Goal: Task Accomplishment & Management: Complete application form

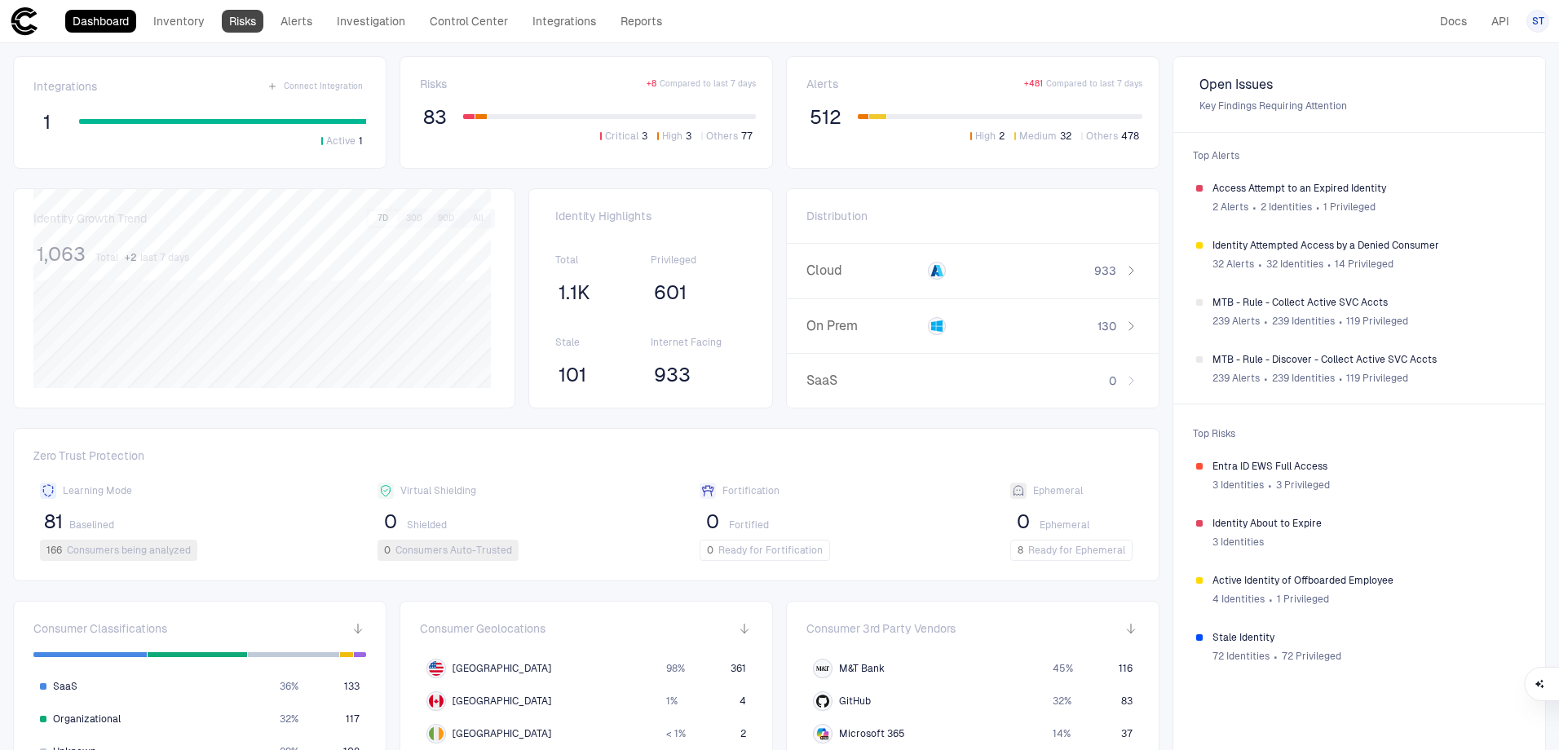
click at [246, 18] on link "Risks" at bounding box center [243, 21] width 42 height 23
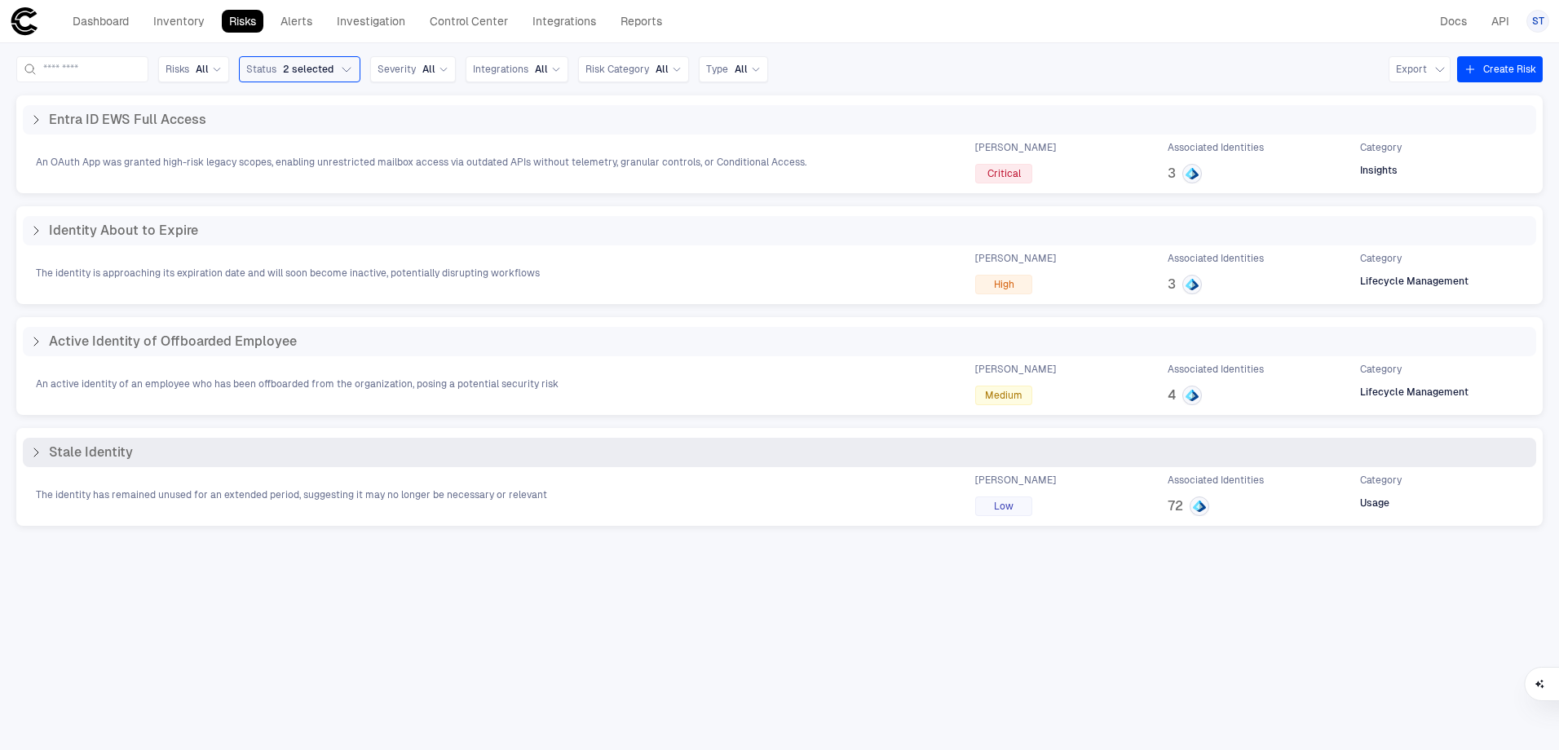
click at [110, 469] on div "Stale Identity The identity has remained unused for an extended period, suggest…" at bounding box center [779, 477] width 1513 height 78
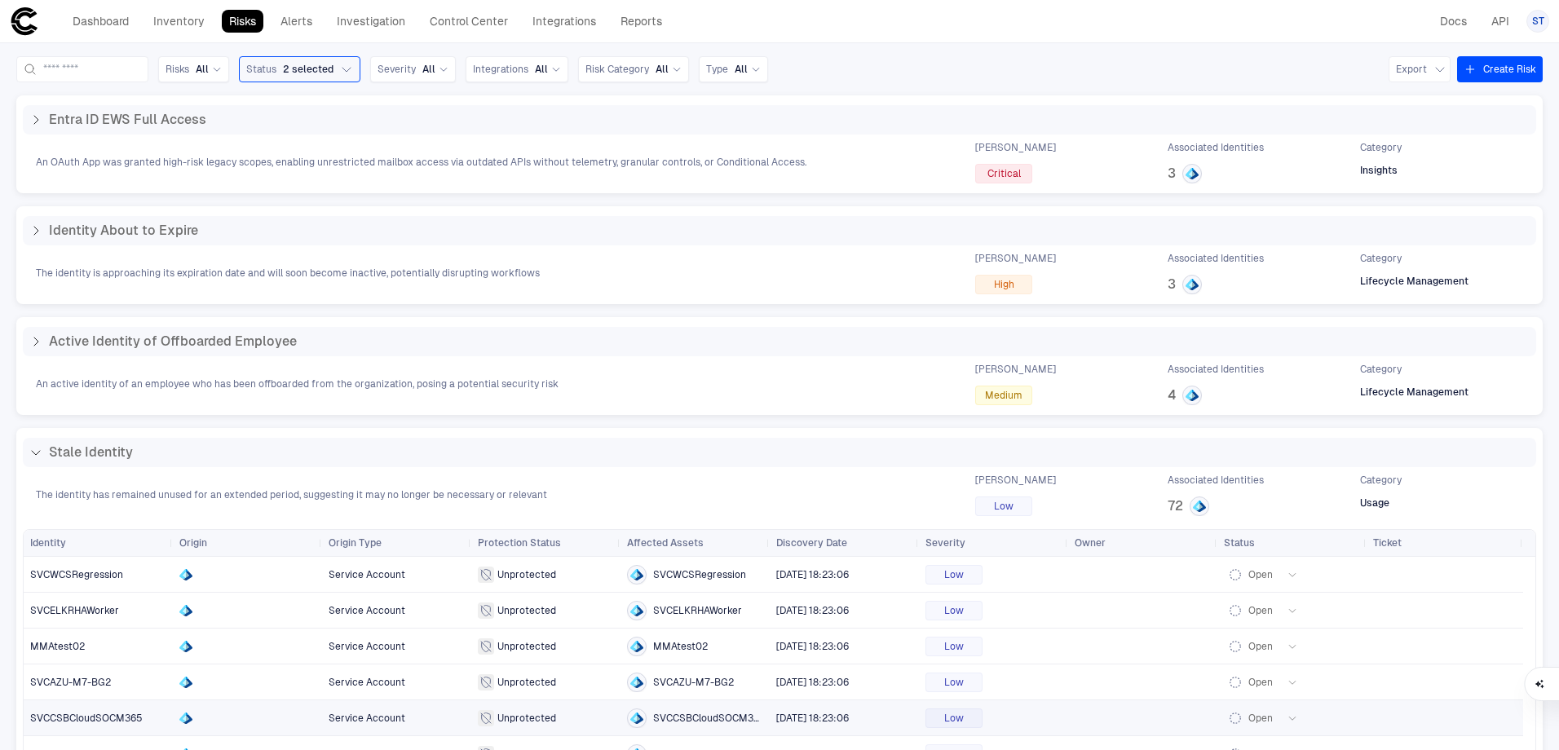
scroll to position [206, 0]
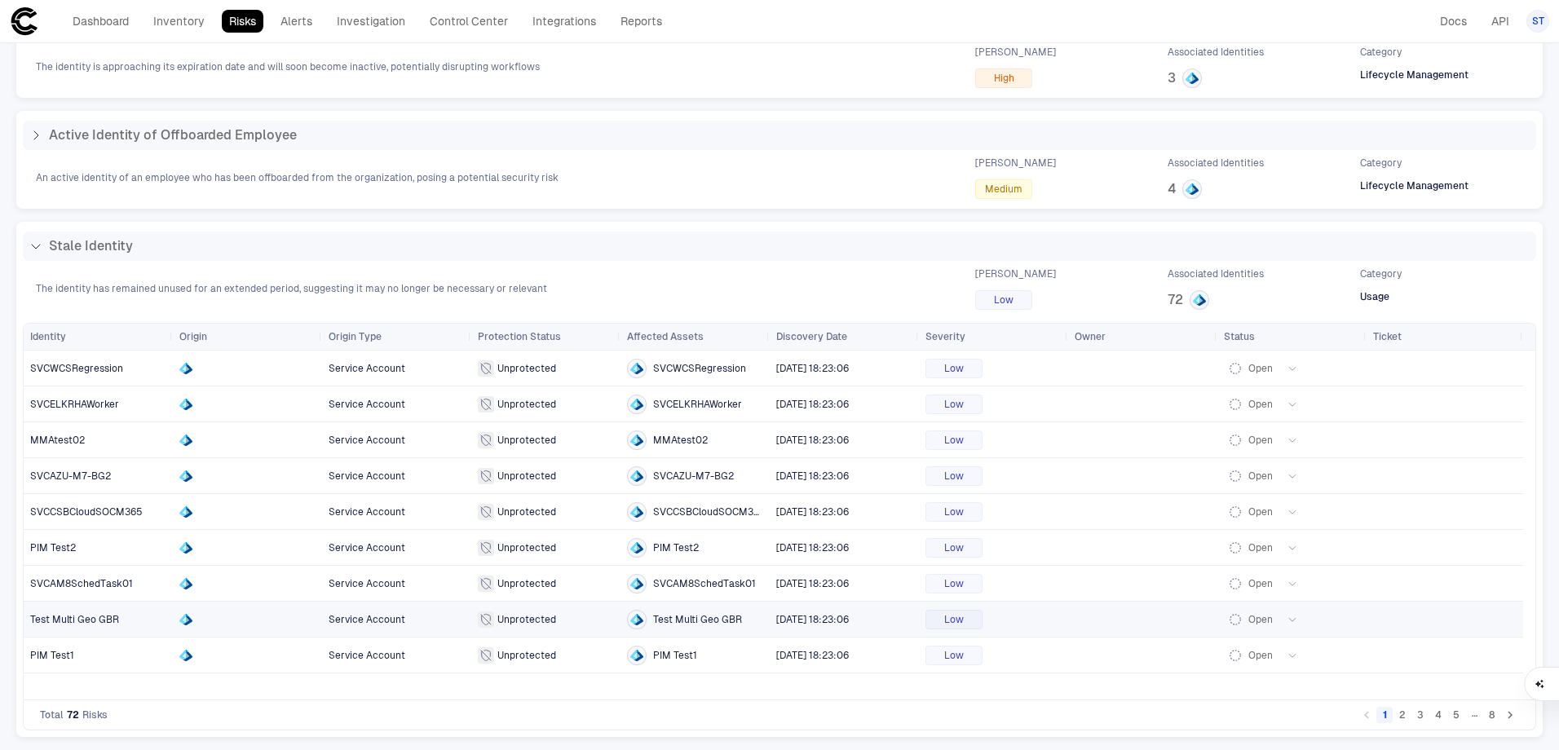
click at [103, 614] on span "Test Multi Geo GBR" at bounding box center [74, 619] width 89 height 11
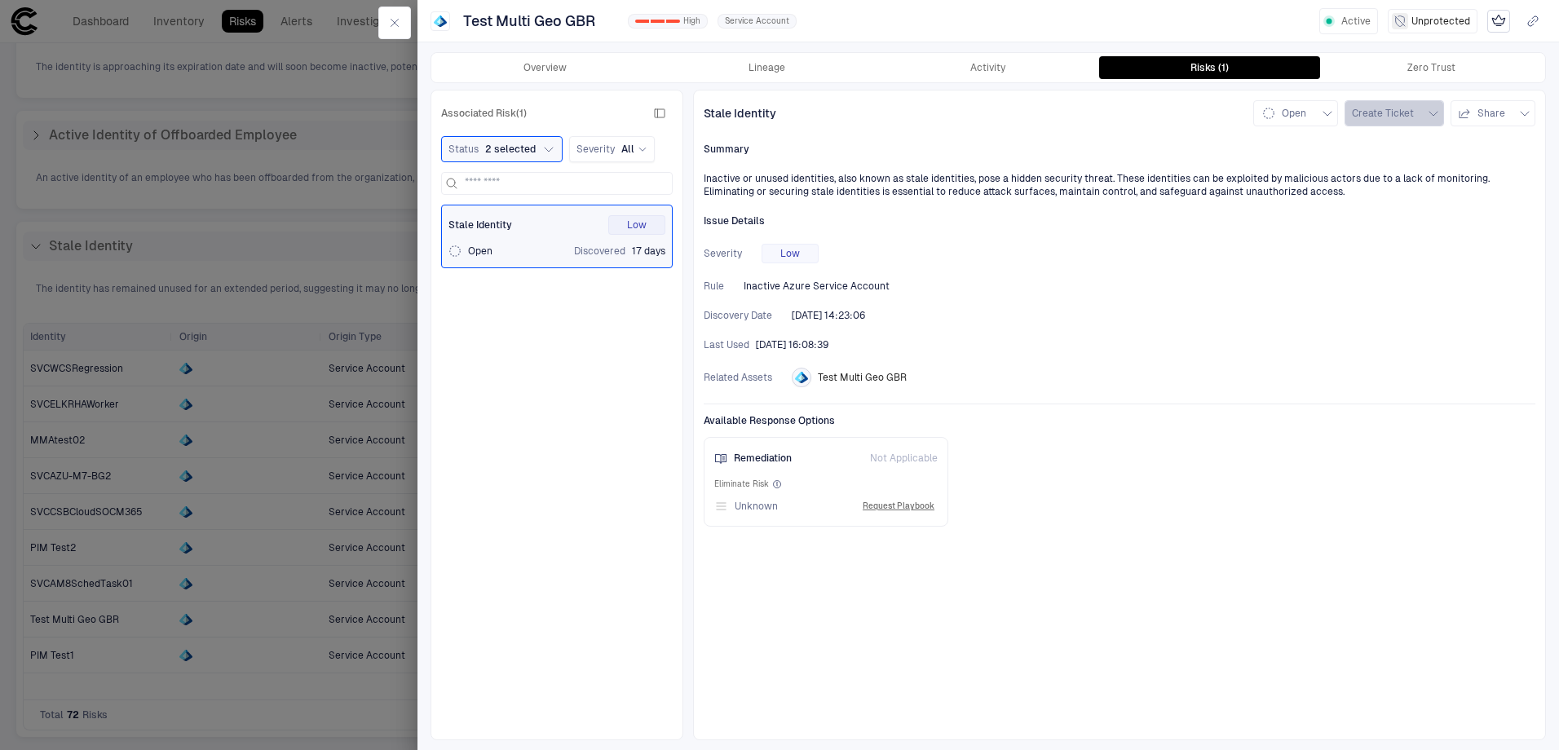
click at [1396, 117] on span "Create Ticket" at bounding box center [1383, 113] width 62 height 13
click at [1408, 147] on li "Jira" at bounding box center [1408, 150] width 109 height 26
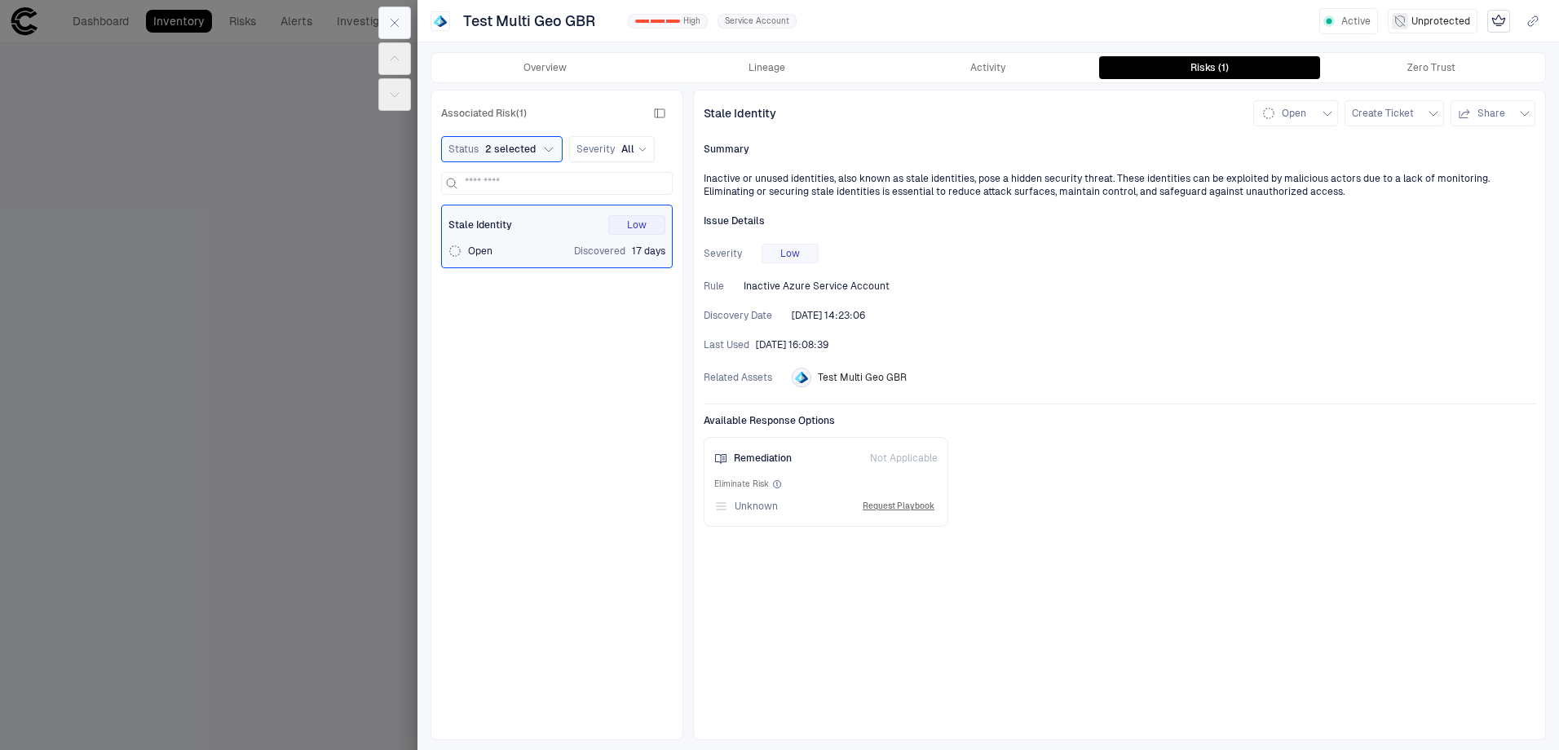
click at [395, 27] on icon "button" at bounding box center [394, 22] width 13 height 13
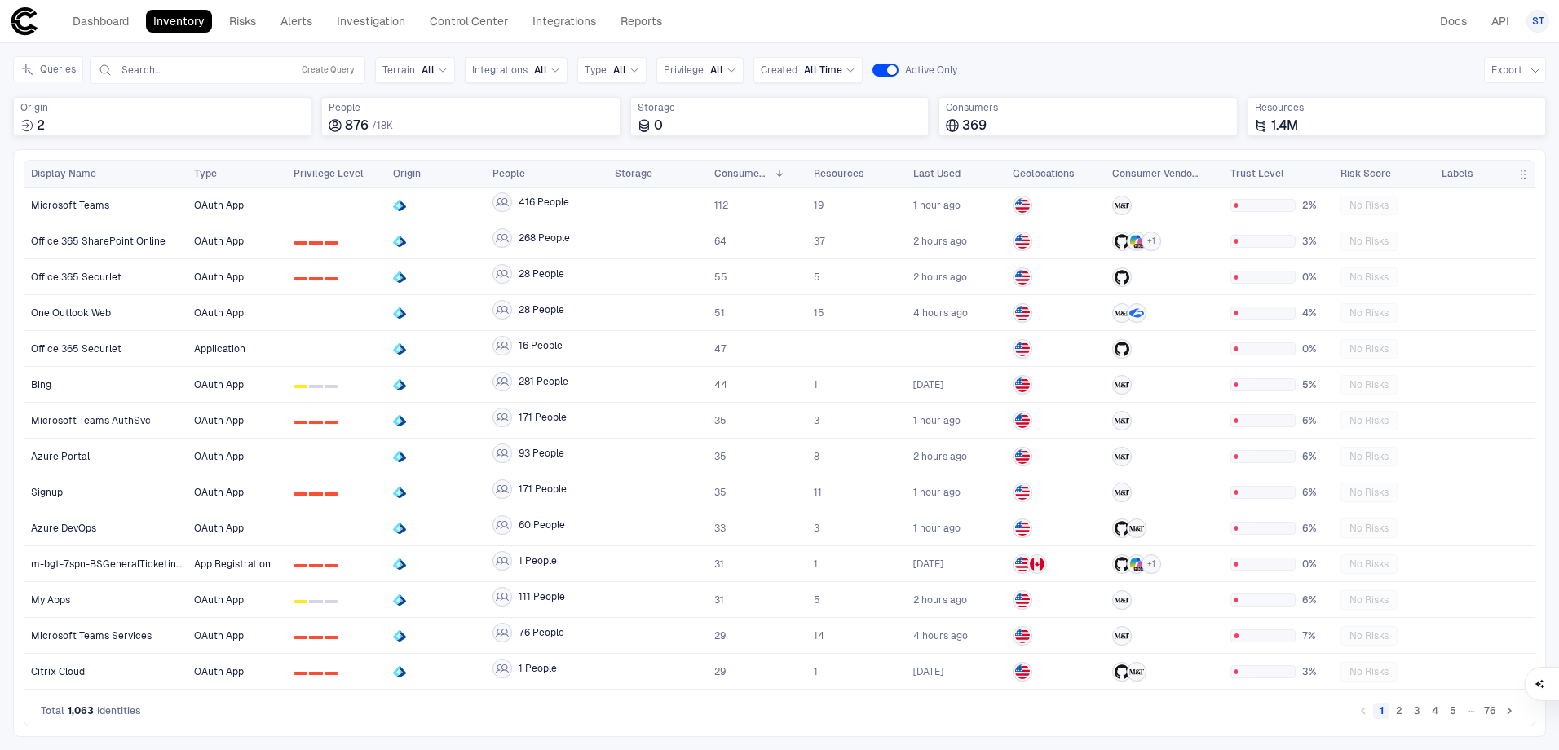
click at [813, 33] on div "Dashboard Inventory Risks Alerts Investigation Control Center Integrations Repo…" at bounding box center [779, 21] width 1539 height 29
click at [232, 8] on div "Dashboard Inventory Risks Alerts Investigation Control Center Integrations Repo…" at bounding box center [340, 21] width 660 height 29
click at [250, 19] on link "Risks" at bounding box center [243, 21] width 42 height 23
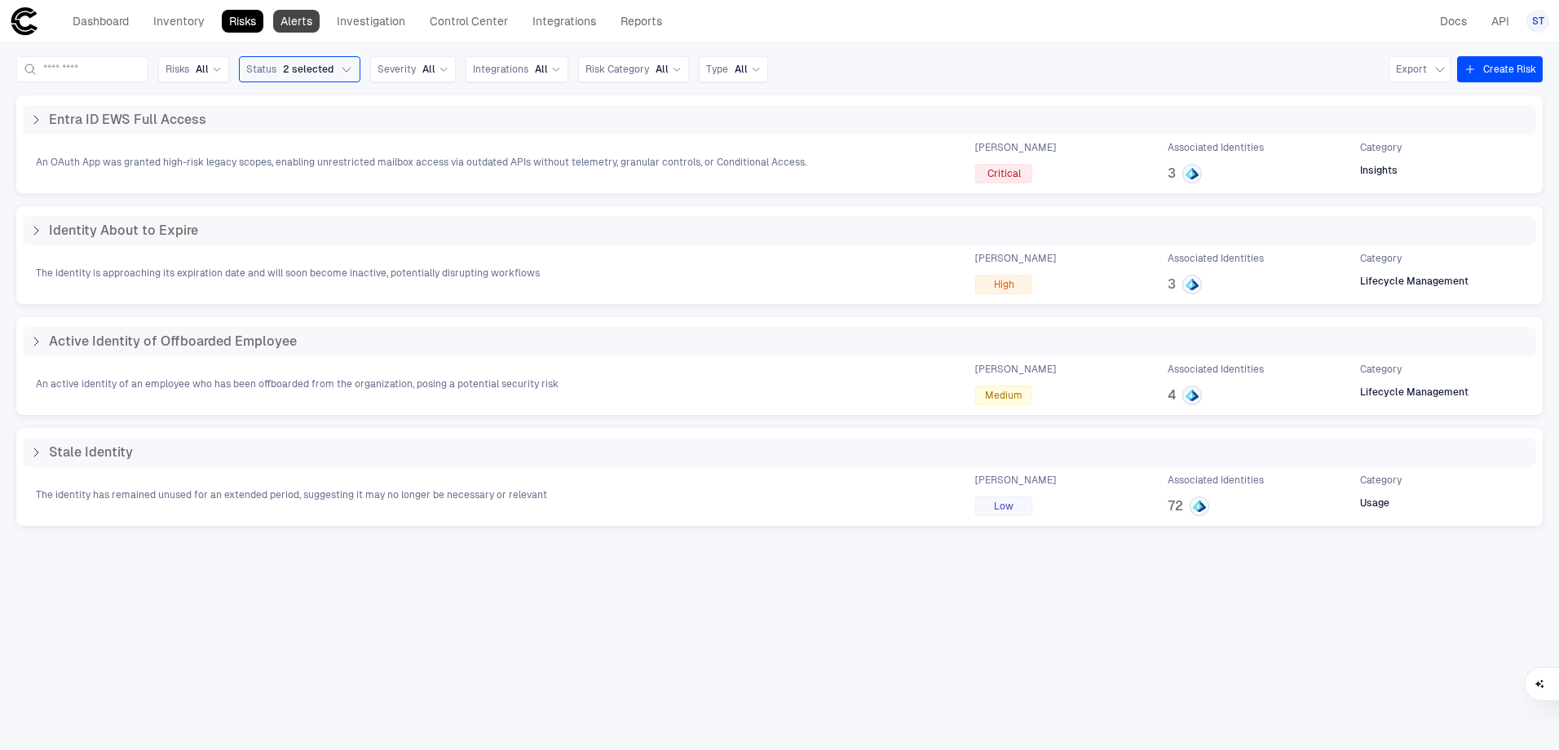
click at [294, 22] on link "Alerts" at bounding box center [296, 21] width 46 height 23
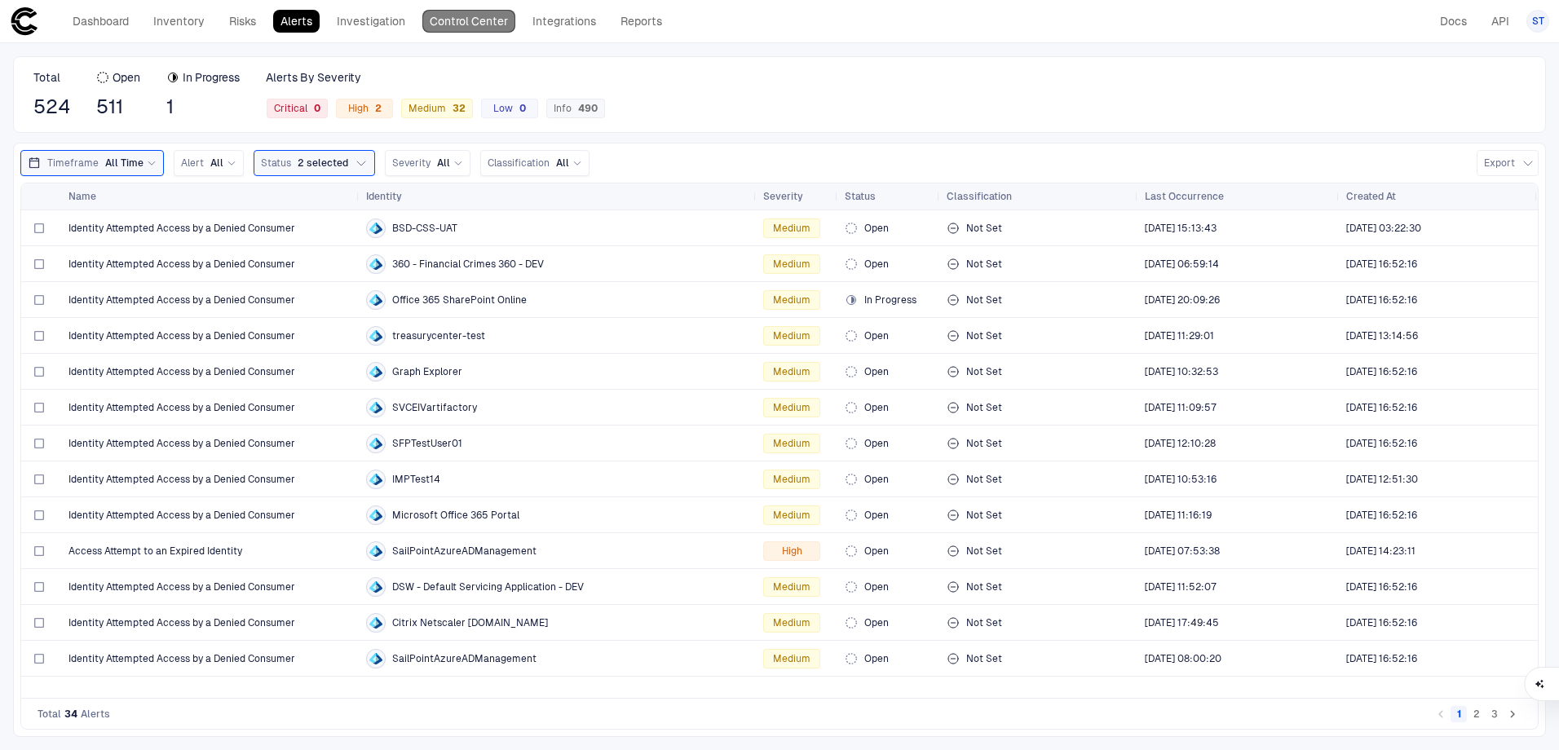
click at [463, 32] on link "Control Center" at bounding box center [468, 21] width 93 height 23
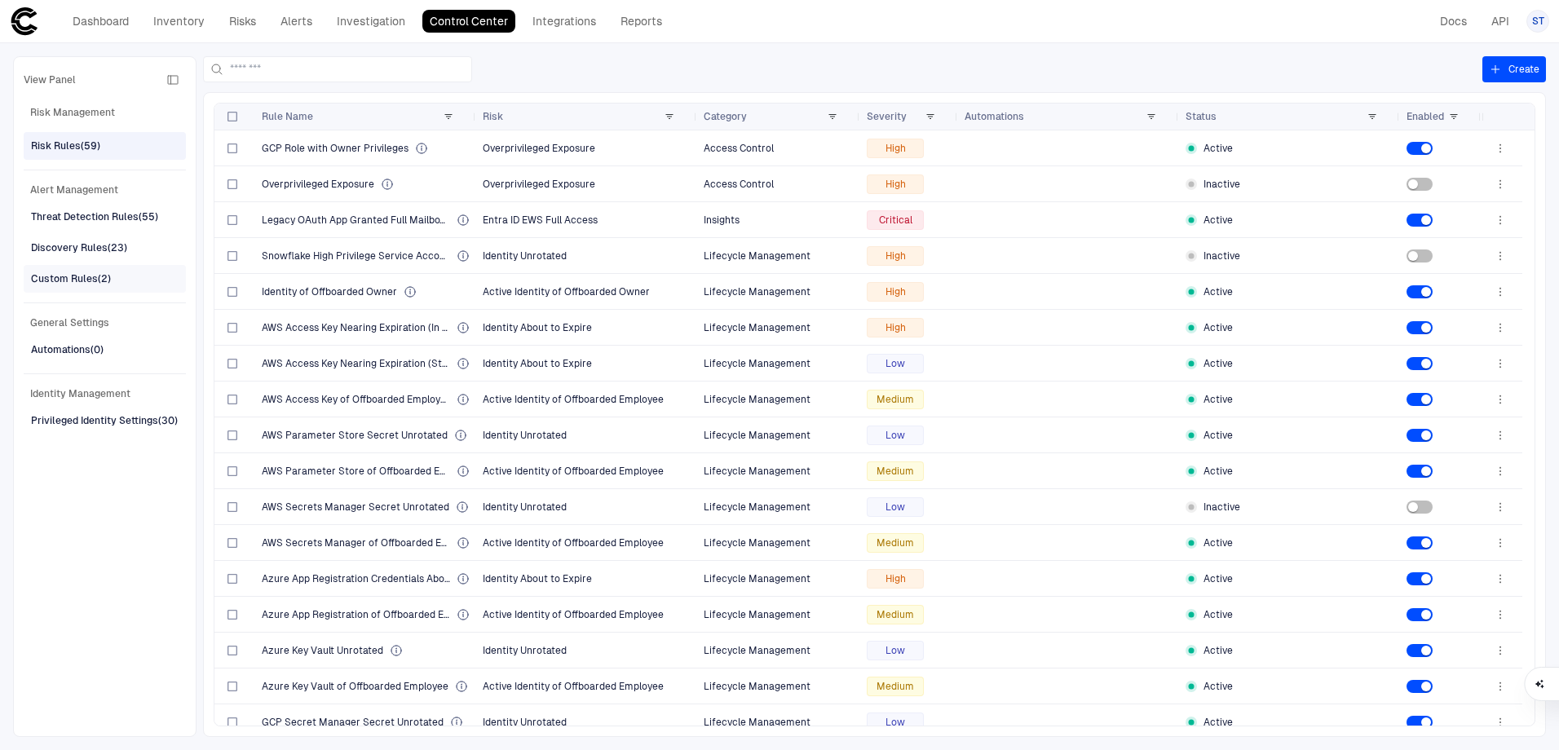
click at [85, 276] on div "Custom Rules (2)" at bounding box center [71, 279] width 80 height 15
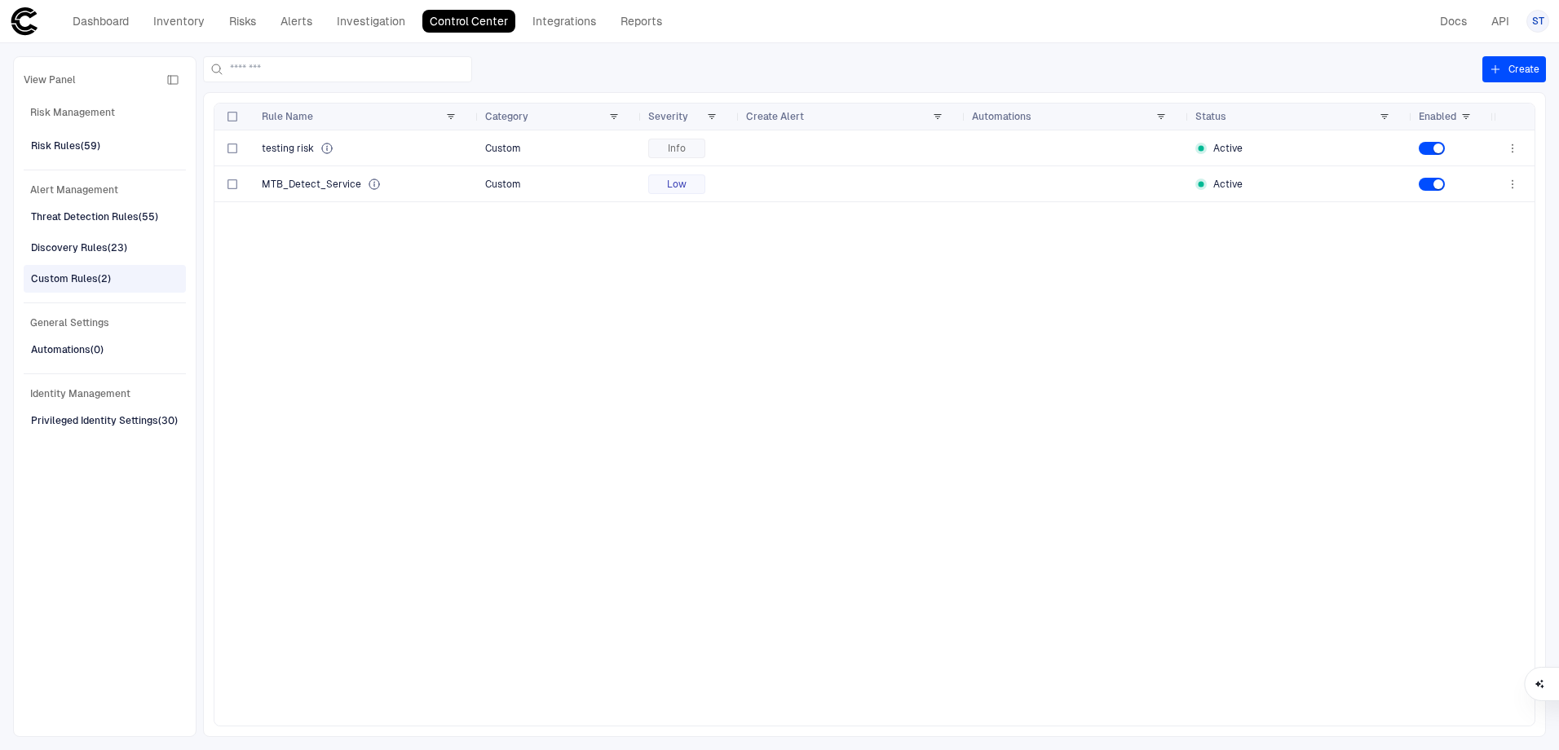
click at [1524, 67] on button "Create" at bounding box center [1514, 69] width 64 height 26
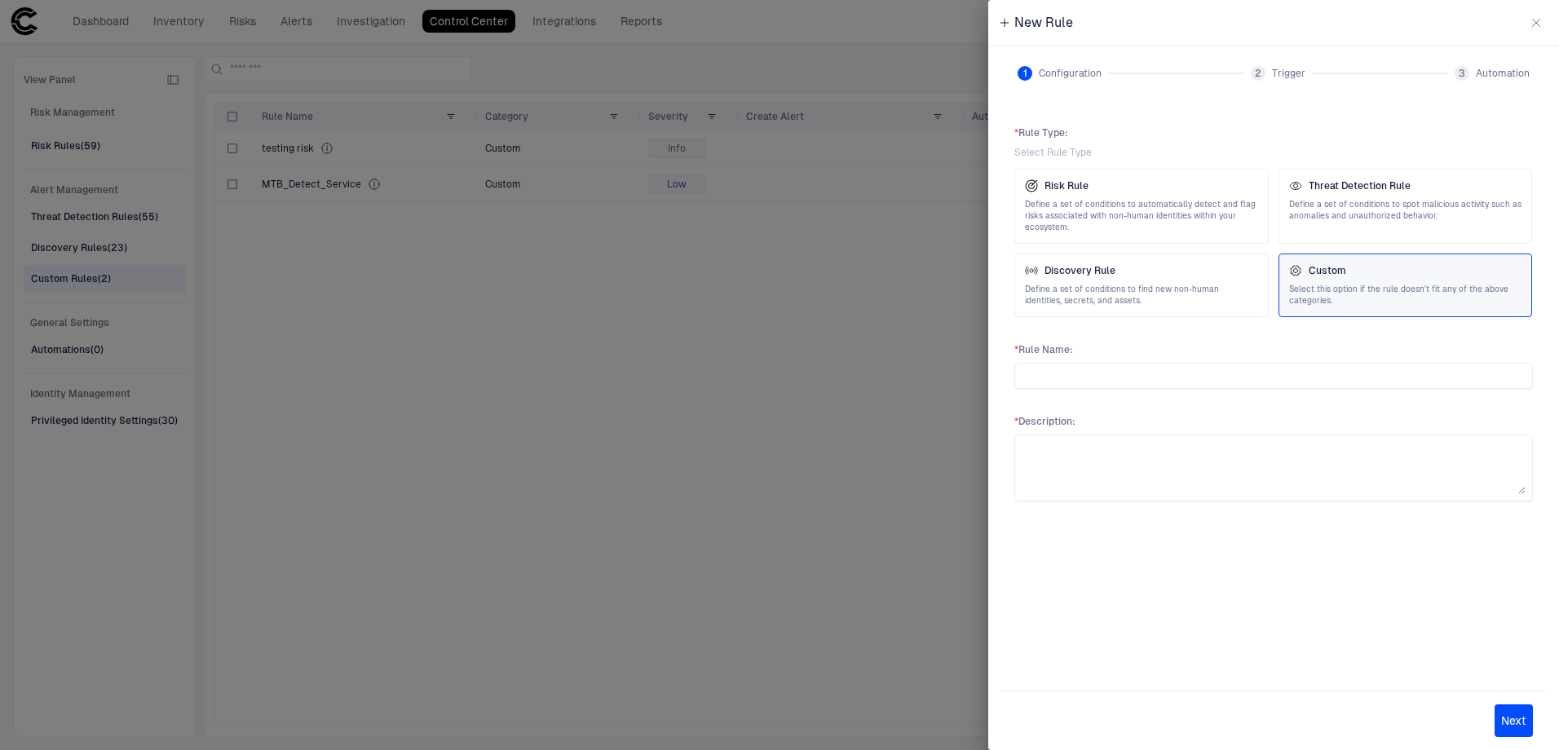
click at [1363, 300] on span "Select this option if the rule doesn't fit any of the above categories." at bounding box center [1405, 295] width 233 height 23
click at [1247, 378] on input "text" at bounding box center [1274, 376] width 504 height 24
type input "**********"
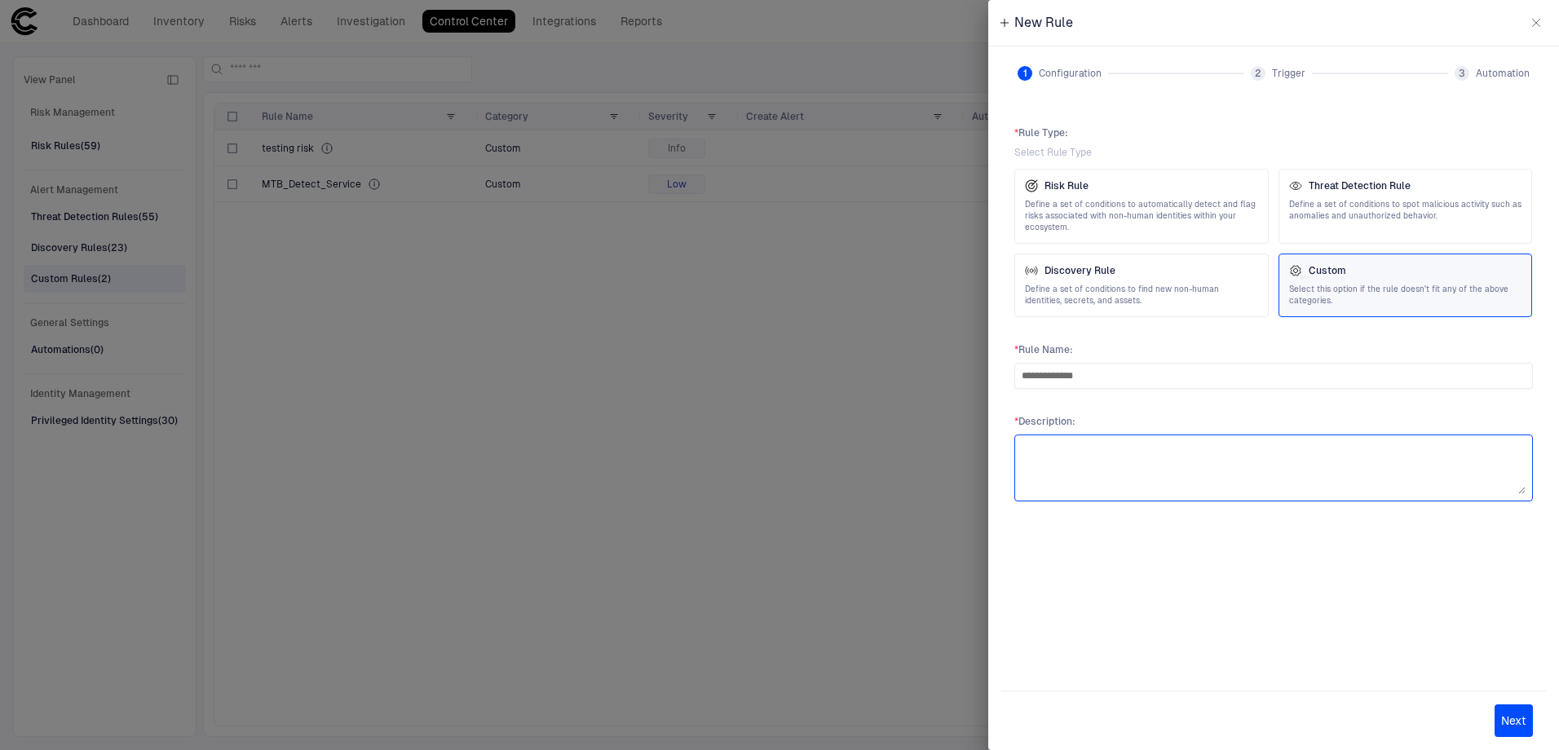
click at [1225, 442] on textarea at bounding box center [1274, 468] width 504 height 52
type textarea "**********"
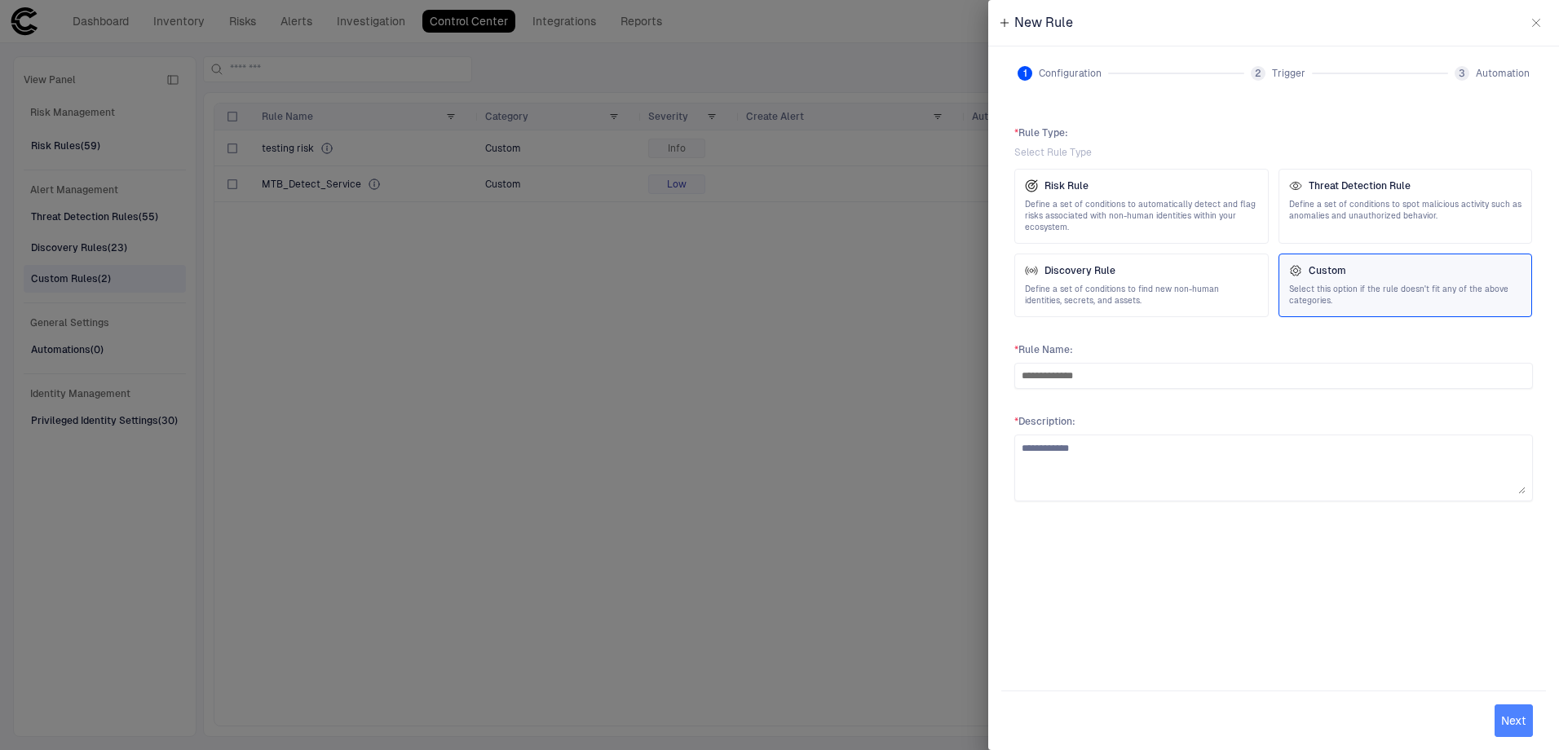
click at [1518, 728] on button "Next" at bounding box center [1513, 720] width 38 height 33
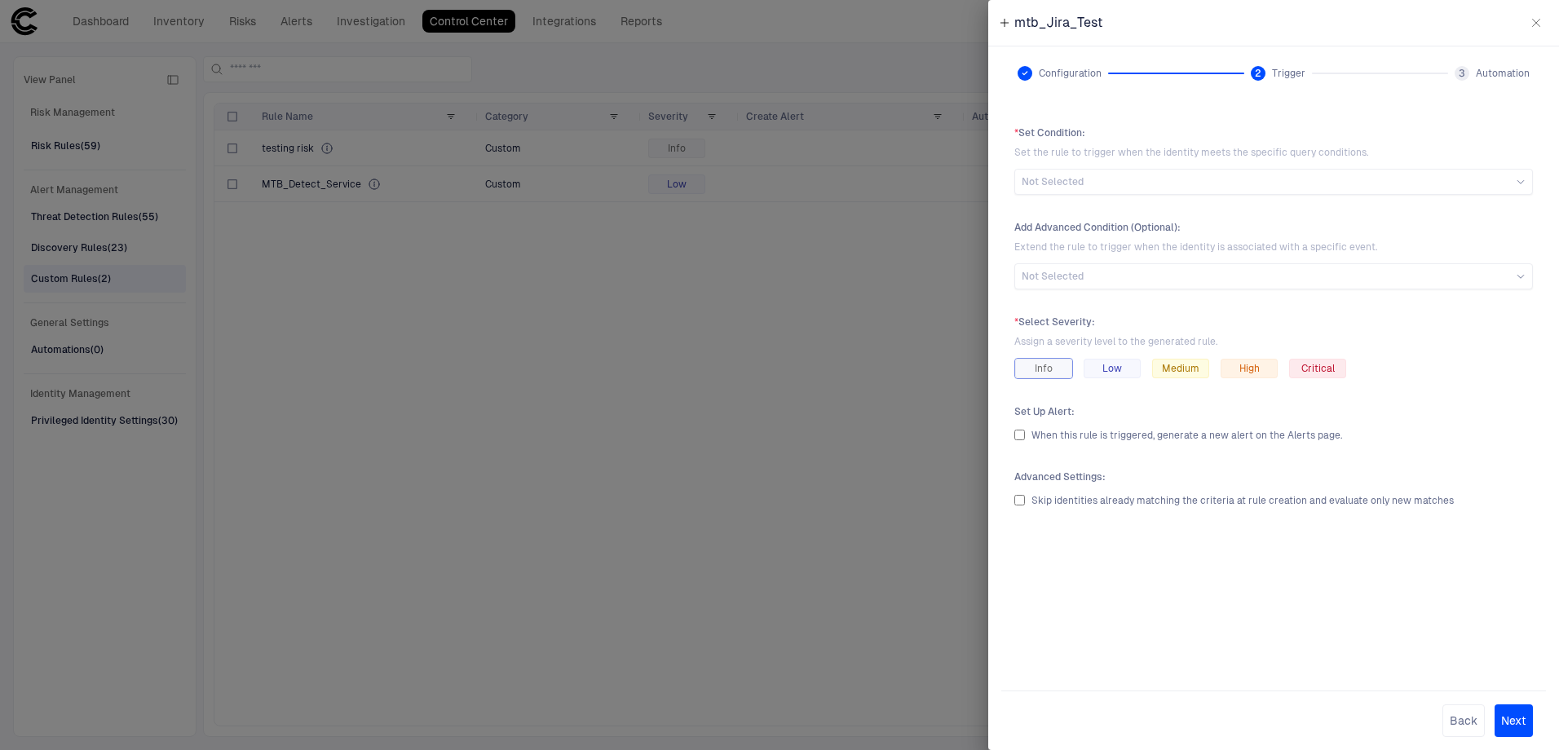
click at [1046, 367] on span "Info" at bounding box center [1044, 368] width 18 height 13
click at [1109, 184] on div "Not Selected" at bounding box center [1274, 181] width 504 height 13
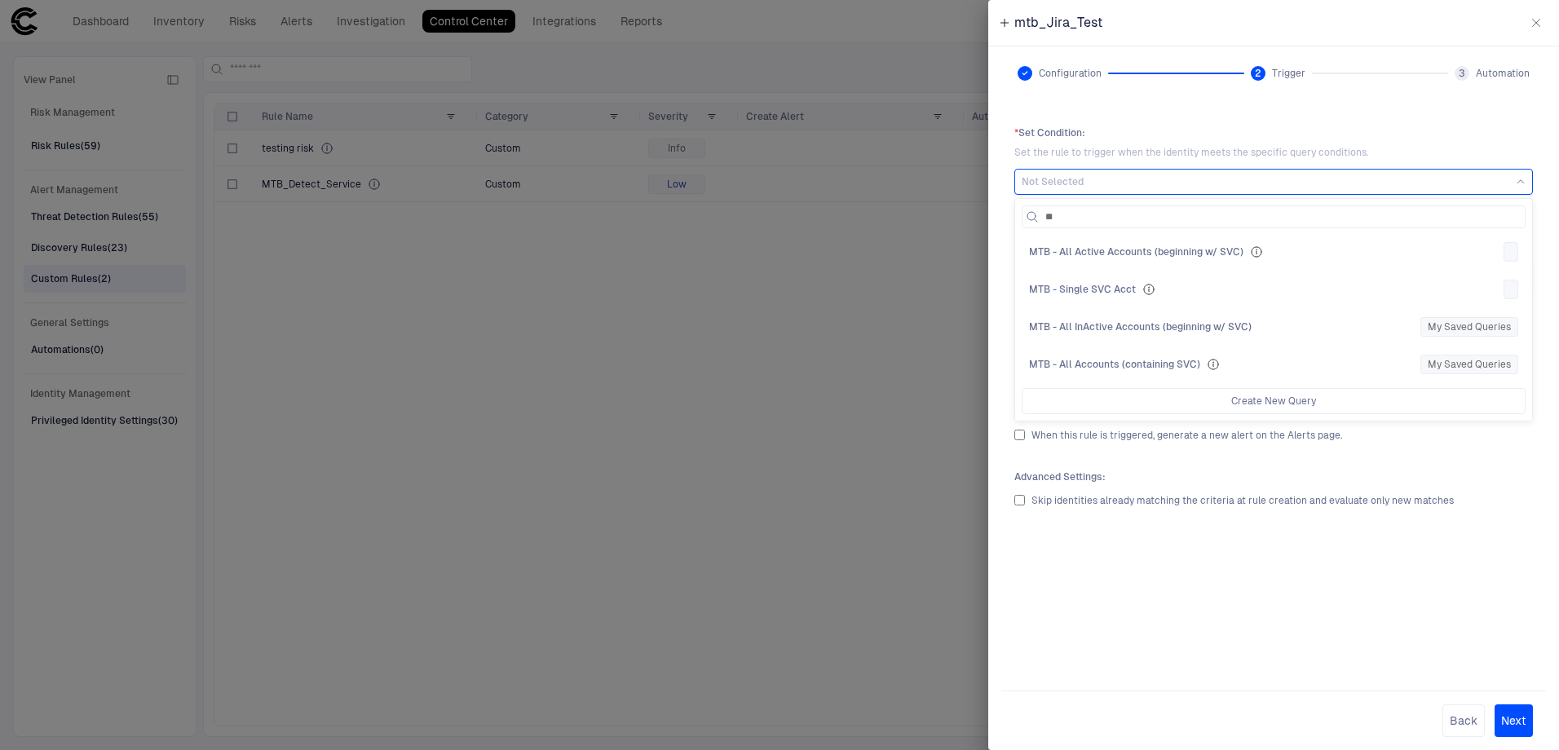
type input "***"
click at [1193, 292] on div "MTB - Single SVC Acct" at bounding box center [1263, 289] width 468 height 13
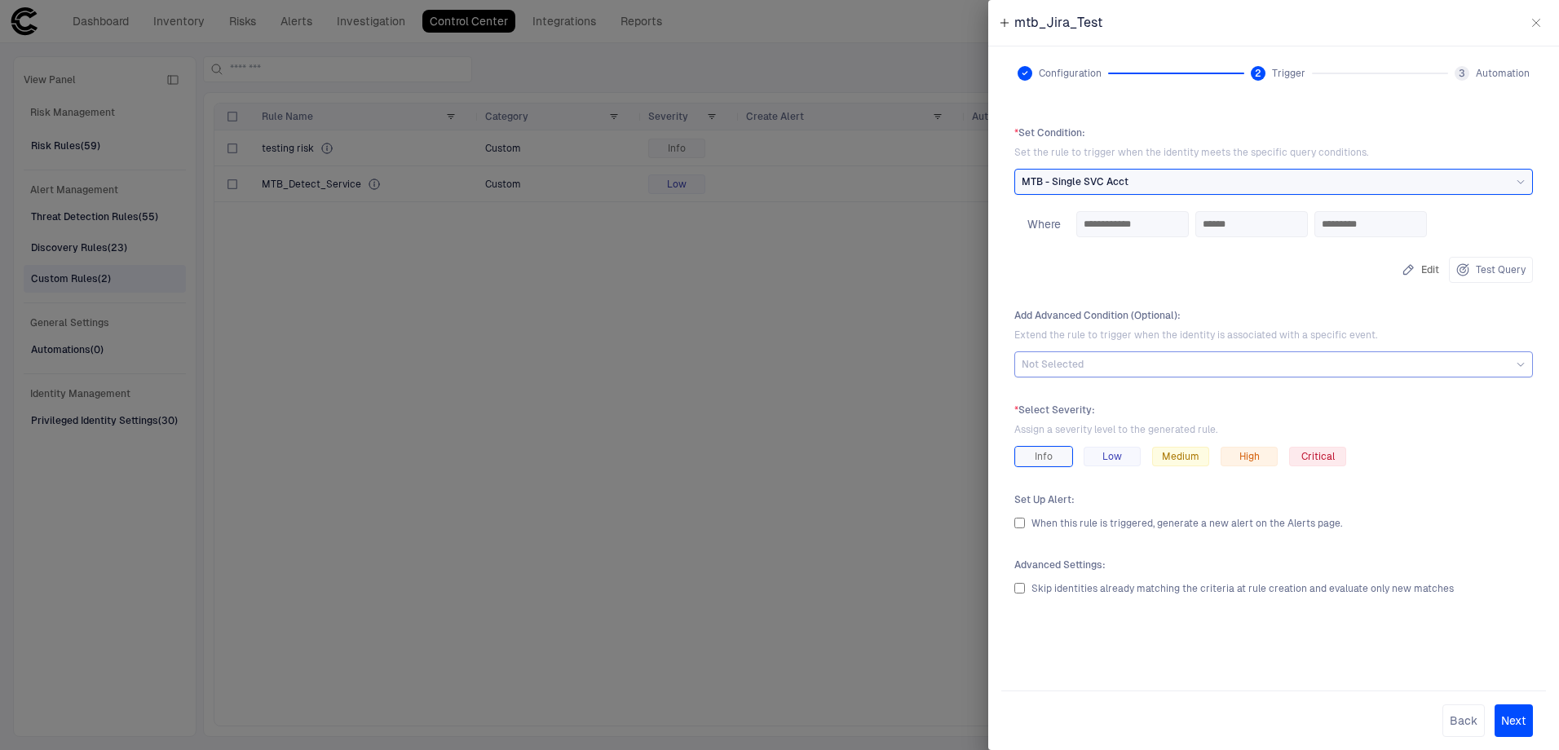
click at [1106, 364] on div "Not Selected" at bounding box center [1274, 364] width 504 height 13
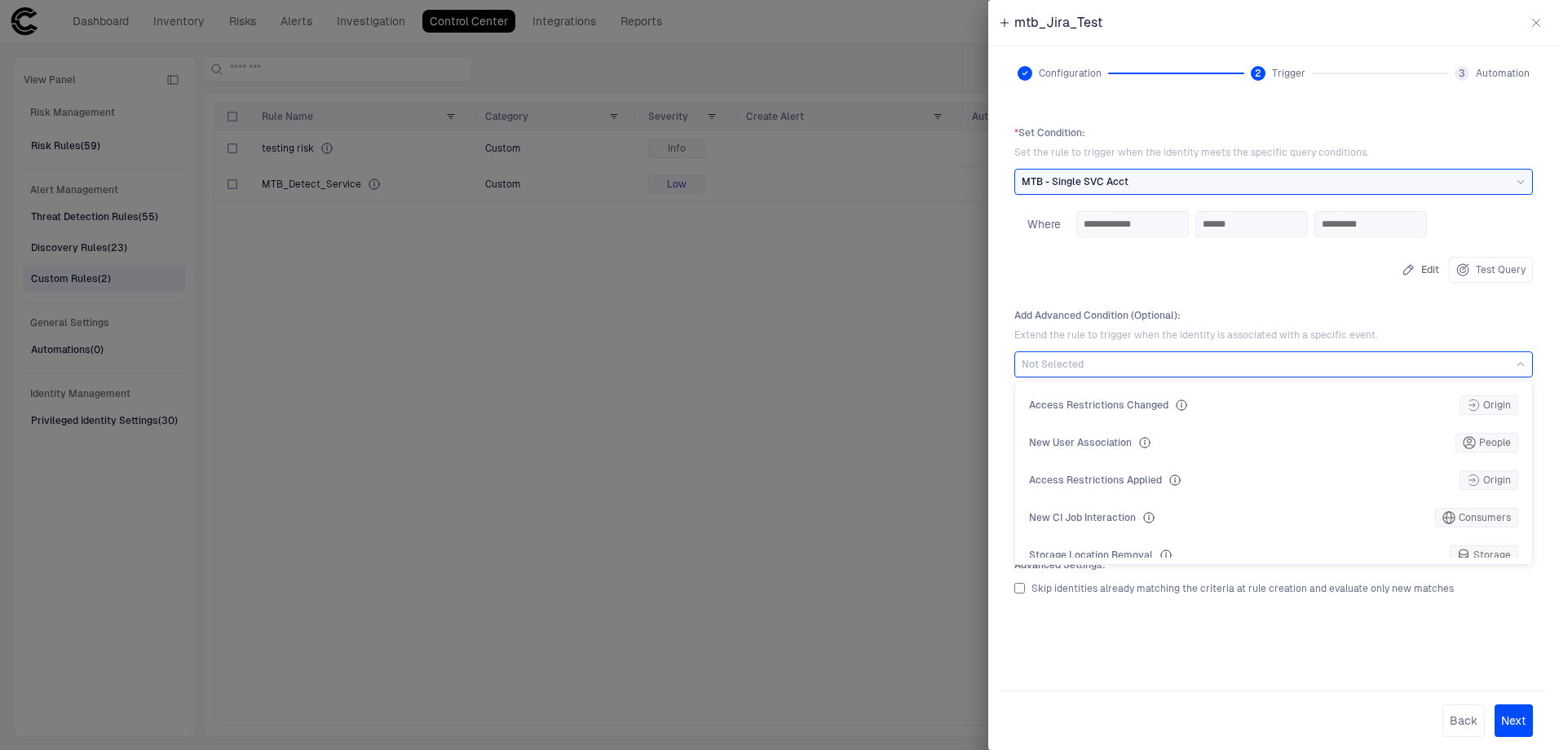
click at [1225, 297] on div "**********" at bounding box center [1273, 388] width 545 height 551
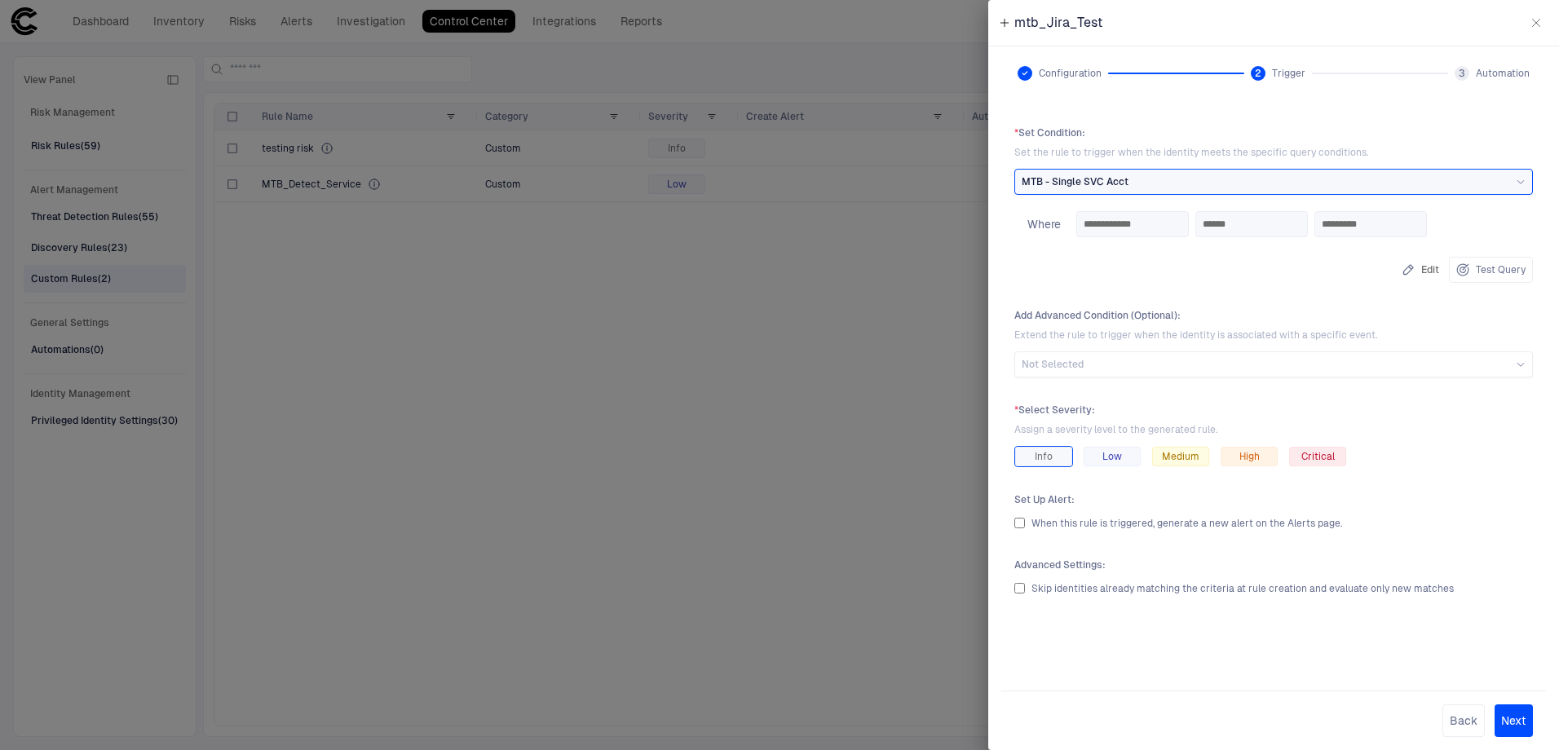
click at [1018, 528] on div "When this rule is triggered, generate a new alert on the Alerts page." at bounding box center [1273, 523] width 519 height 20
click at [1522, 719] on button "Next" at bounding box center [1513, 720] width 38 height 33
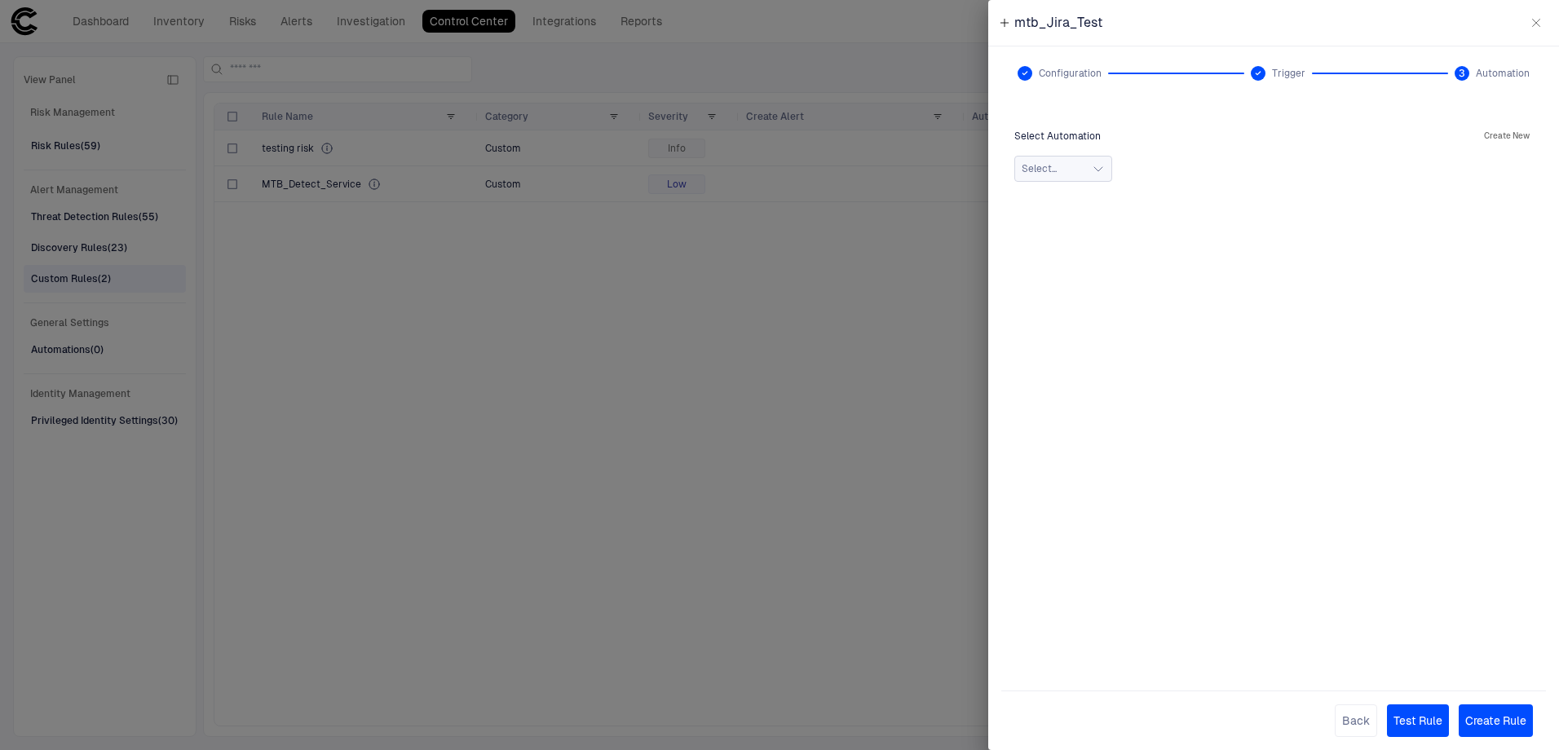
click at [1100, 177] on button "Select..." at bounding box center [1063, 169] width 98 height 26
click at [1168, 148] on div "Select Automation Create New Select... No Search Results 0 selected" at bounding box center [1273, 153] width 519 height 55
click at [1517, 130] on button "Create New" at bounding box center [1507, 136] width 52 height 20
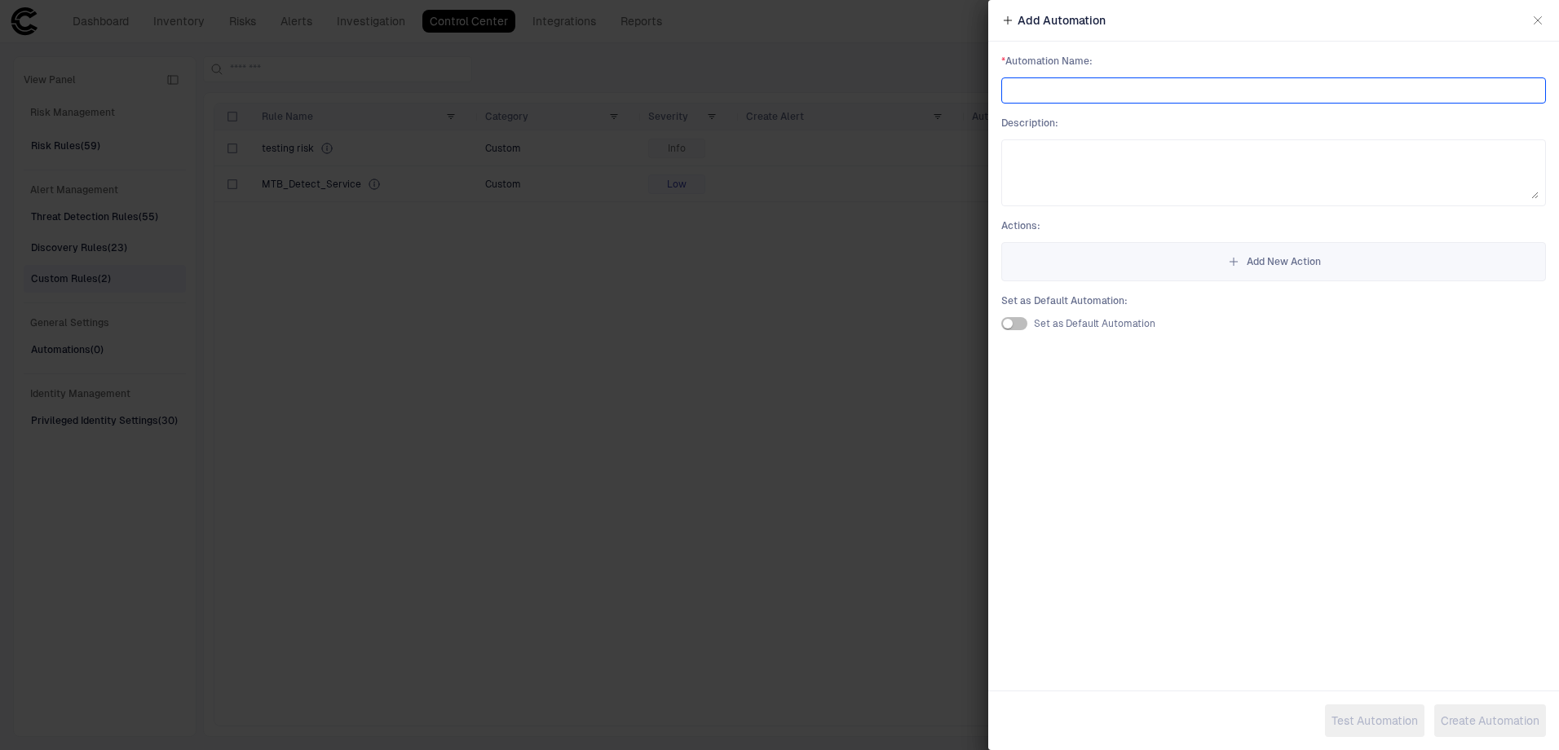
click at [1096, 96] on input at bounding box center [1274, 90] width 530 height 24
type input "**********"
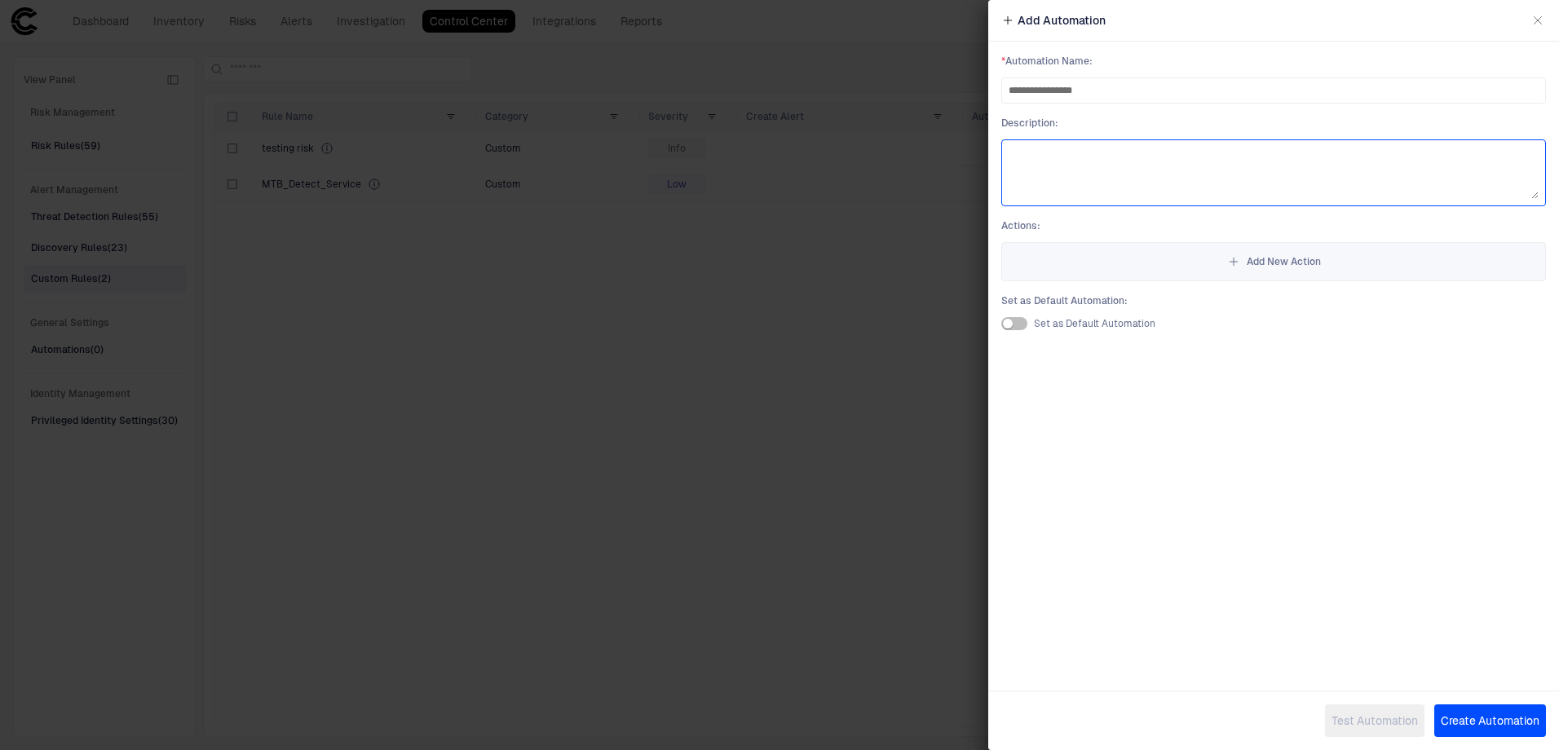
click at [1137, 159] on textarea at bounding box center [1274, 173] width 530 height 52
type textarea "**********"
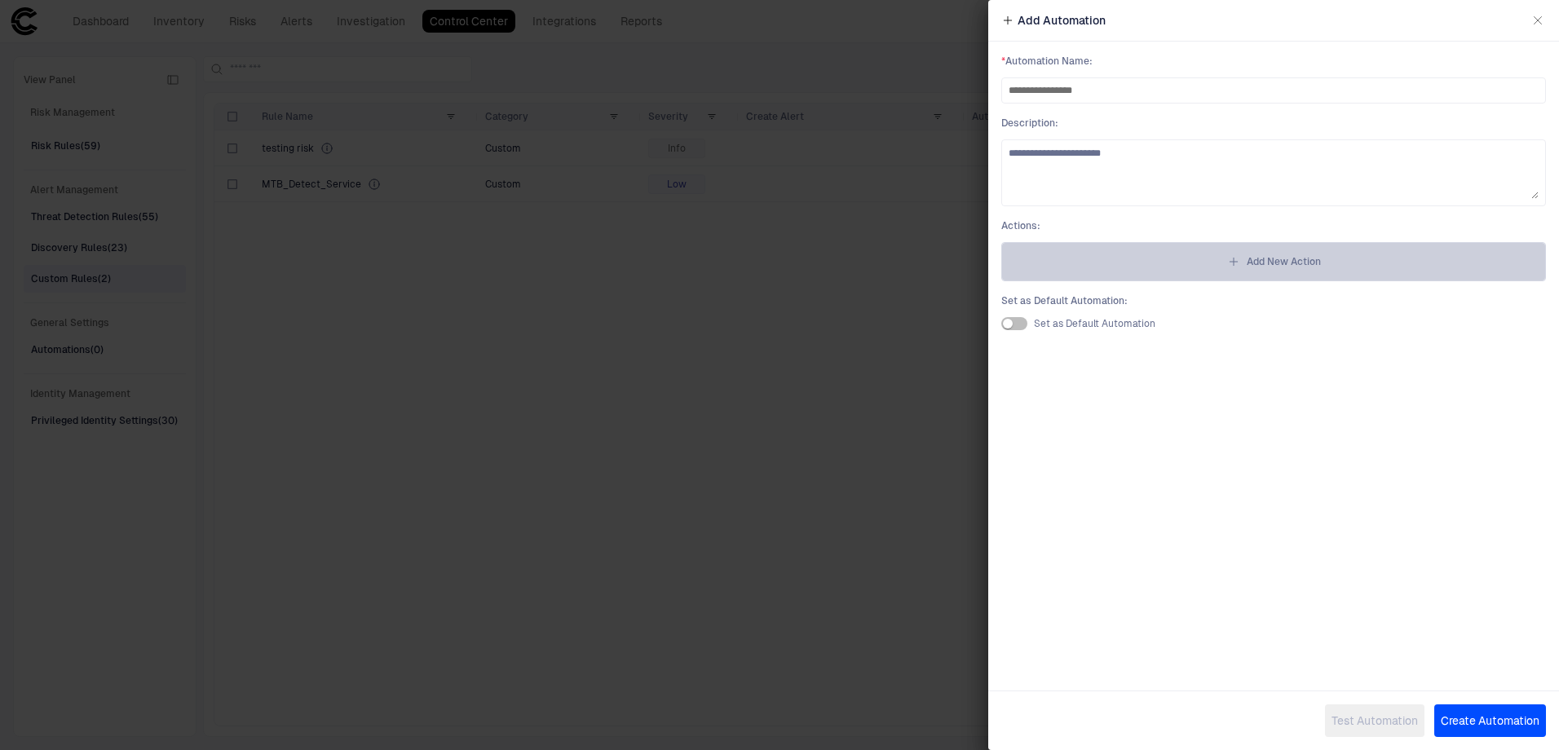
click at [1311, 260] on span "Add New Action" at bounding box center [1284, 261] width 74 height 13
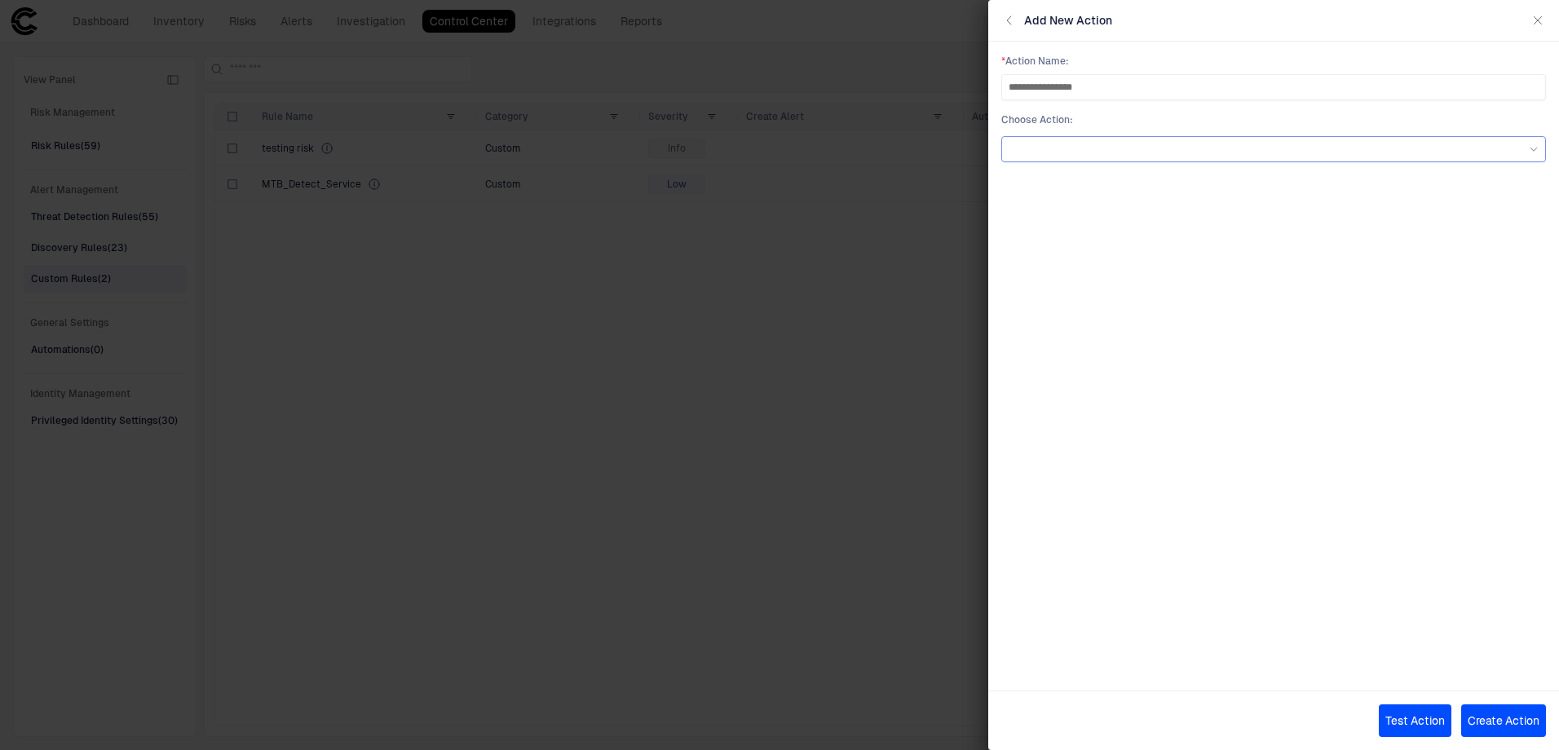
type input "**********"
click at [1267, 140] on div at bounding box center [1274, 149] width 530 height 18
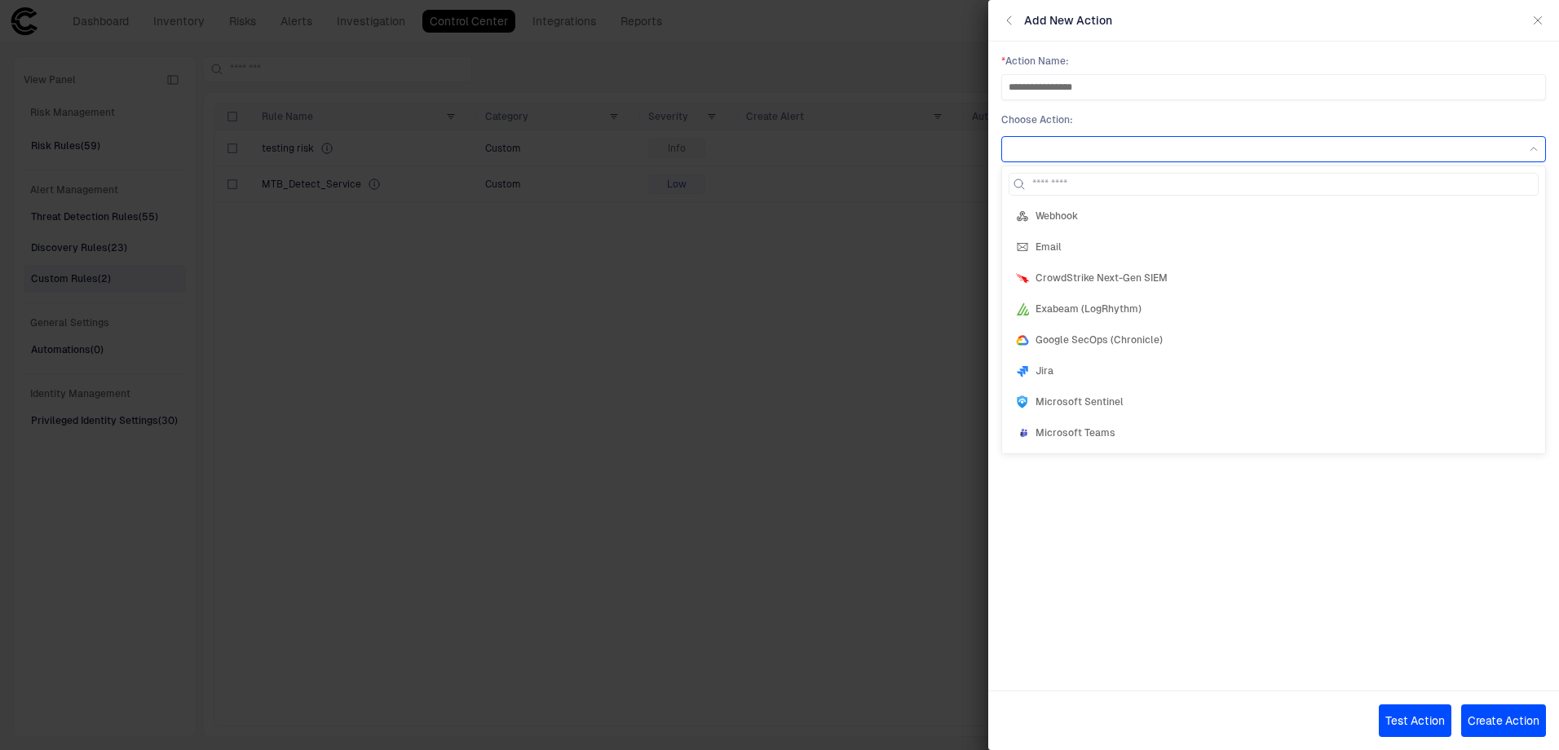
click at [1221, 364] on div "Jira" at bounding box center [1274, 371] width 530 height 28
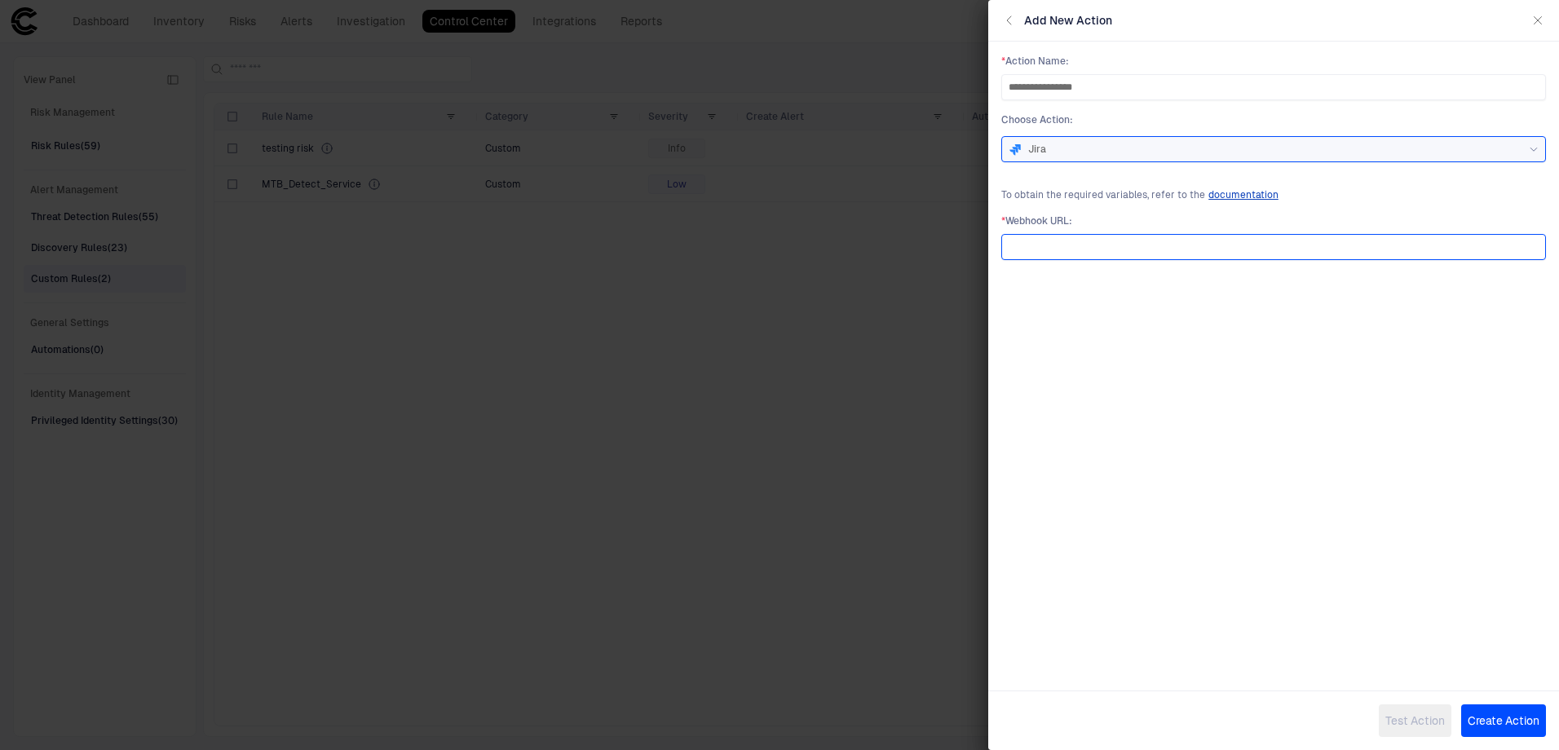
click at [1135, 243] on input "url" at bounding box center [1274, 247] width 530 height 24
click at [1075, 236] on input "url" at bounding box center [1274, 247] width 530 height 24
paste input "**********"
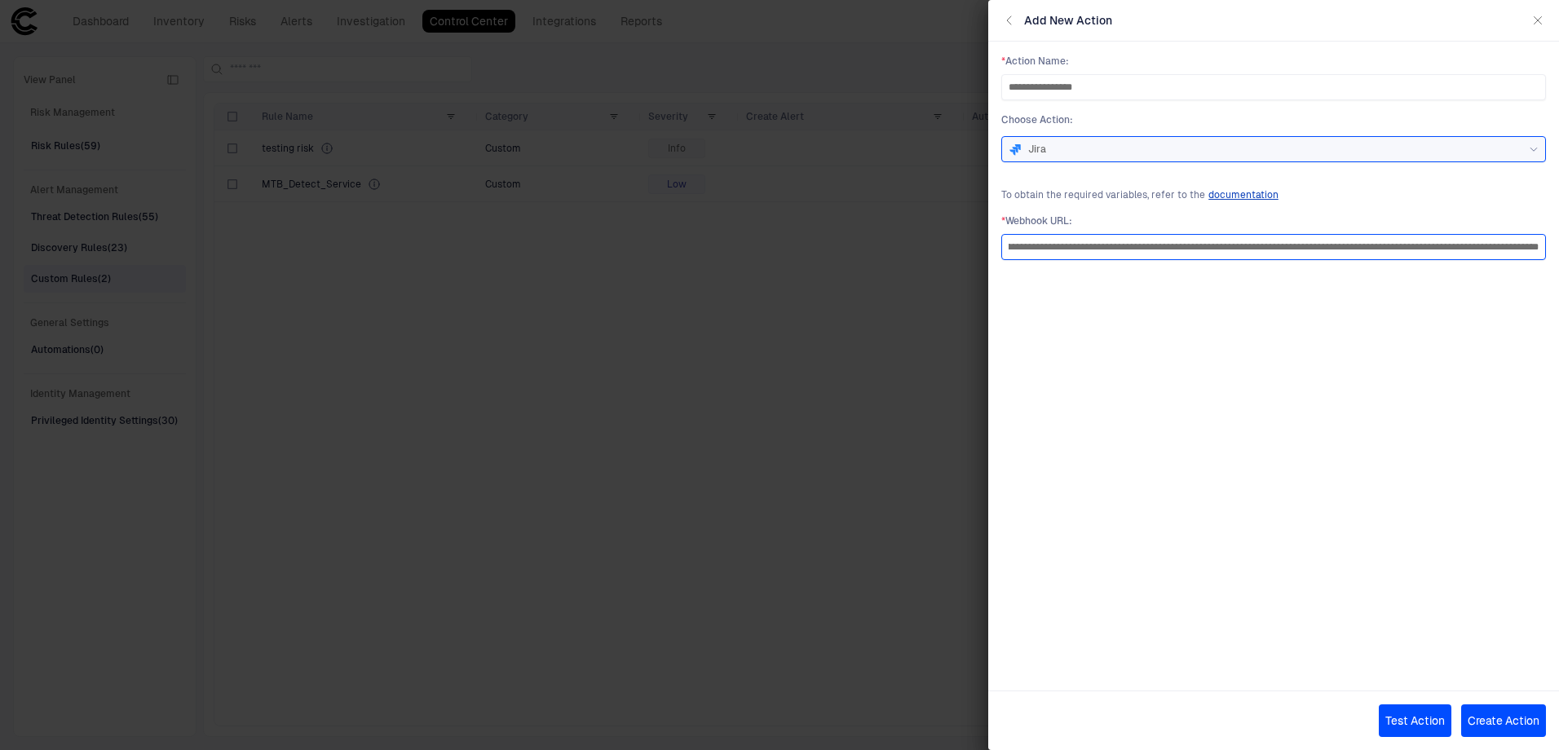
type input "**********"
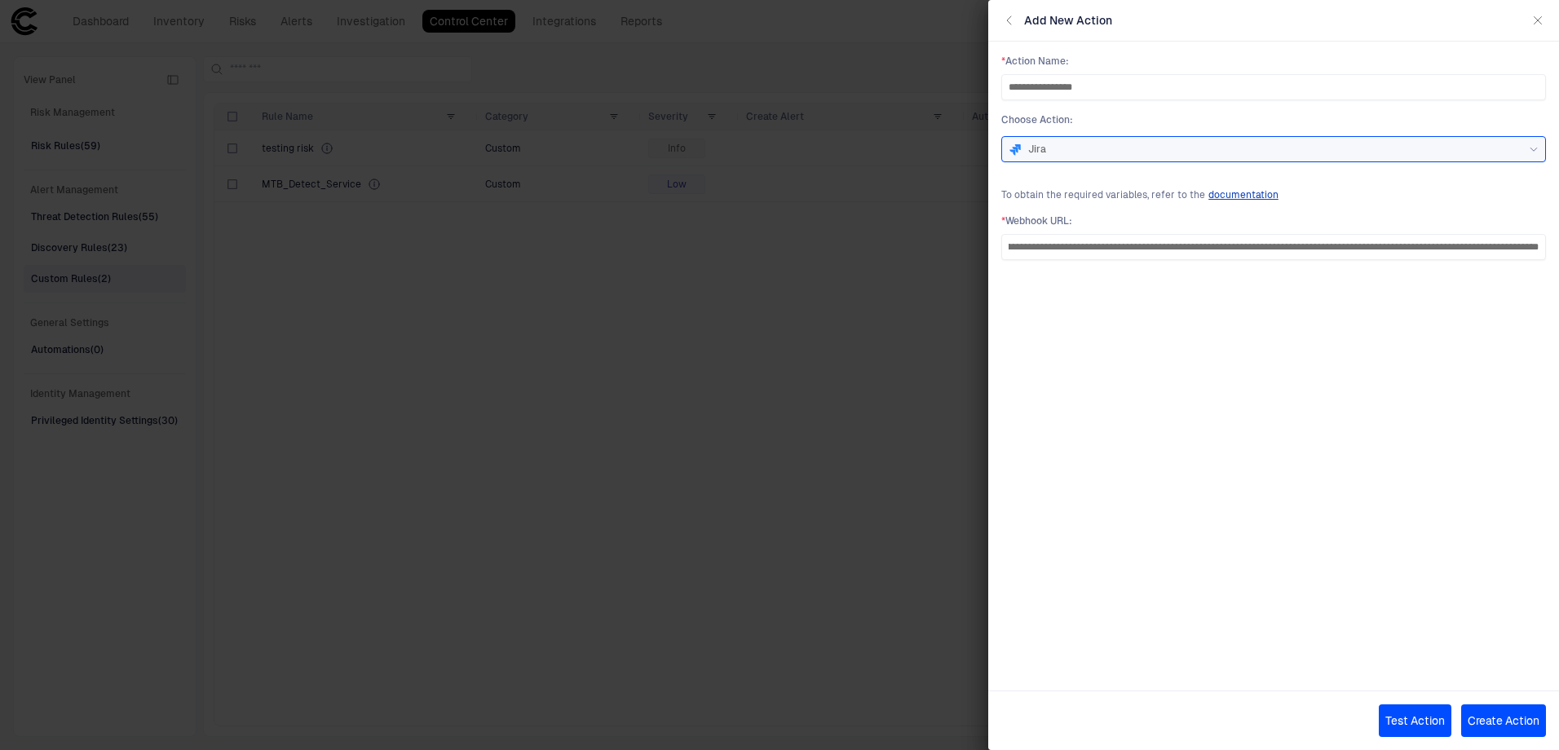
click at [1413, 709] on button "Test Action" at bounding box center [1415, 720] width 73 height 33
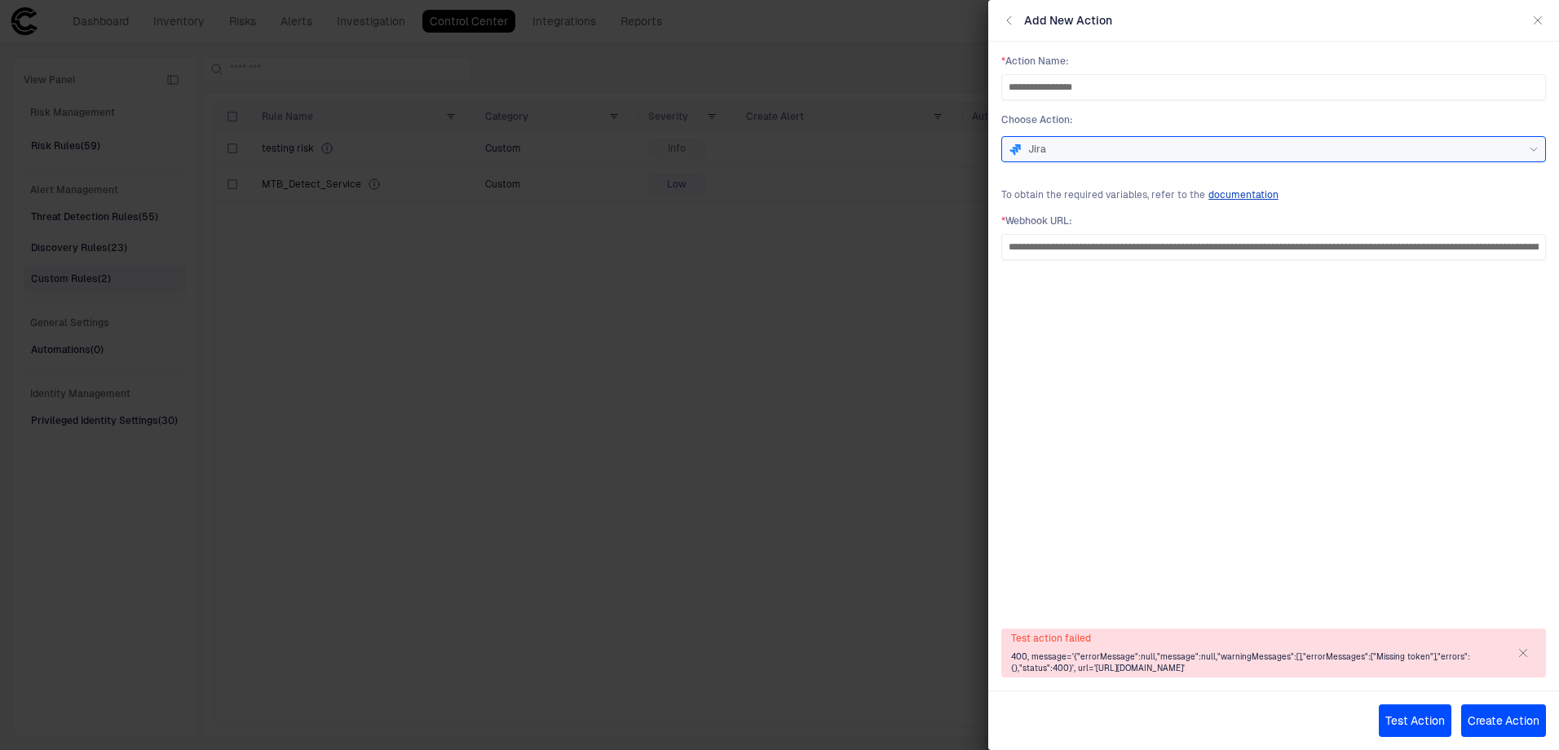
drag, startPoint x: 1241, startPoint y: 666, endPoint x: 998, endPoint y: 641, distance: 244.3
click at [998, 641] on div "Test action failed 400, message='{"errorMessage":null,"message":null,"warningMe…" at bounding box center [1273, 653] width 571 height 75
copy span "400, message='{"errorMessage":null,"message":null,"warningMessages":[],"errorMe…"
click at [1520, 726] on button "Create Action" at bounding box center [1503, 720] width 85 height 33
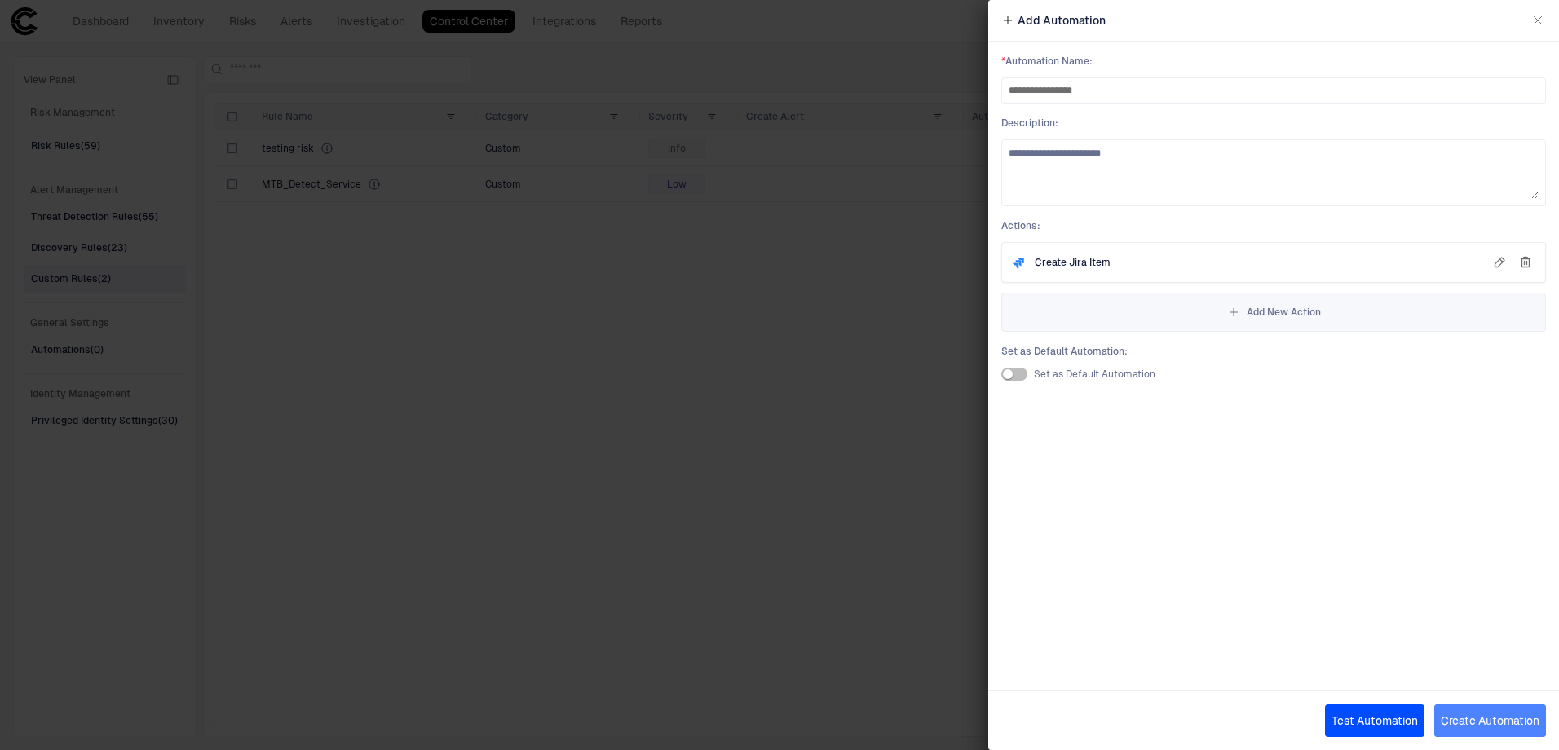
click at [1518, 726] on button "Create Automation" at bounding box center [1490, 720] width 112 height 33
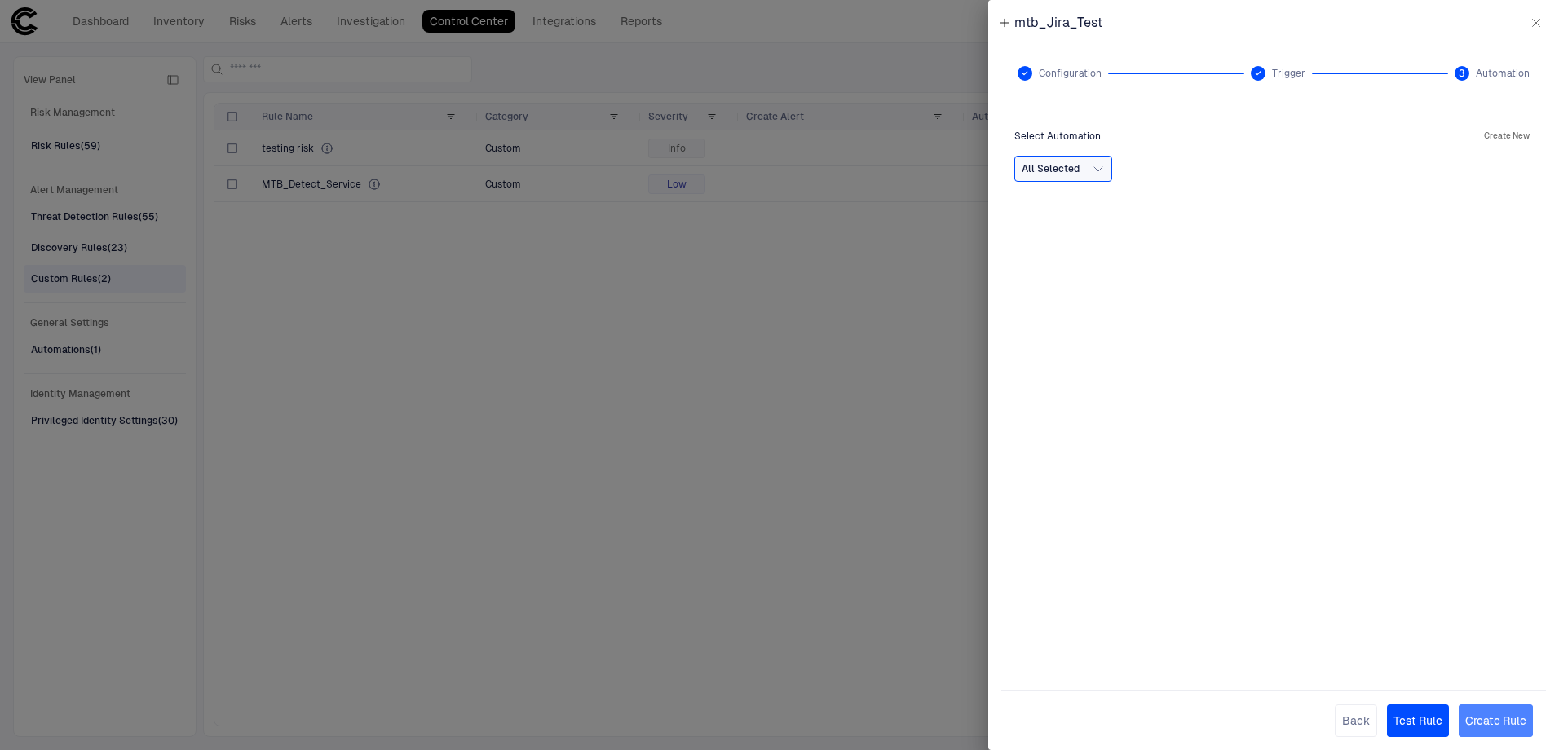
click at [1530, 725] on button "Create Rule" at bounding box center [1496, 720] width 74 height 33
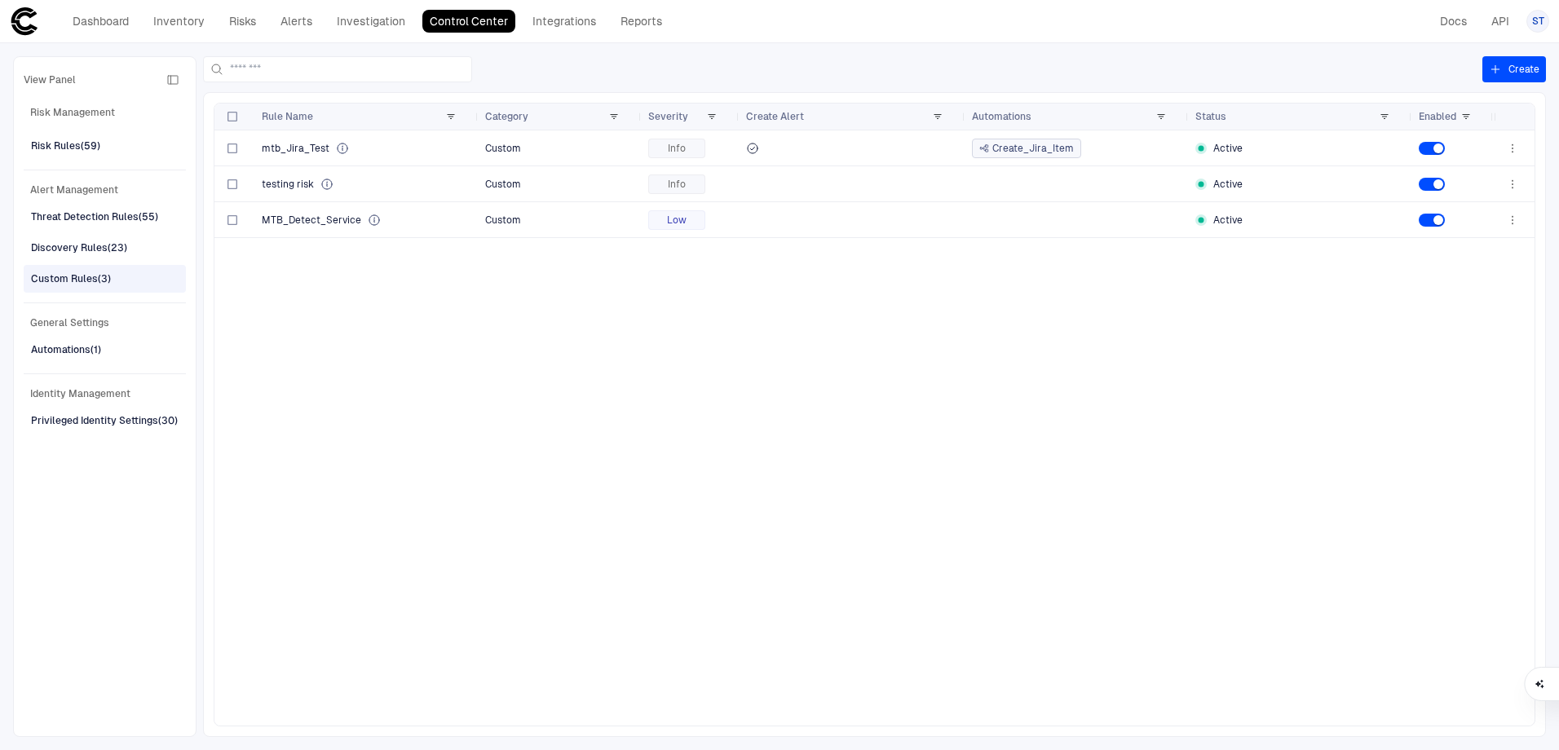
click at [712, 603] on div "mtb_Jira_Test Custom Info Create_Jira_Item Active testing risk Custom Info Acti…" at bounding box center [853, 427] width 1279 height 595
click at [566, 26] on link "Integrations" at bounding box center [564, 21] width 78 height 23
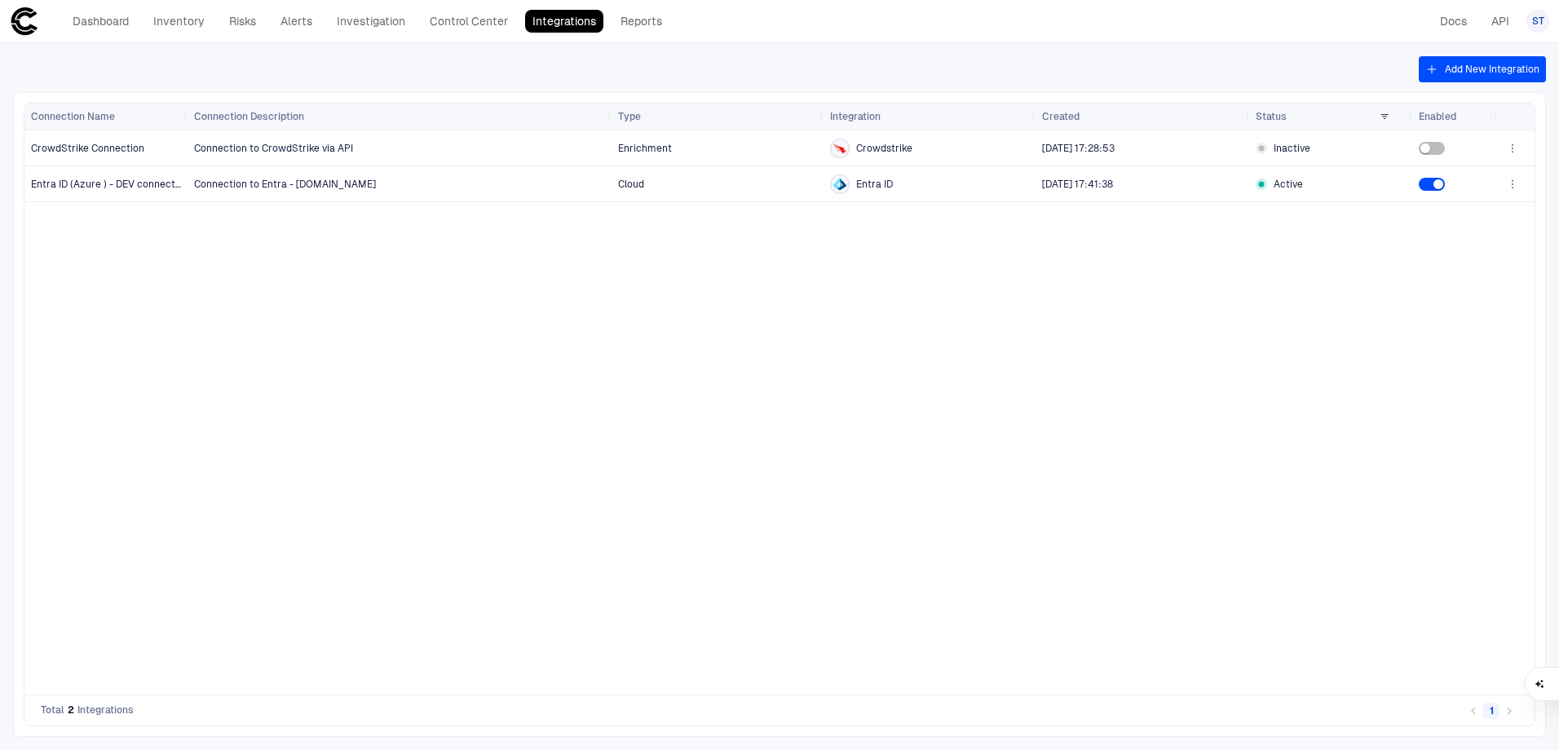
click at [1471, 68] on button "Add New Integration" at bounding box center [1482, 69] width 127 height 26
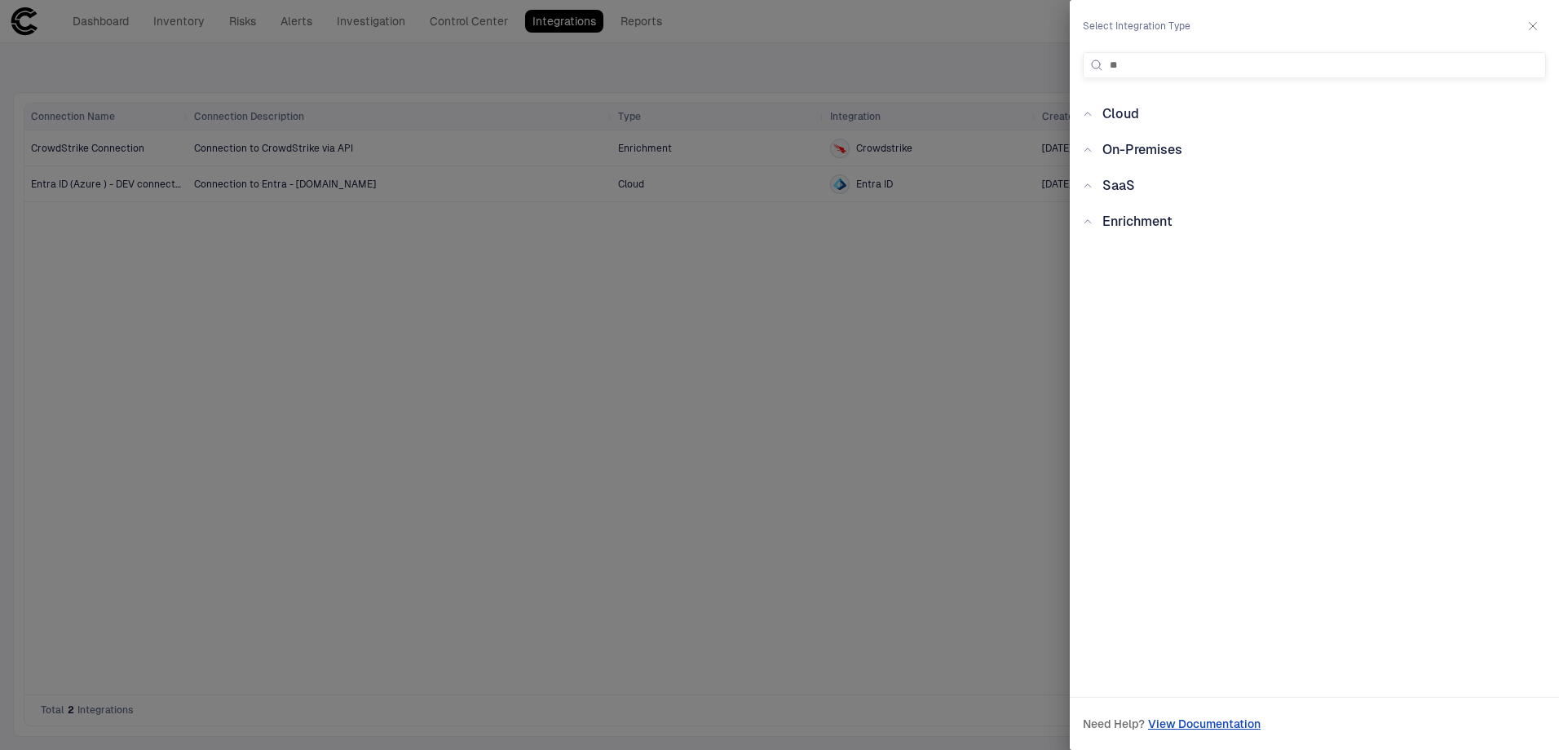
type input "*"
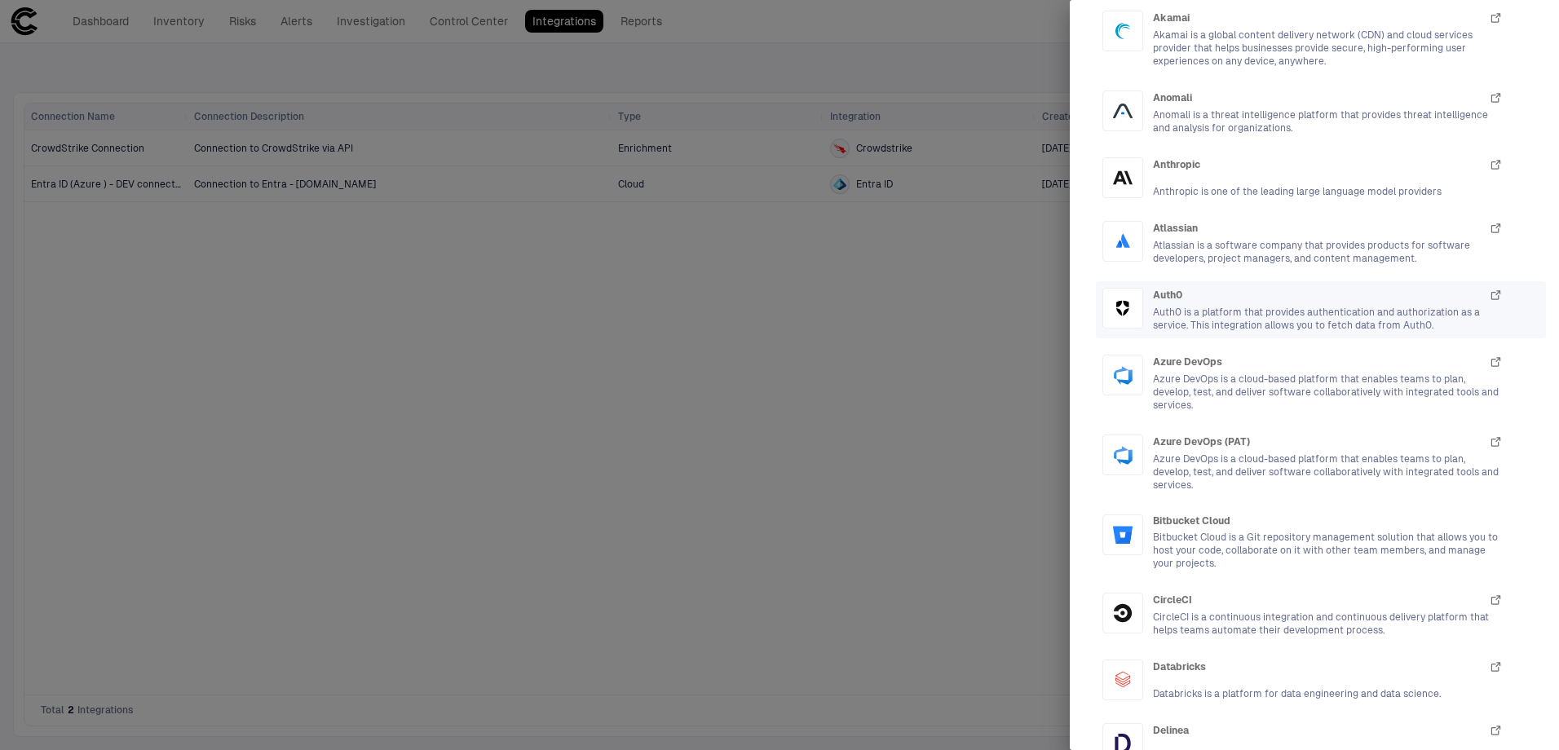
scroll to position [734, 0]
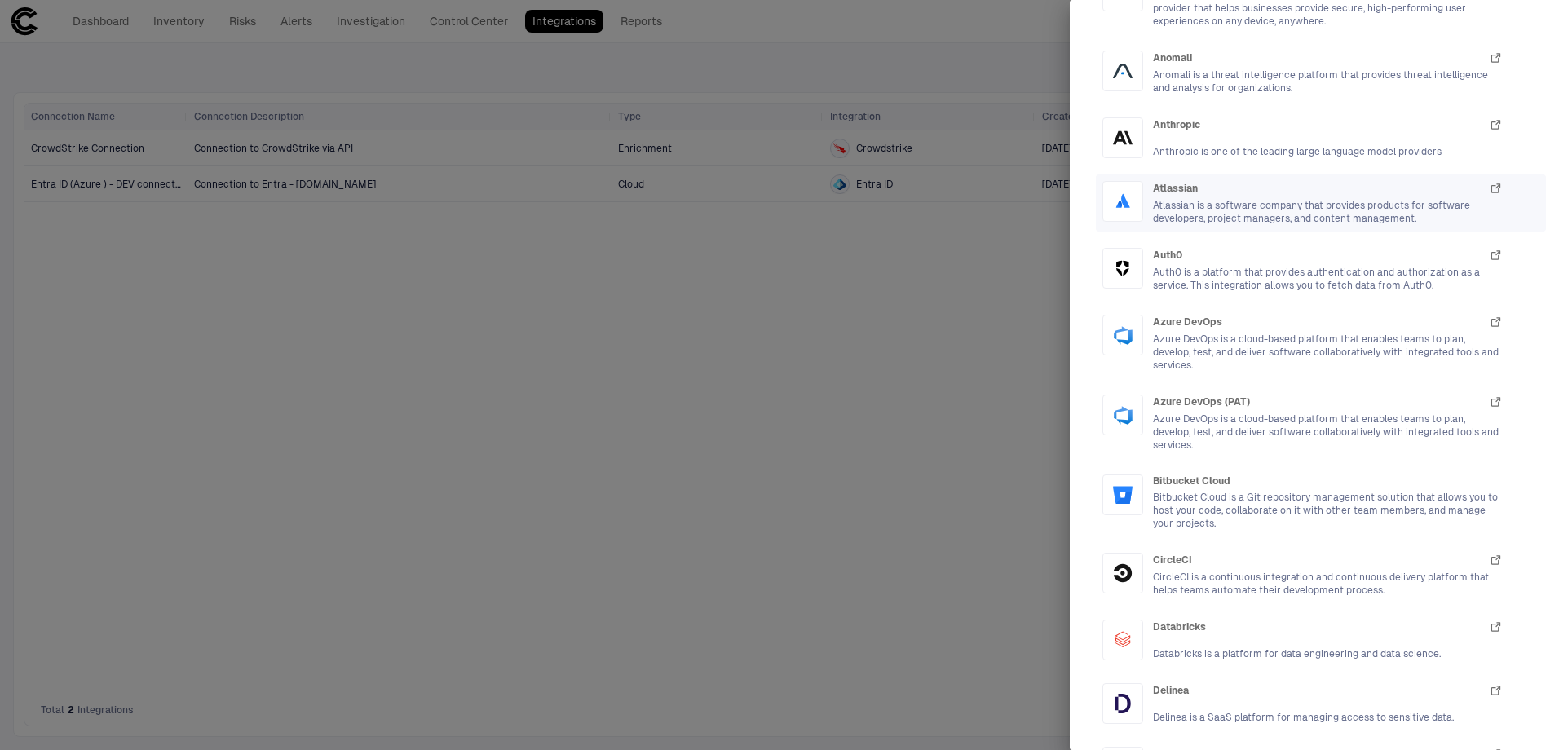
click at [1233, 213] on span "Atlassian is a software company that provides products for software developers,…" at bounding box center [1328, 212] width 350 height 26
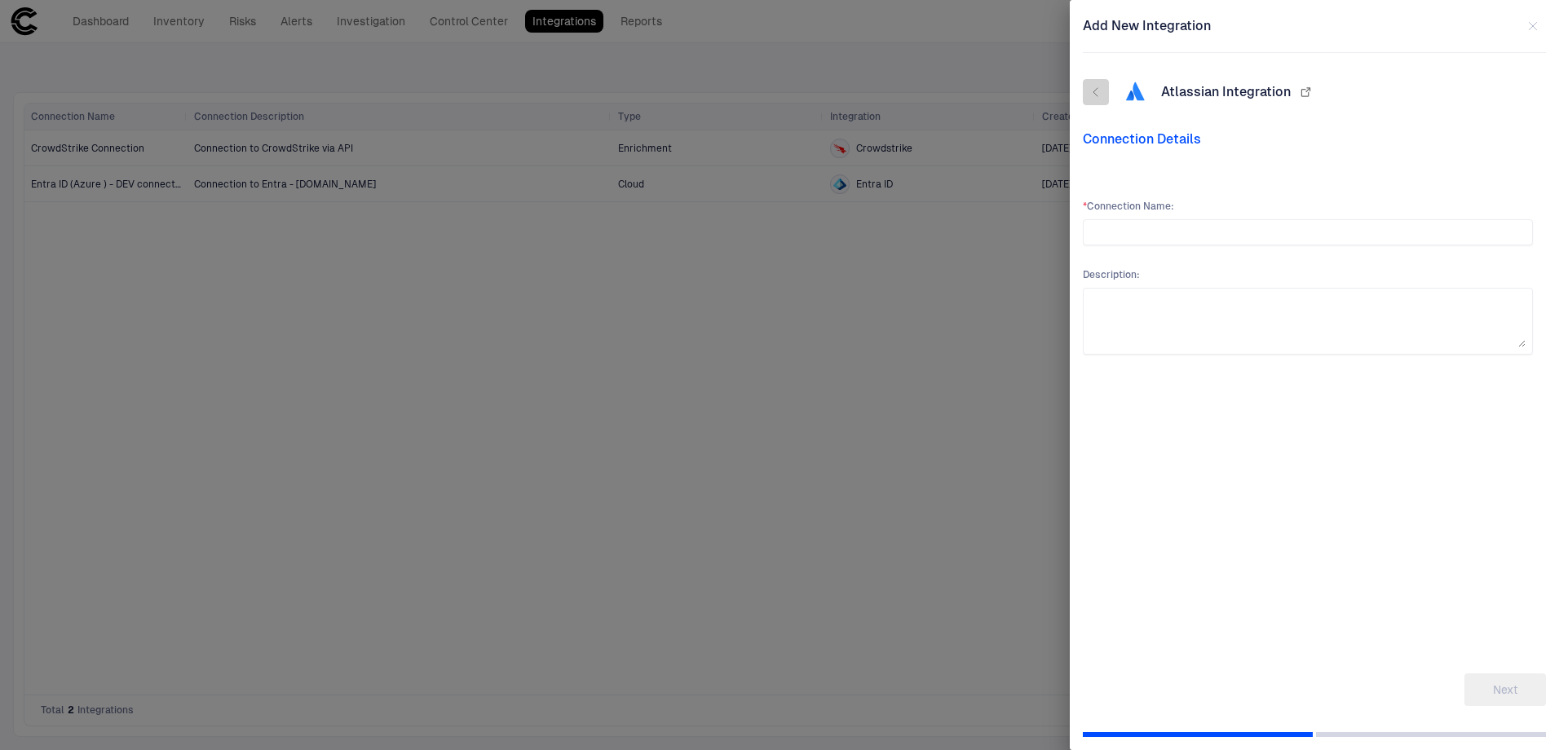
click at [1098, 93] on icon "button" at bounding box center [1095, 92] width 13 height 13
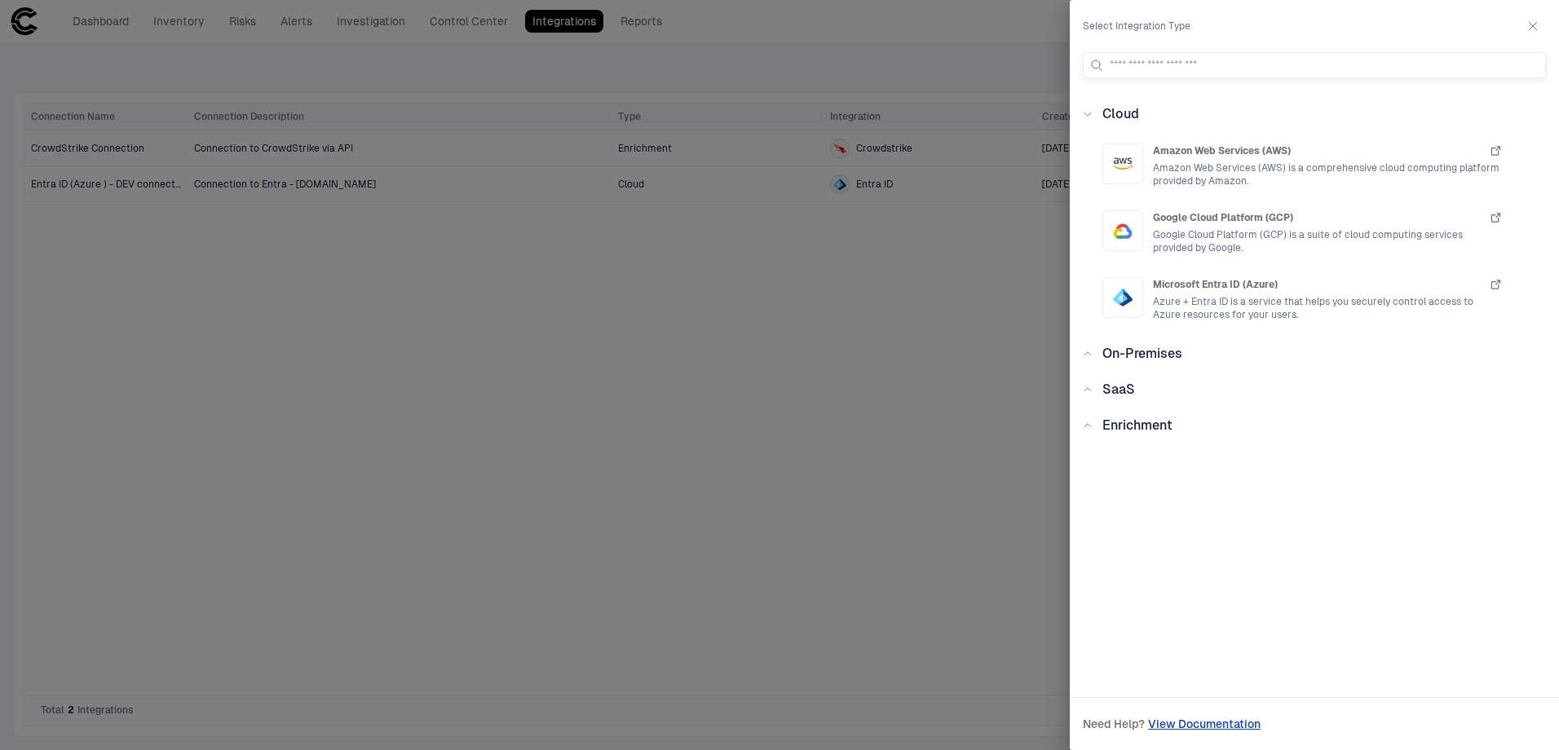
click at [1160, 404] on div "Cloud Amazon Web Services (AWS) Amazon Web Services (AWS) is a comprehensive cl…" at bounding box center [1314, 382] width 489 height 557
click at [1127, 388] on span "SaaS" at bounding box center [1118, 389] width 33 height 15
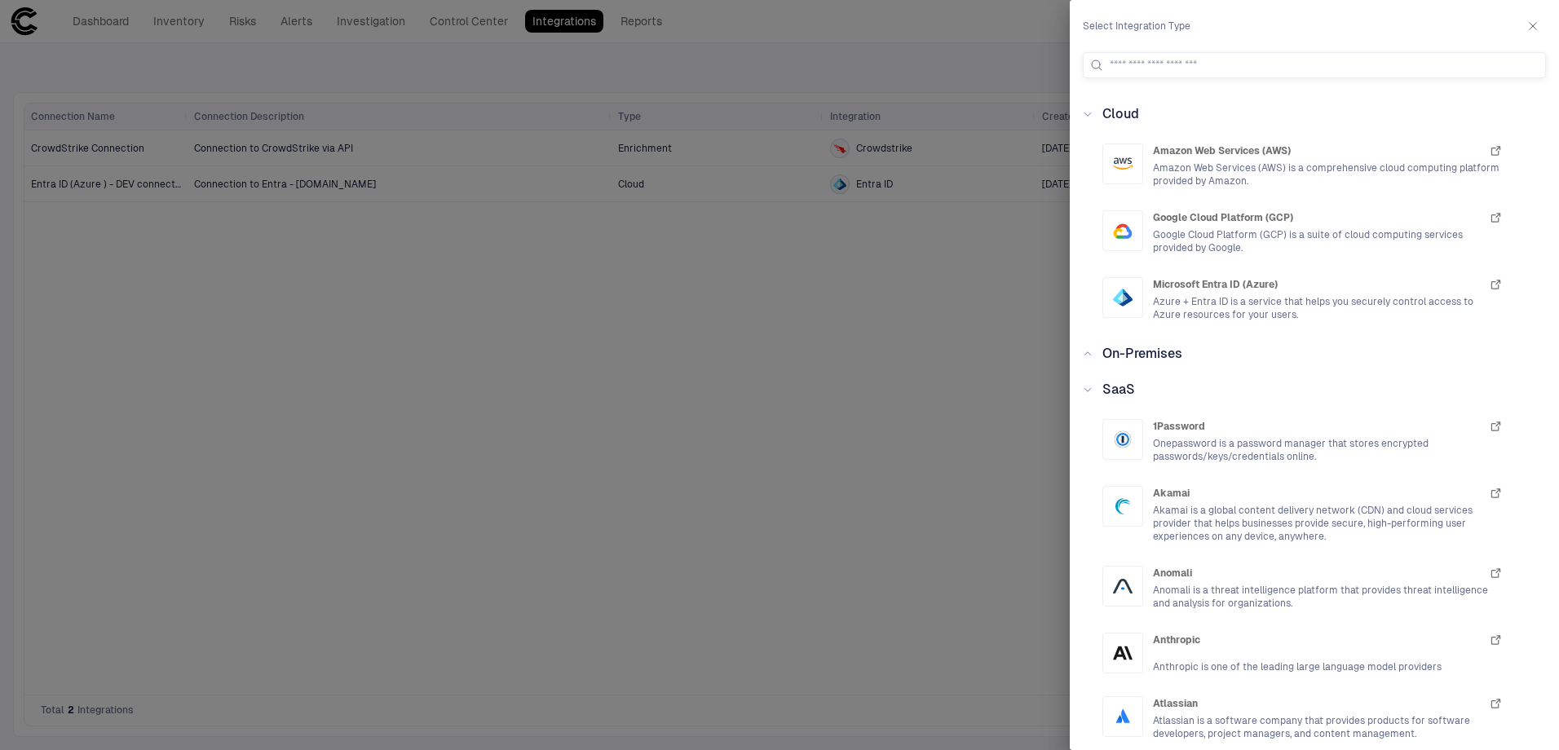
click at [1526, 24] on icon "button" at bounding box center [1532, 26] width 13 height 13
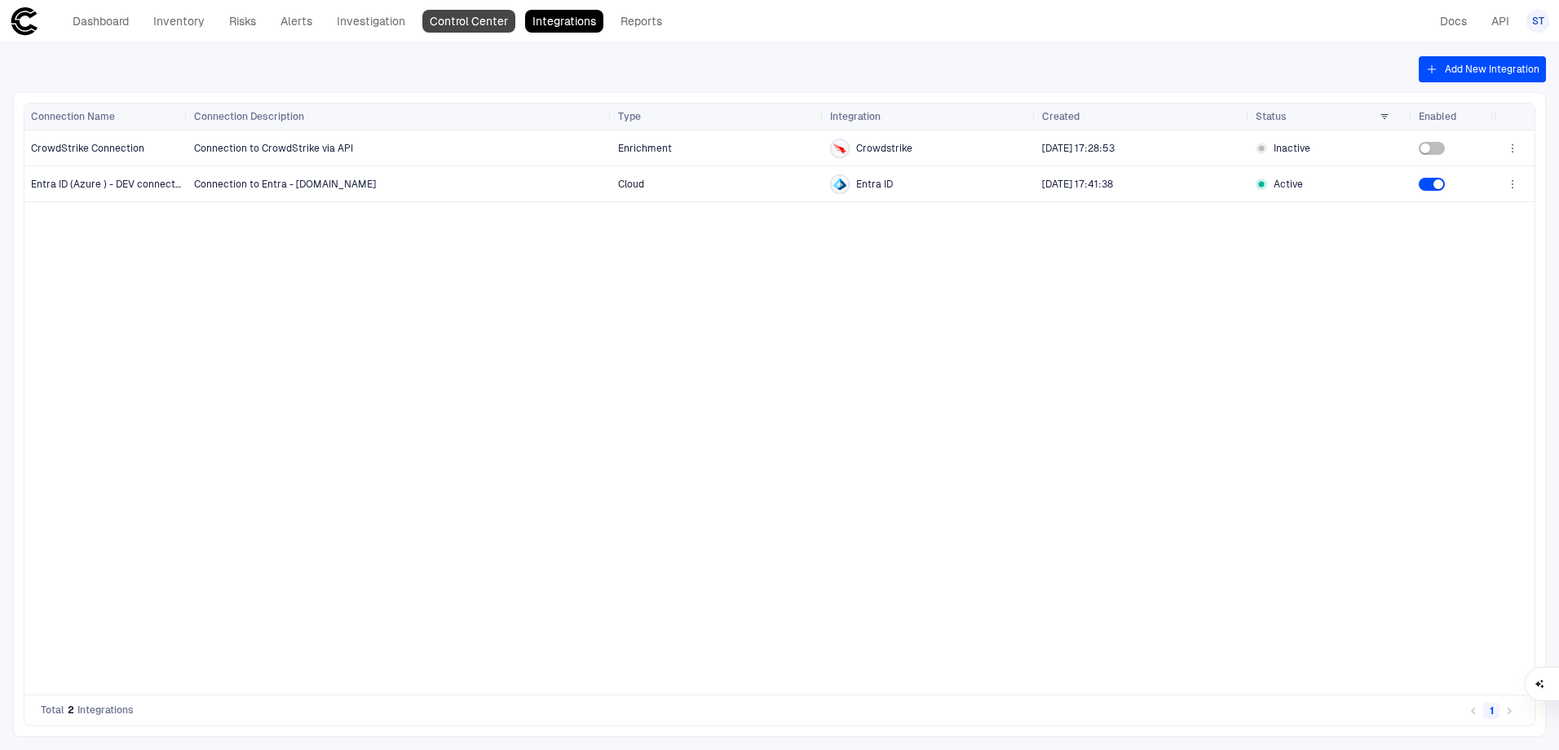
click at [482, 28] on link "Control Center" at bounding box center [468, 21] width 93 height 23
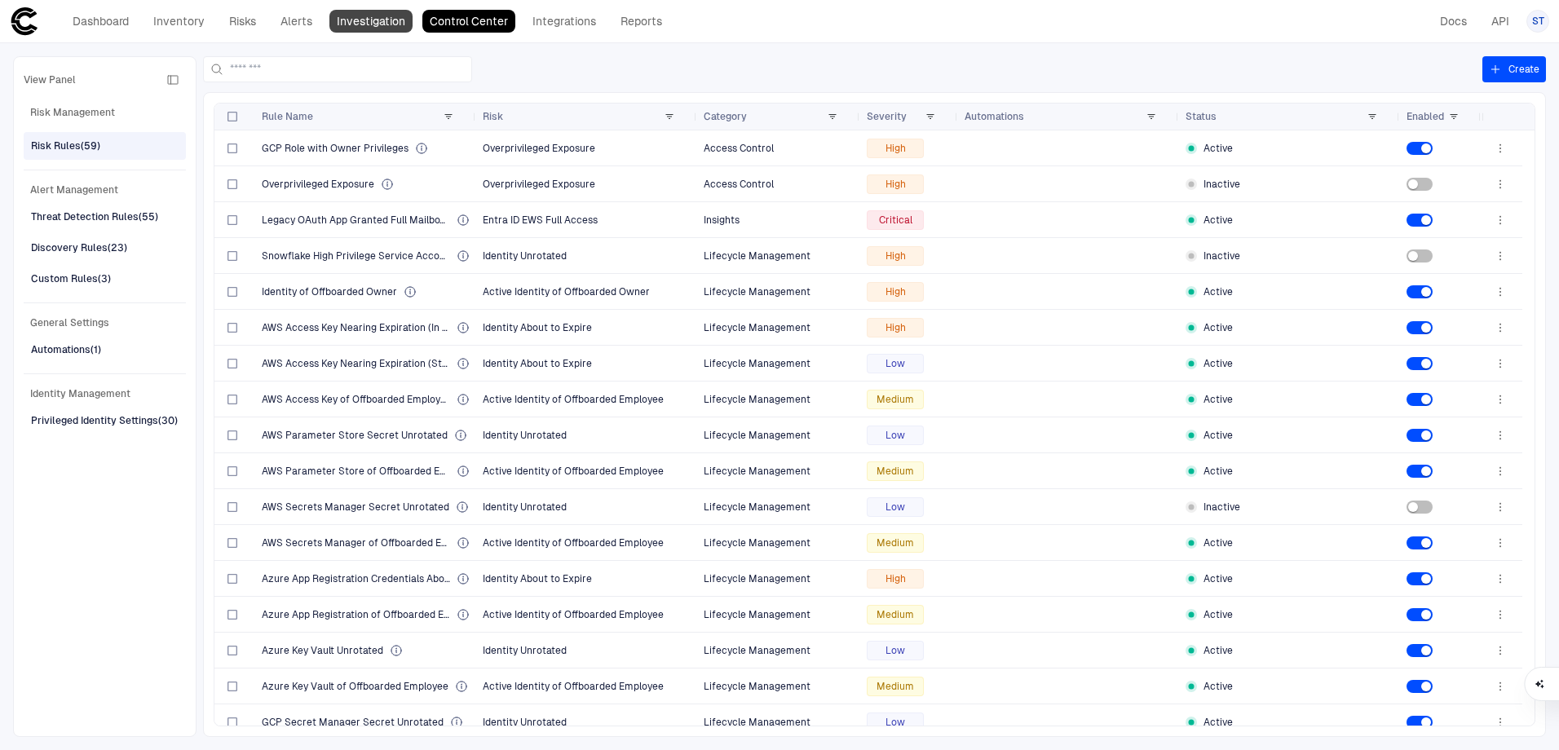
click at [372, 28] on link "Investigation" at bounding box center [370, 21] width 83 height 23
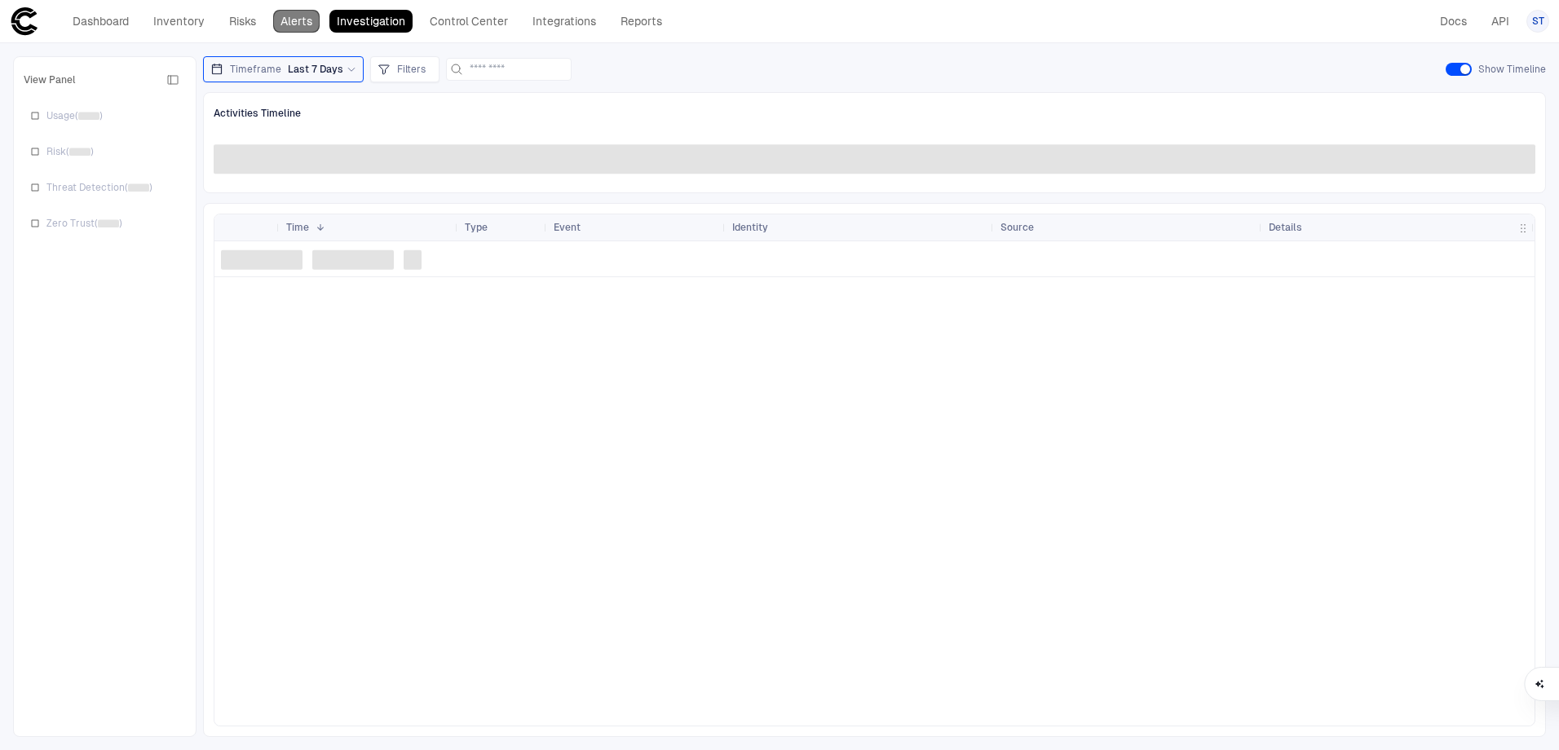
click at [296, 25] on link "Alerts" at bounding box center [296, 21] width 46 height 23
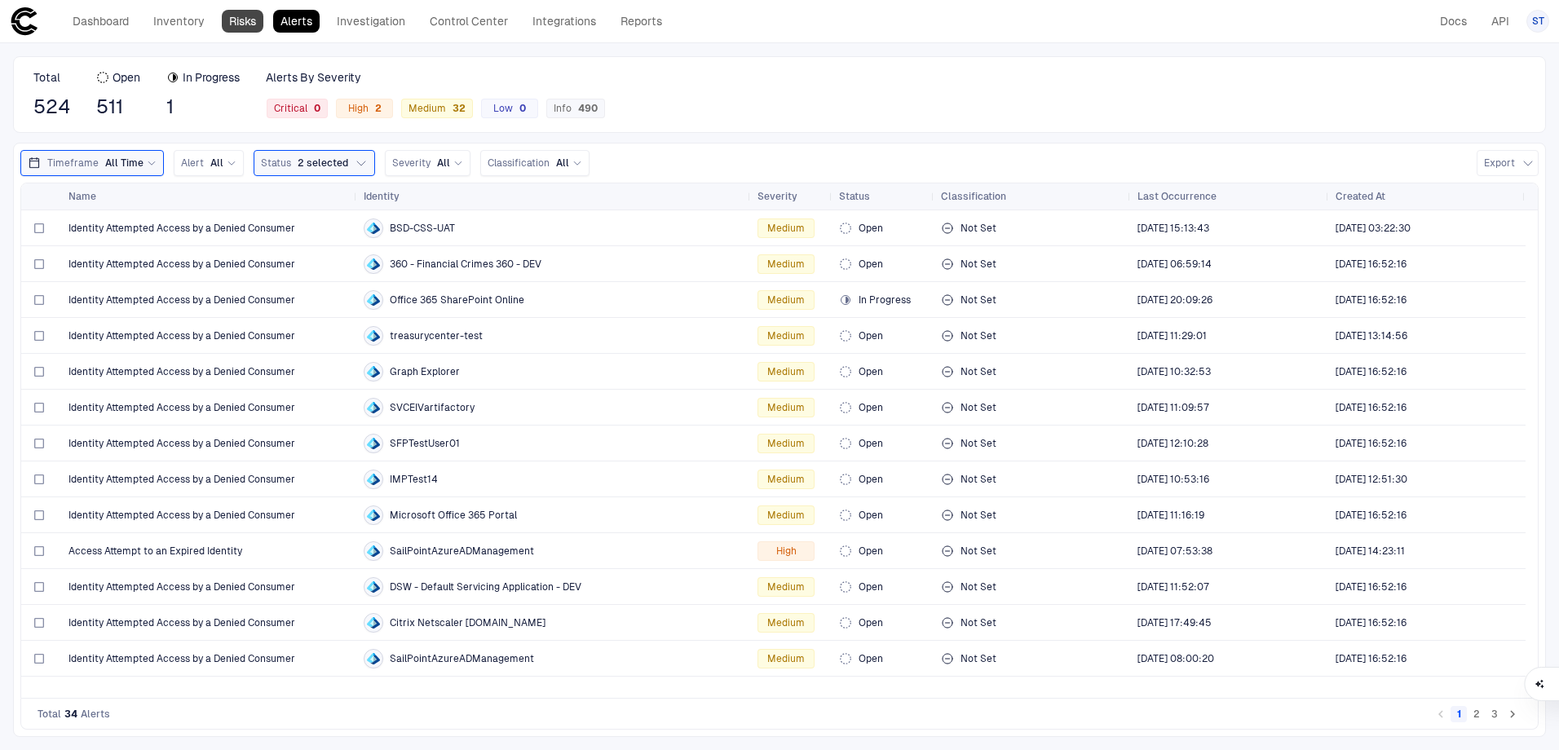
click at [241, 23] on link "Risks" at bounding box center [243, 21] width 42 height 23
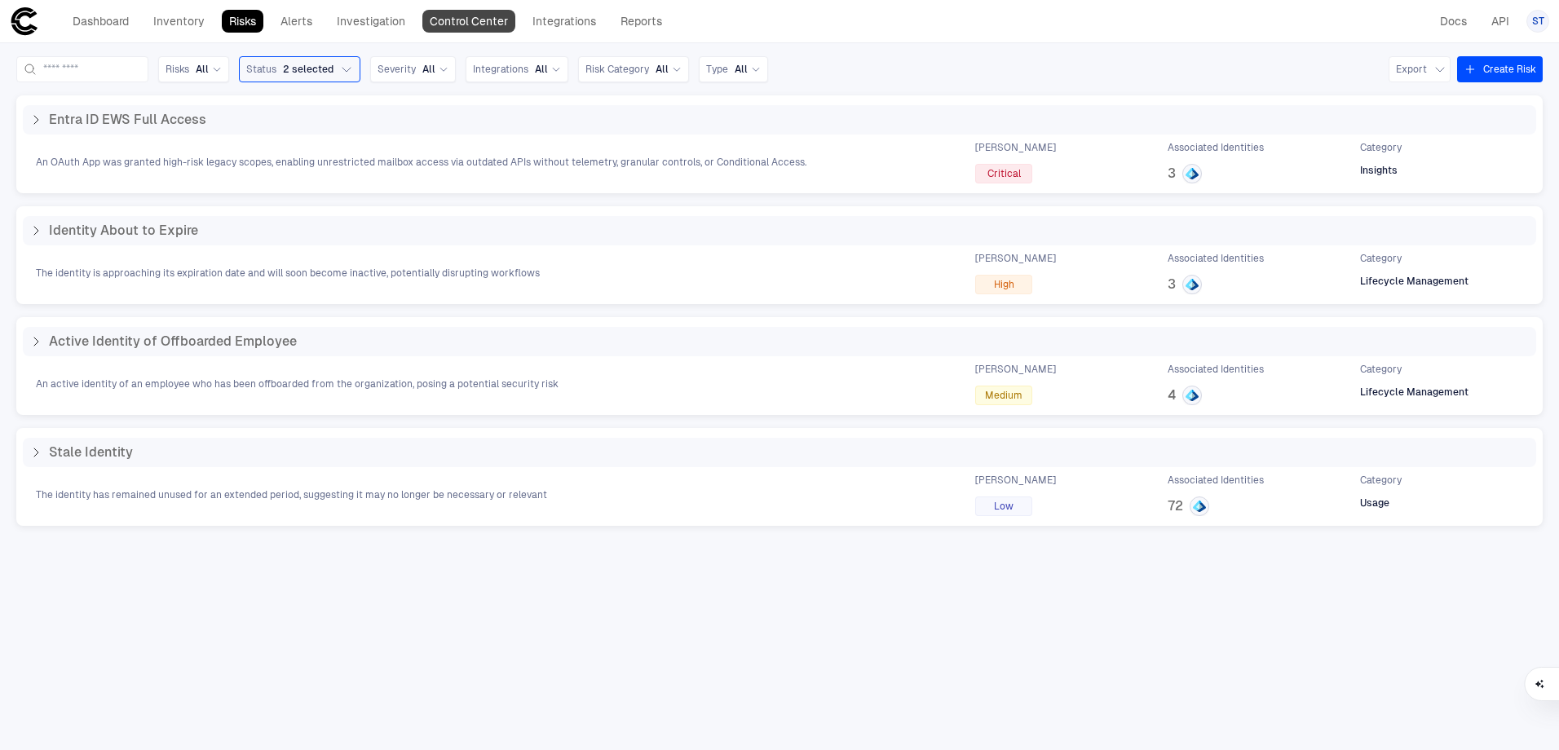
click at [501, 32] on link "Control Center" at bounding box center [468, 21] width 93 height 23
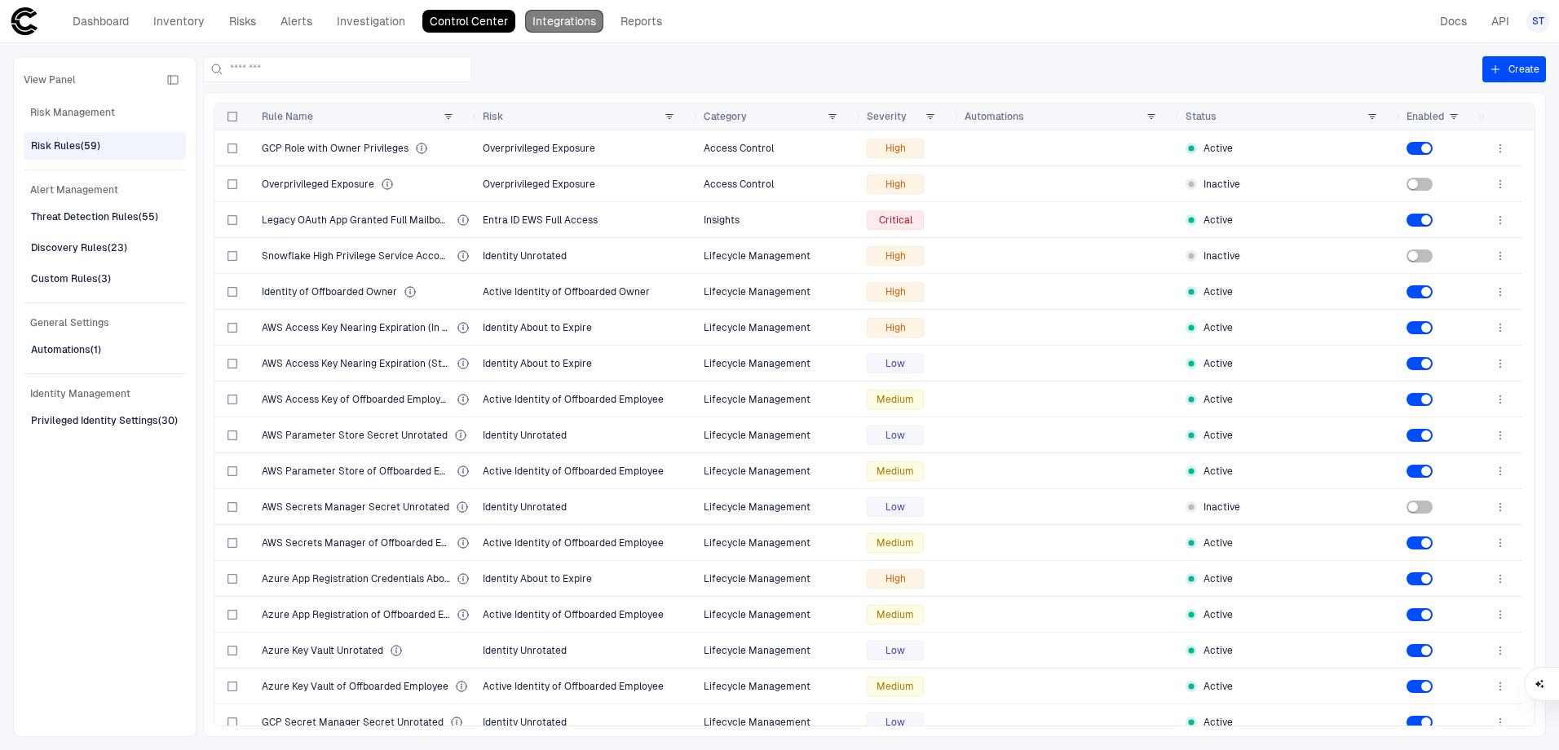
click at [554, 22] on link "Integrations" at bounding box center [564, 21] width 78 height 23
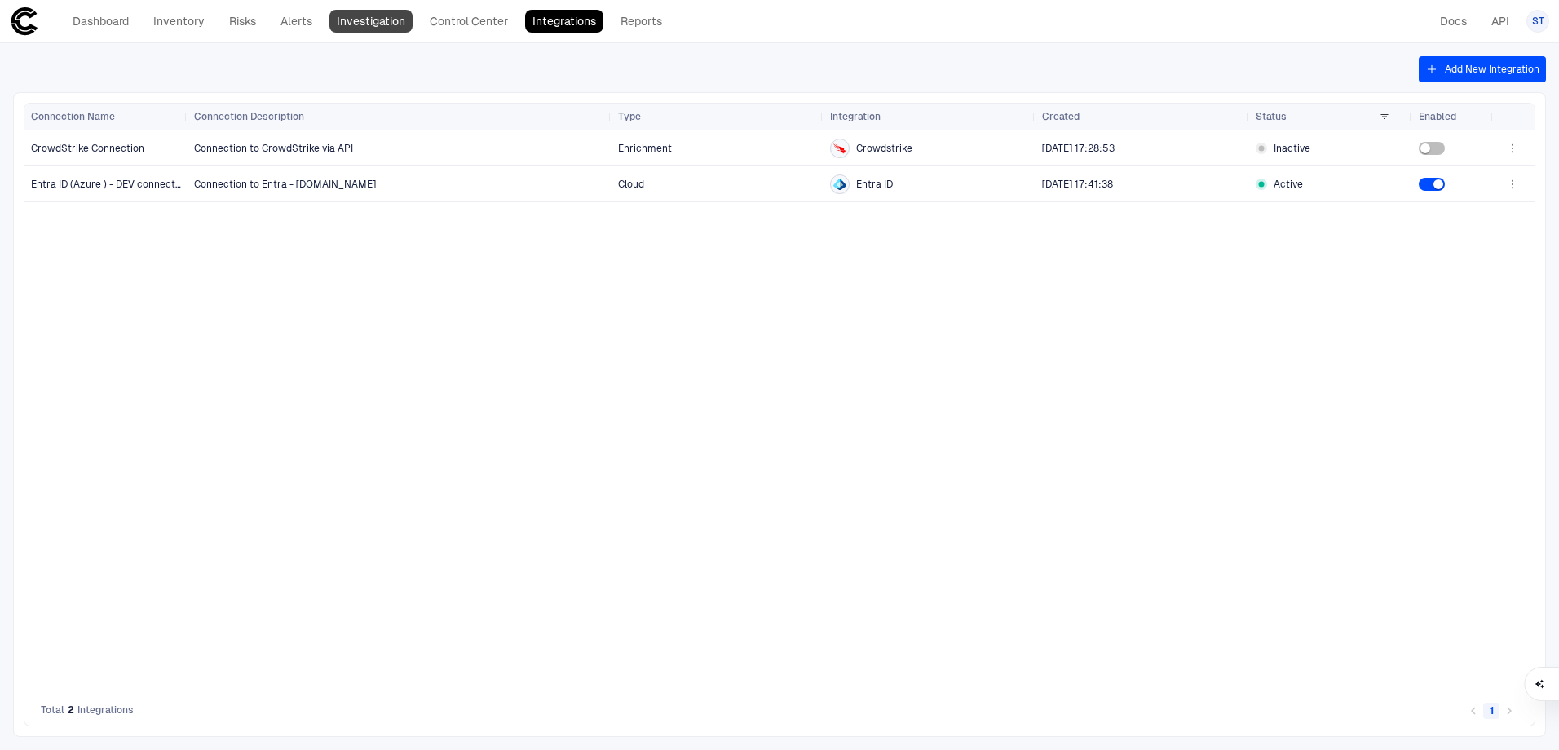
click at [390, 19] on link "Investigation" at bounding box center [370, 21] width 83 height 23
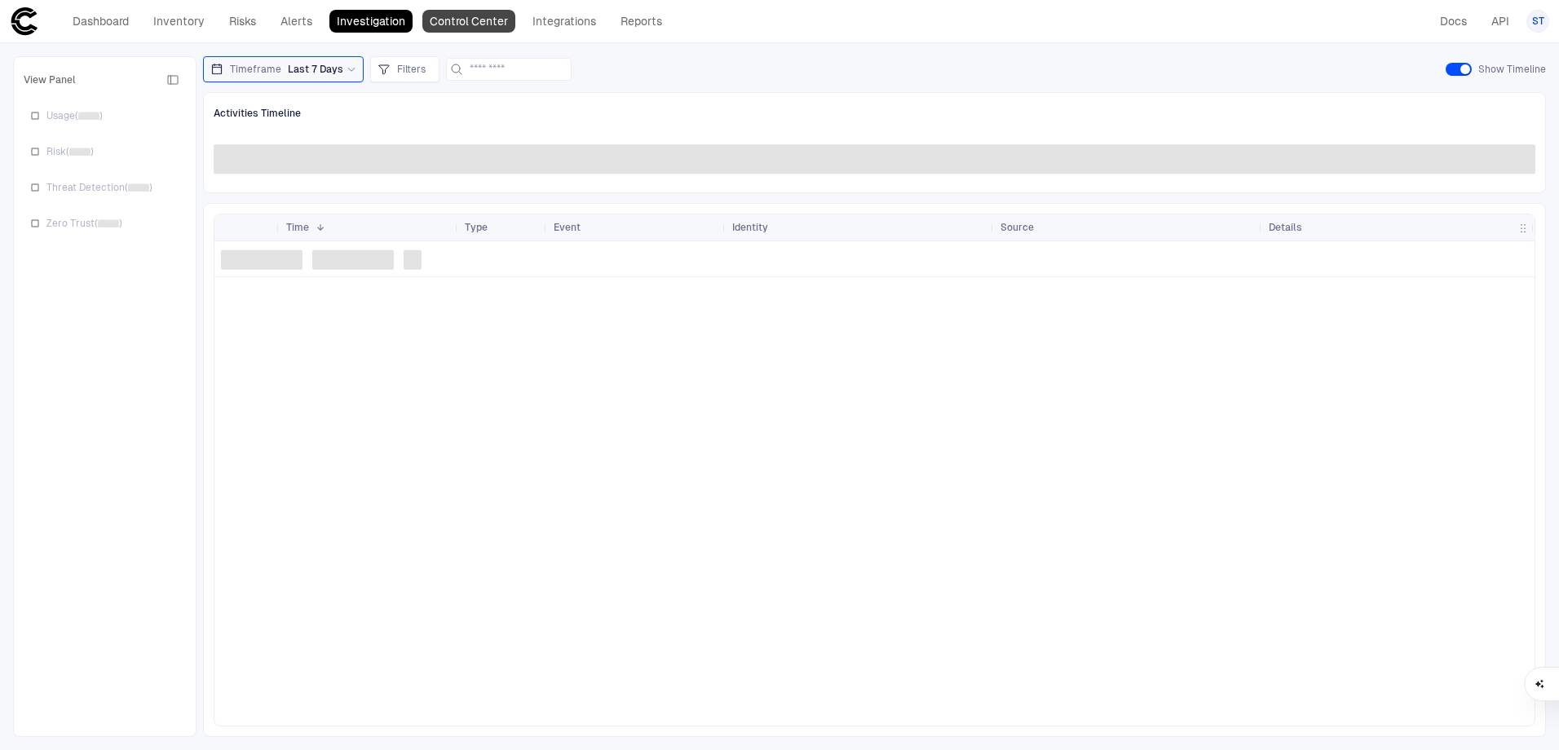
click at [449, 23] on link "Control Center" at bounding box center [468, 21] width 93 height 23
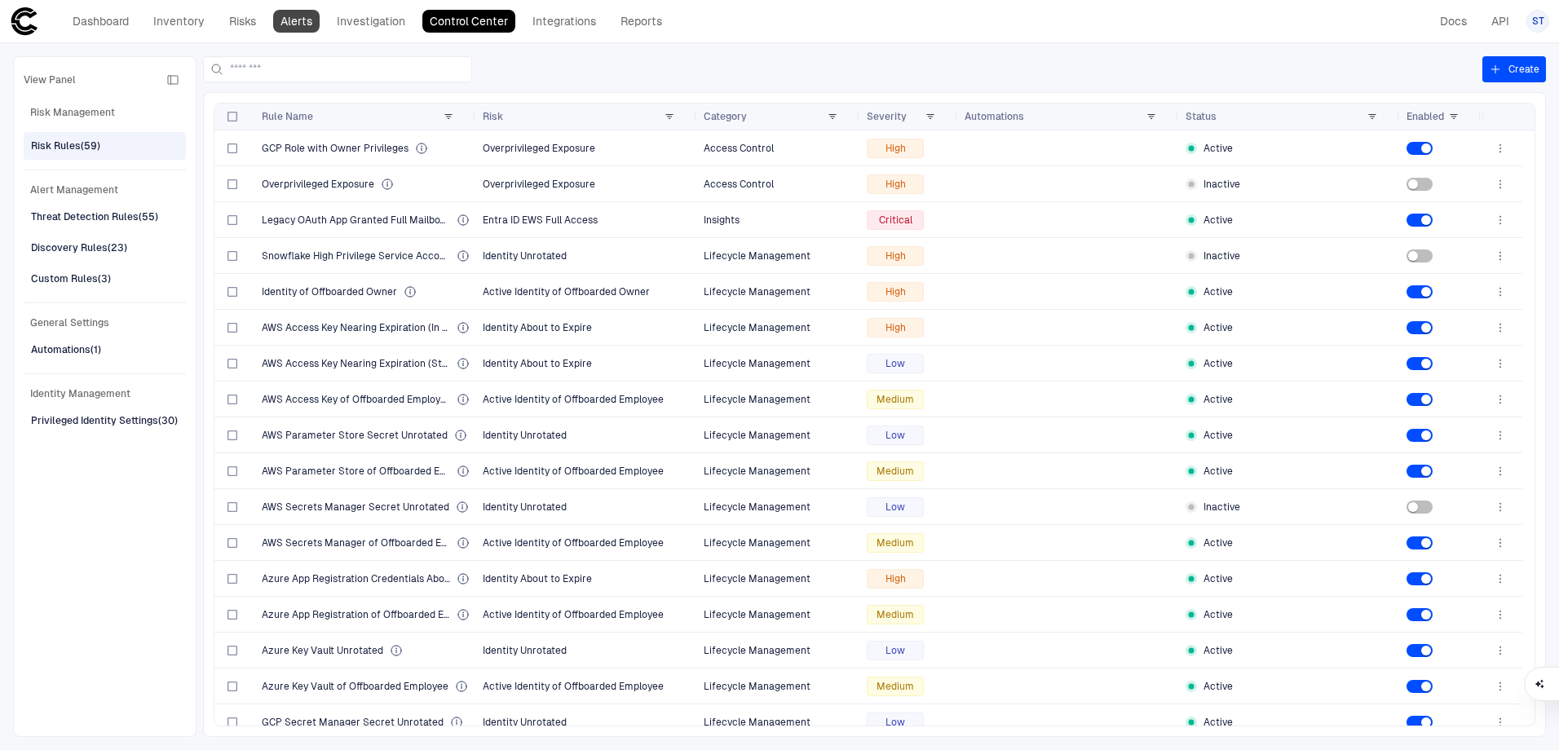
click at [296, 25] on link "Alerts" at bounding box center [296, 21] width 46 height 23
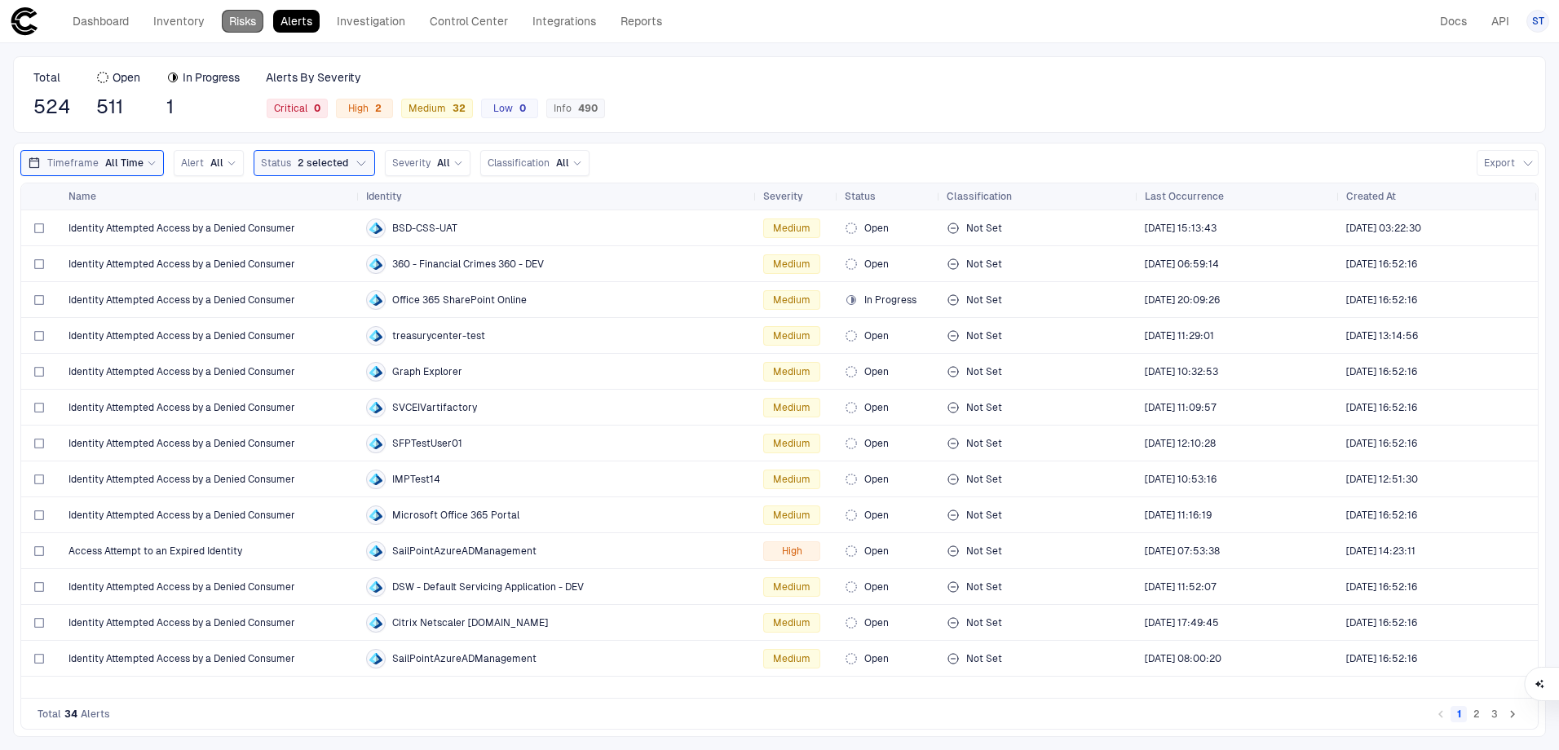
click at [240, 29] on link "Risks" at bounding box center [243, 21] width 42 height 23
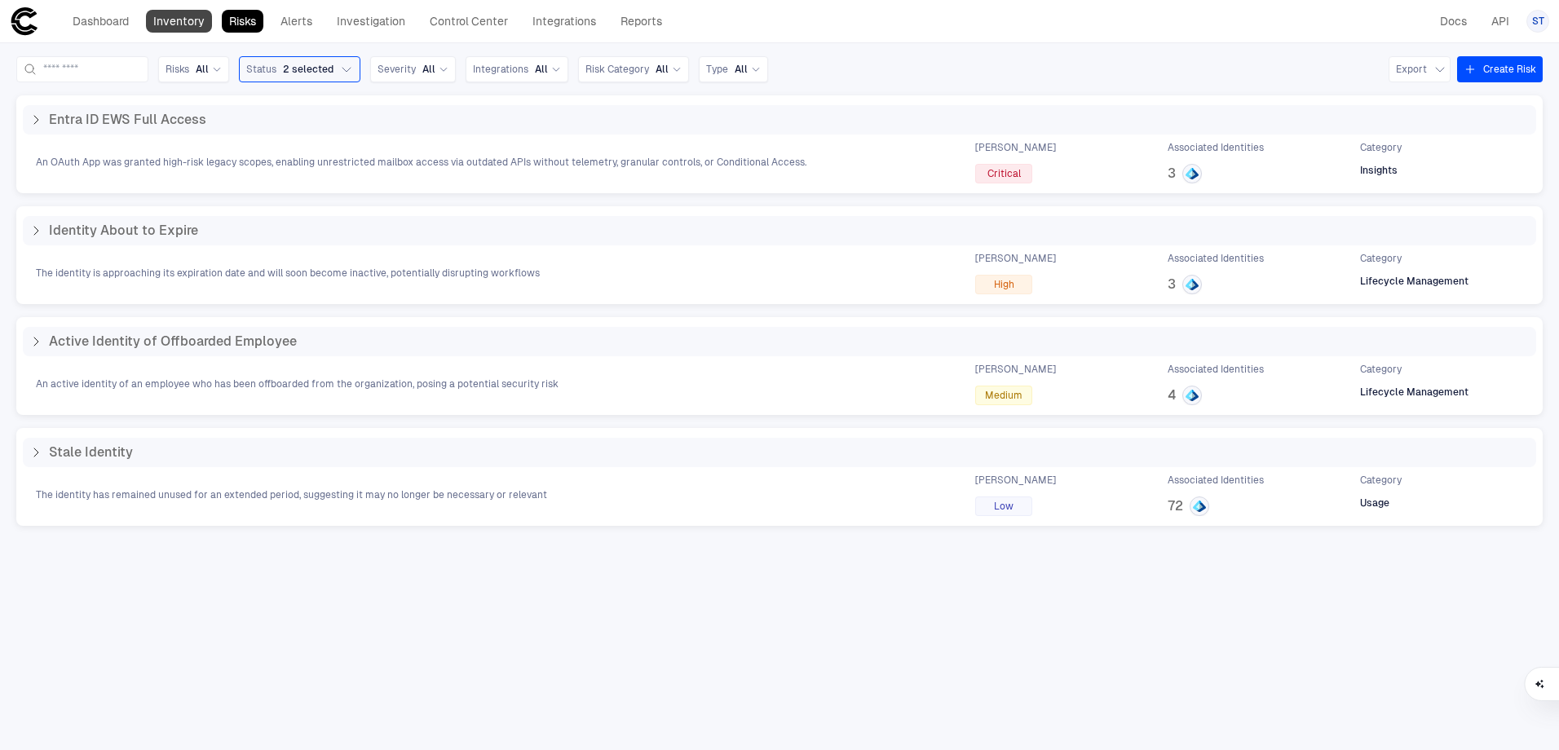
click at [176, 27] on link "Inventory" at bounding box center [179, 21] width 66 height 23
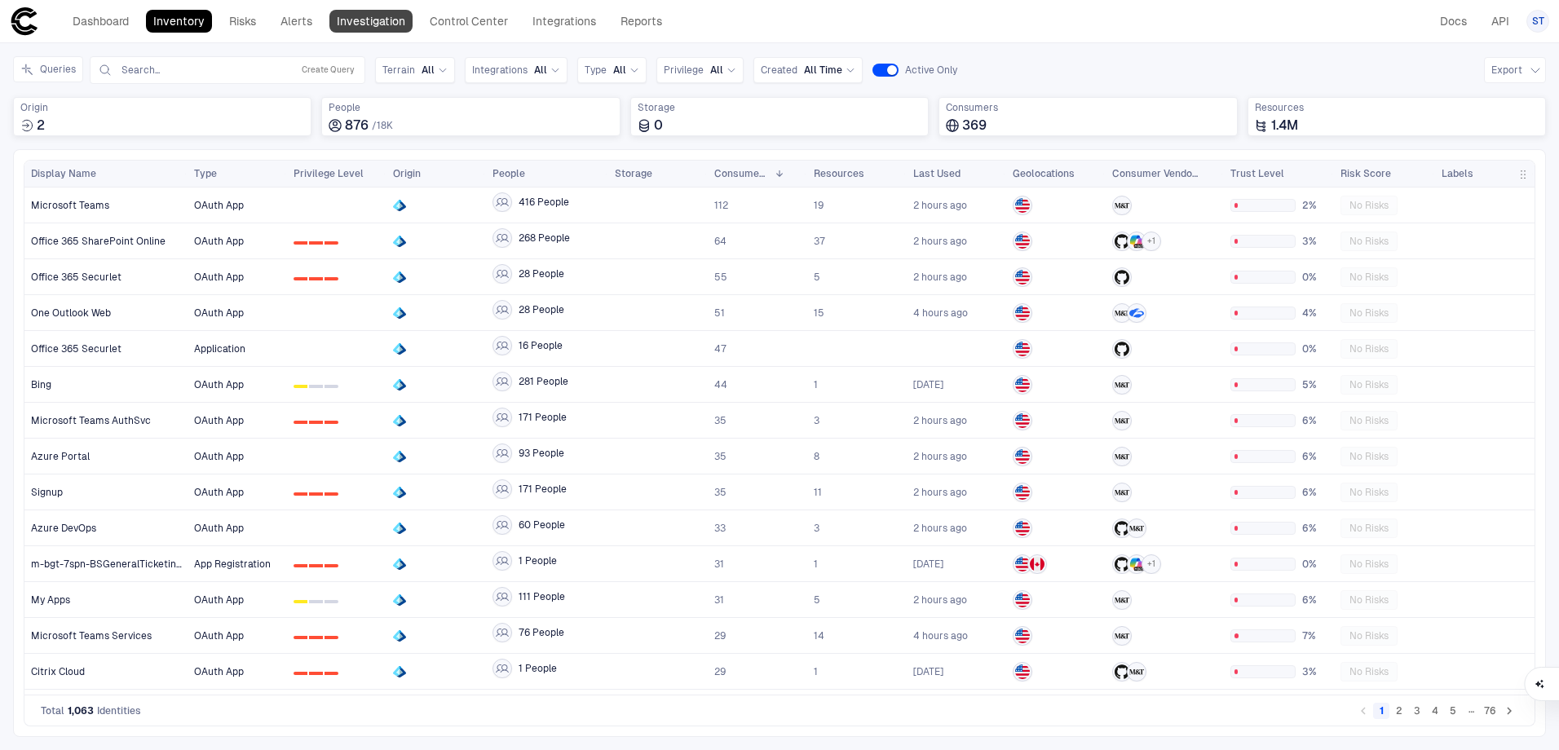
drag, startPoint x: 262, startPoint y: 18, endPoint x: 350, endPoint y: 18, distance: 88.1
click at [262, 18] on link "Risks" at bounding box center [243, 21] width 42 height 23
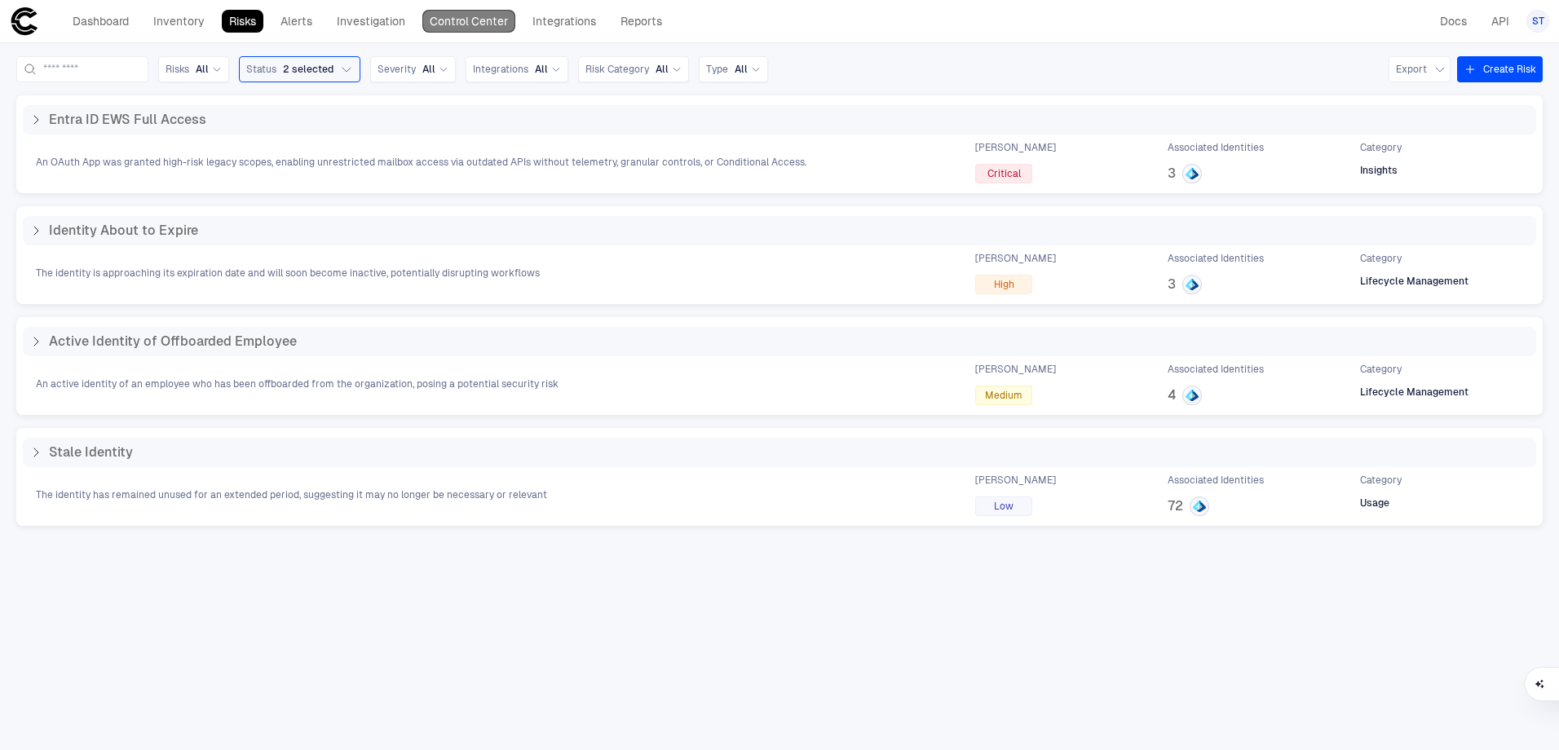
click at [466, 24] on link "Control Center" at bounding box center [468, 21] width 93 height 23
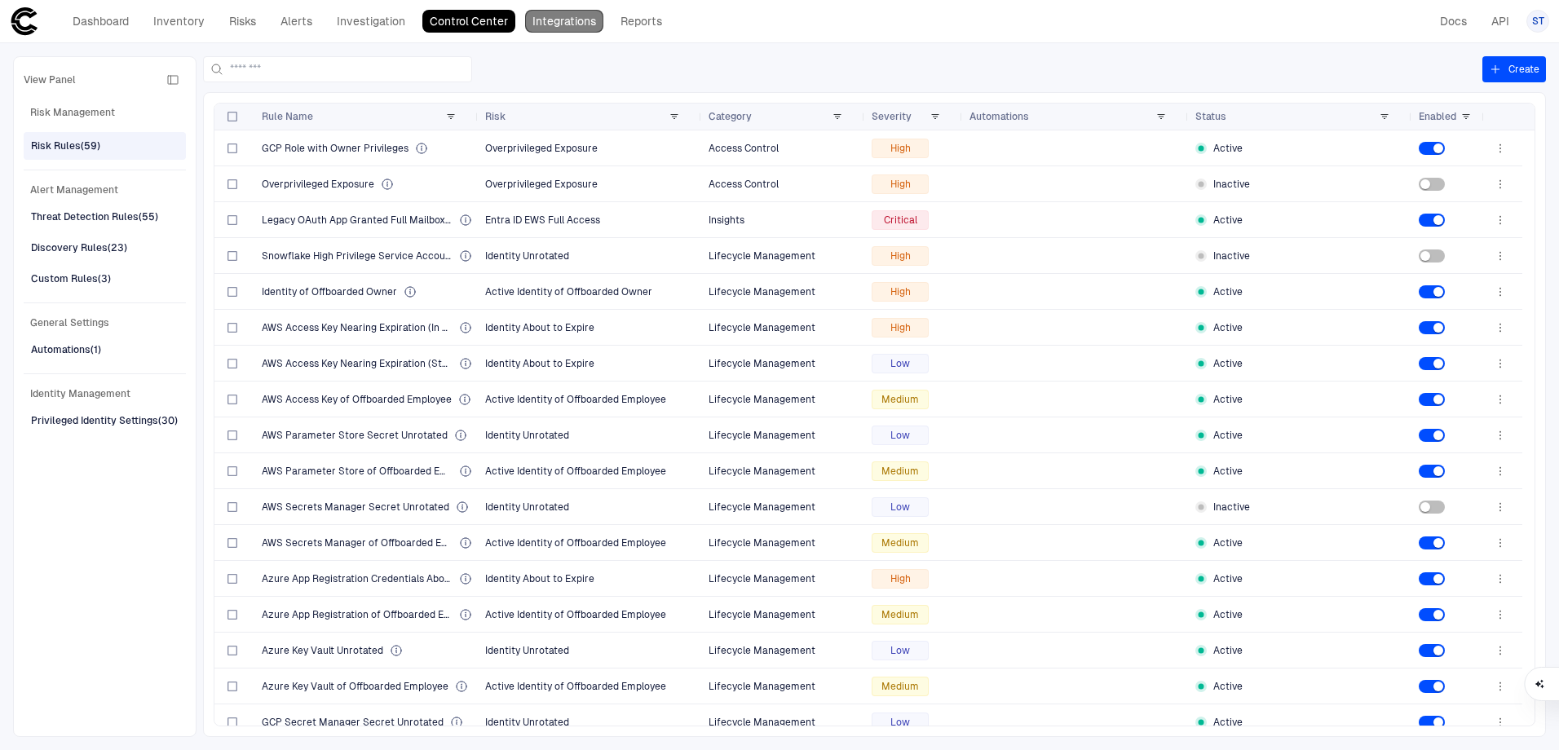
click at [550, 22] on link "Integrations" at bounding box center [564, 21] width 78 height 23
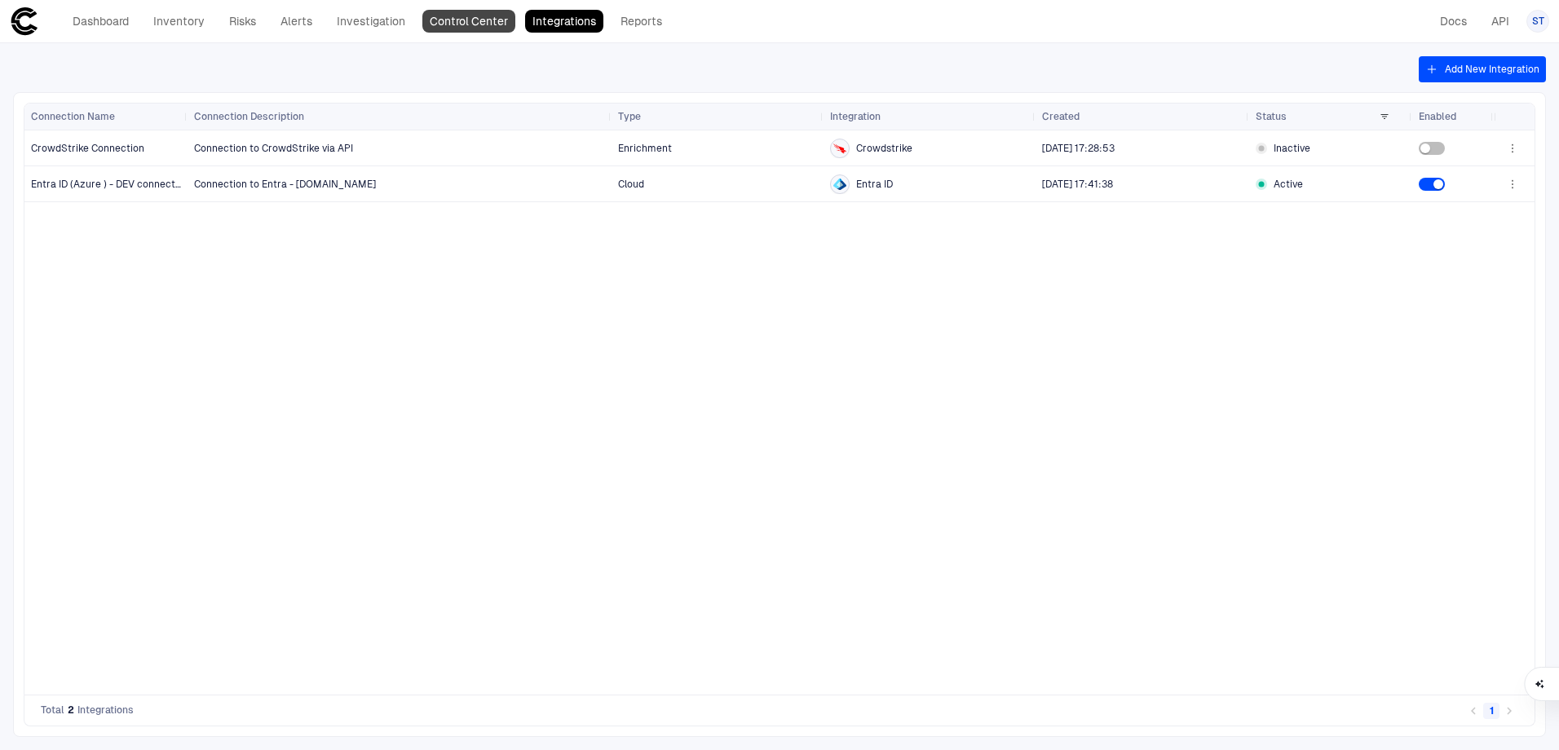
click at [430, 22] on link "Control Center" at bounding box center [468, 21] width 93 height 23
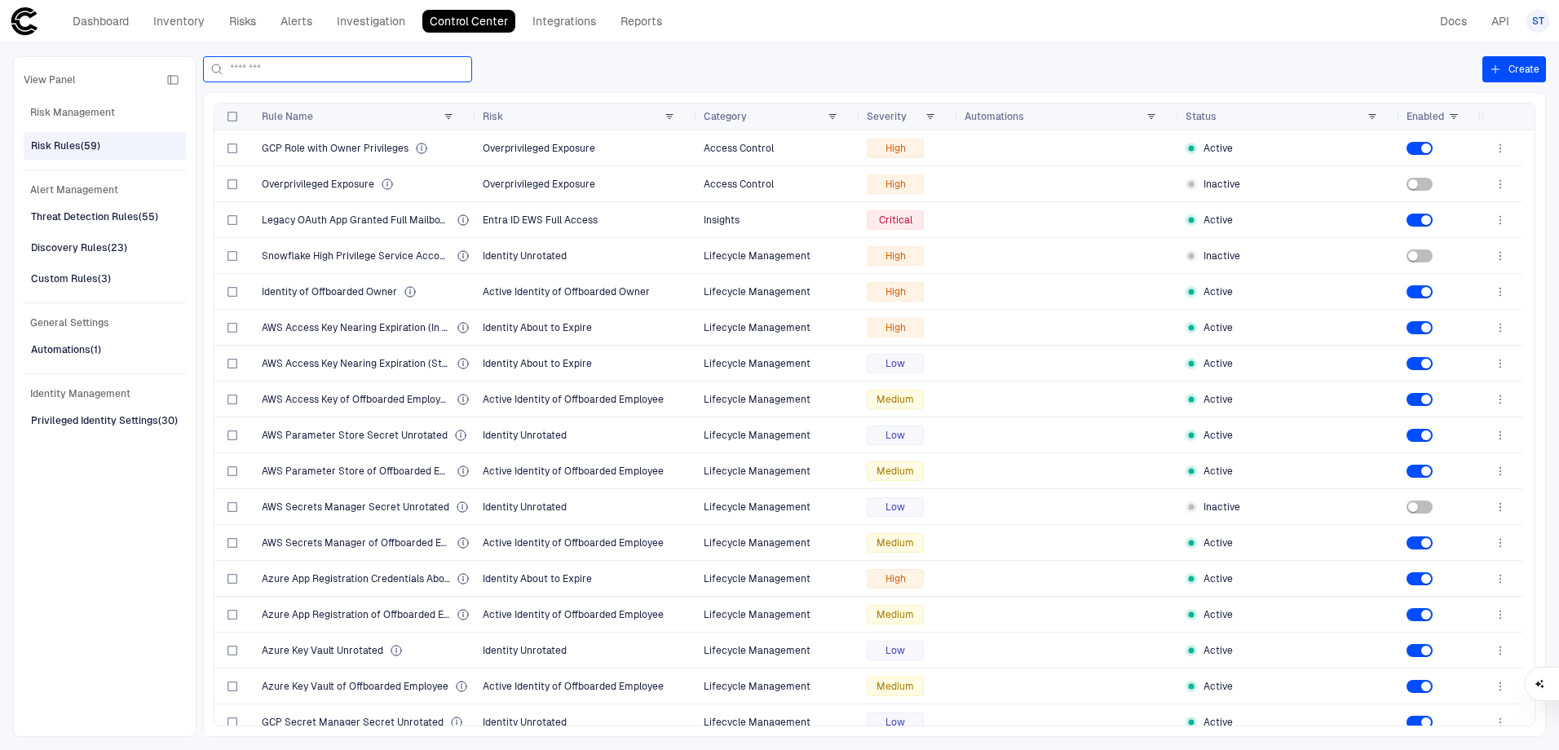
click at [352, 71] on input at bounding box center [347, 69] width 235 height 24
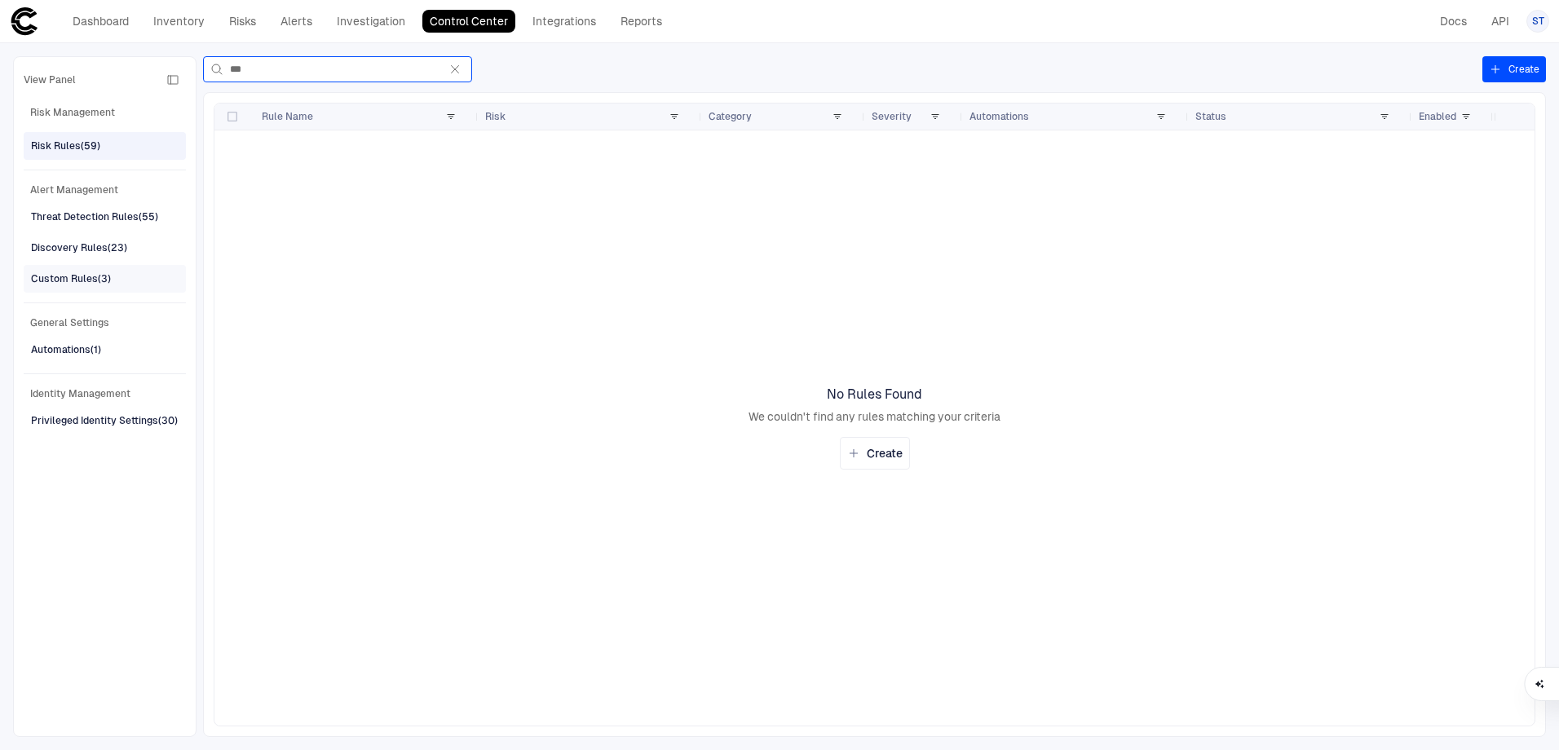
type input "***"
click at [113, 275] on div "Custom Rules (3)" at bounding box center [106, 279] width 151 height 26
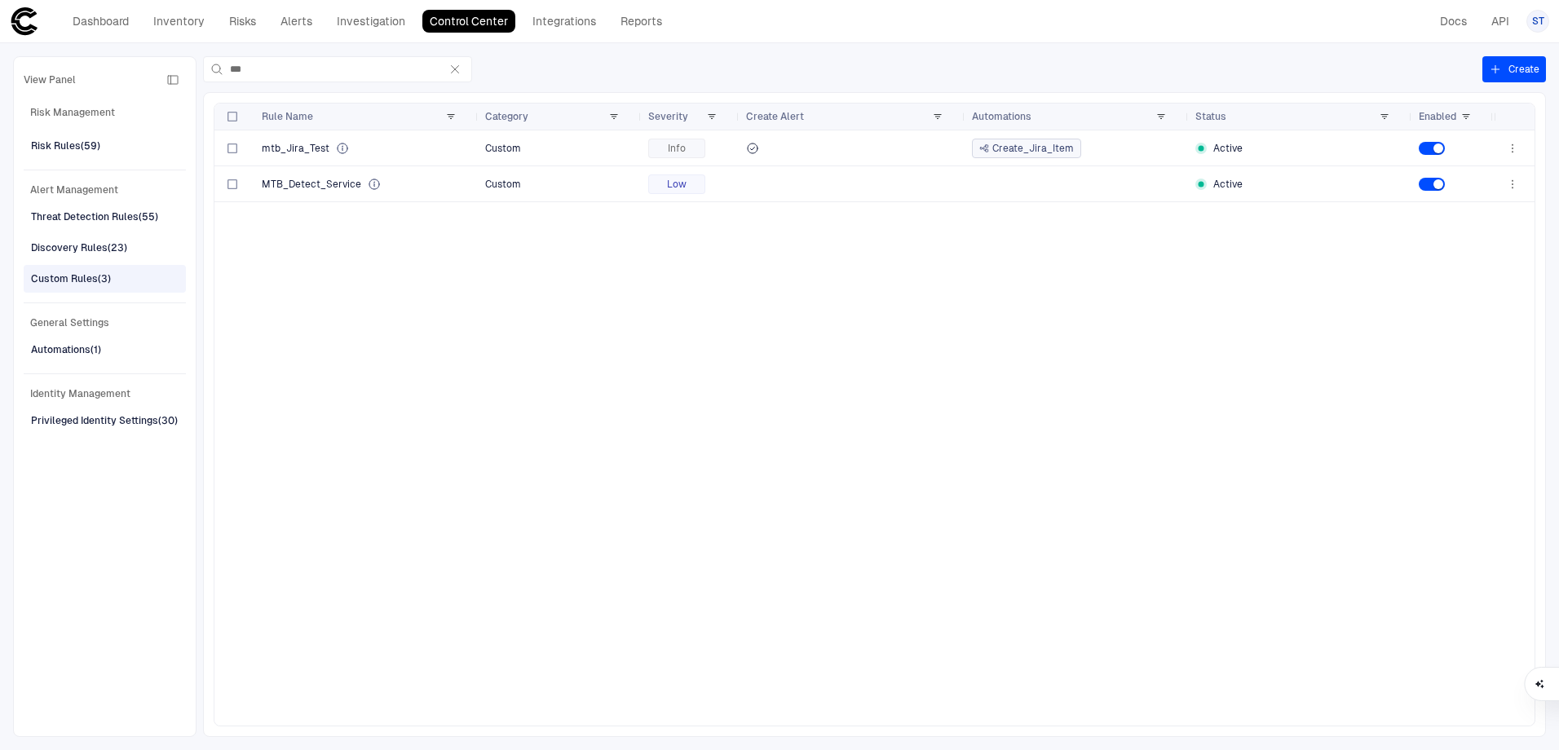
click at [885, 386] on div "mtb_Jira_Test Custom Info Create_Jira_Item Active MTB_Detect_Service Custom Low…" at bounding box center [853, 427] width 1279 height 595
click at [1009, 143] on span "Create_Jira_Item" at bounding box center [1033, 148] width 82 height 13
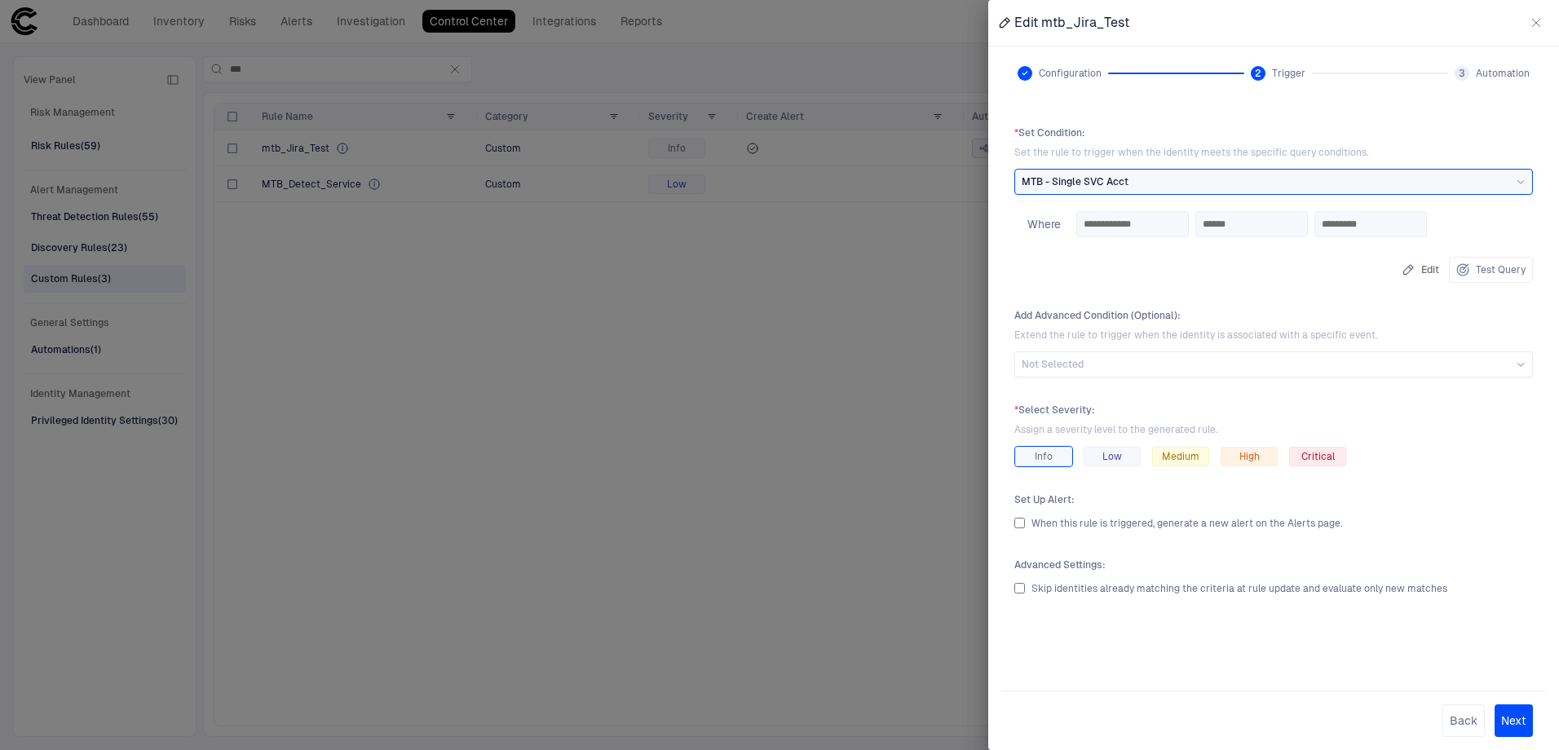
click at [1523, 735] on button "Next" at bounding box center [1513, 720] width 38 height 33
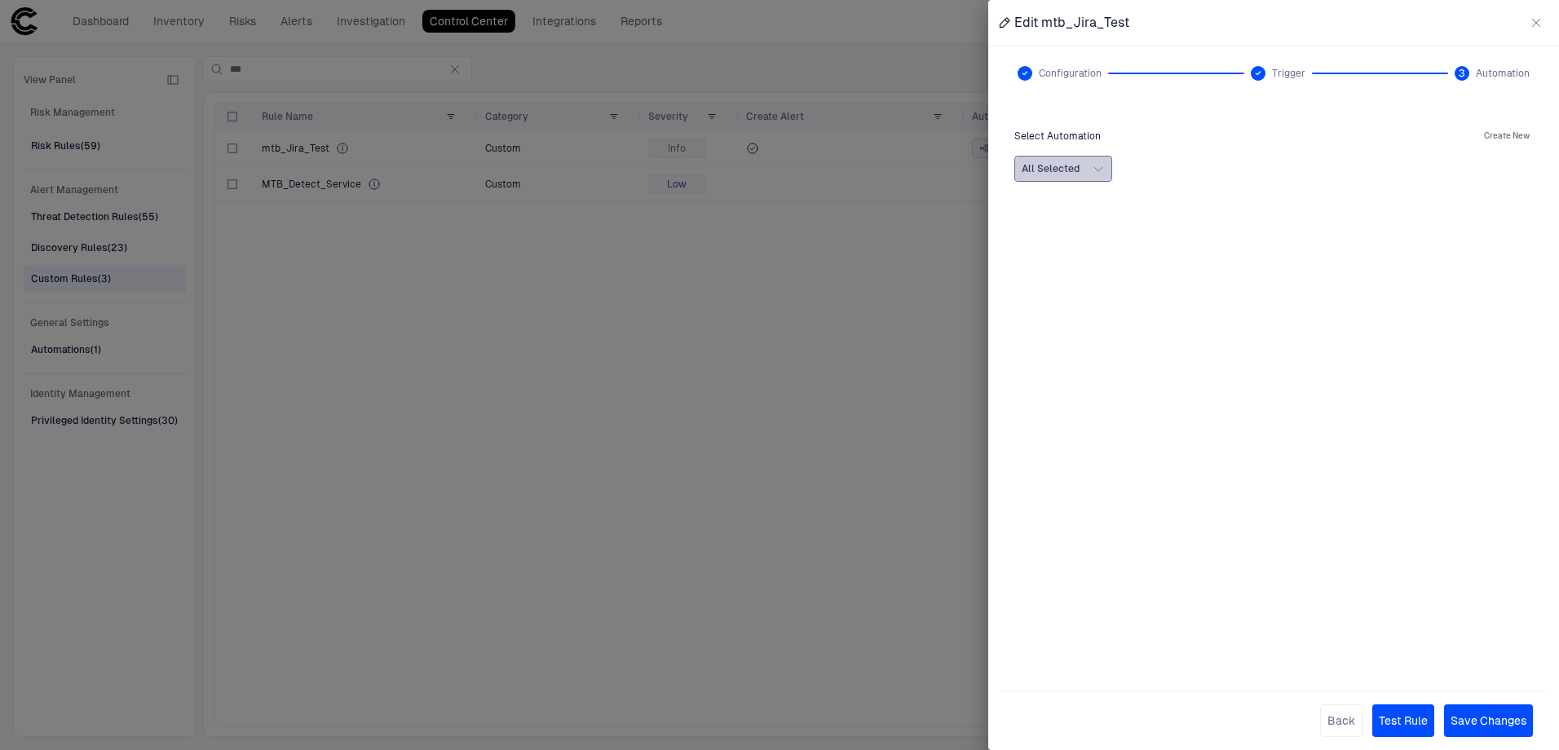
click at [1075, 170] on span "All Selected" at bounding box center [1051, 168] width 58 height 13
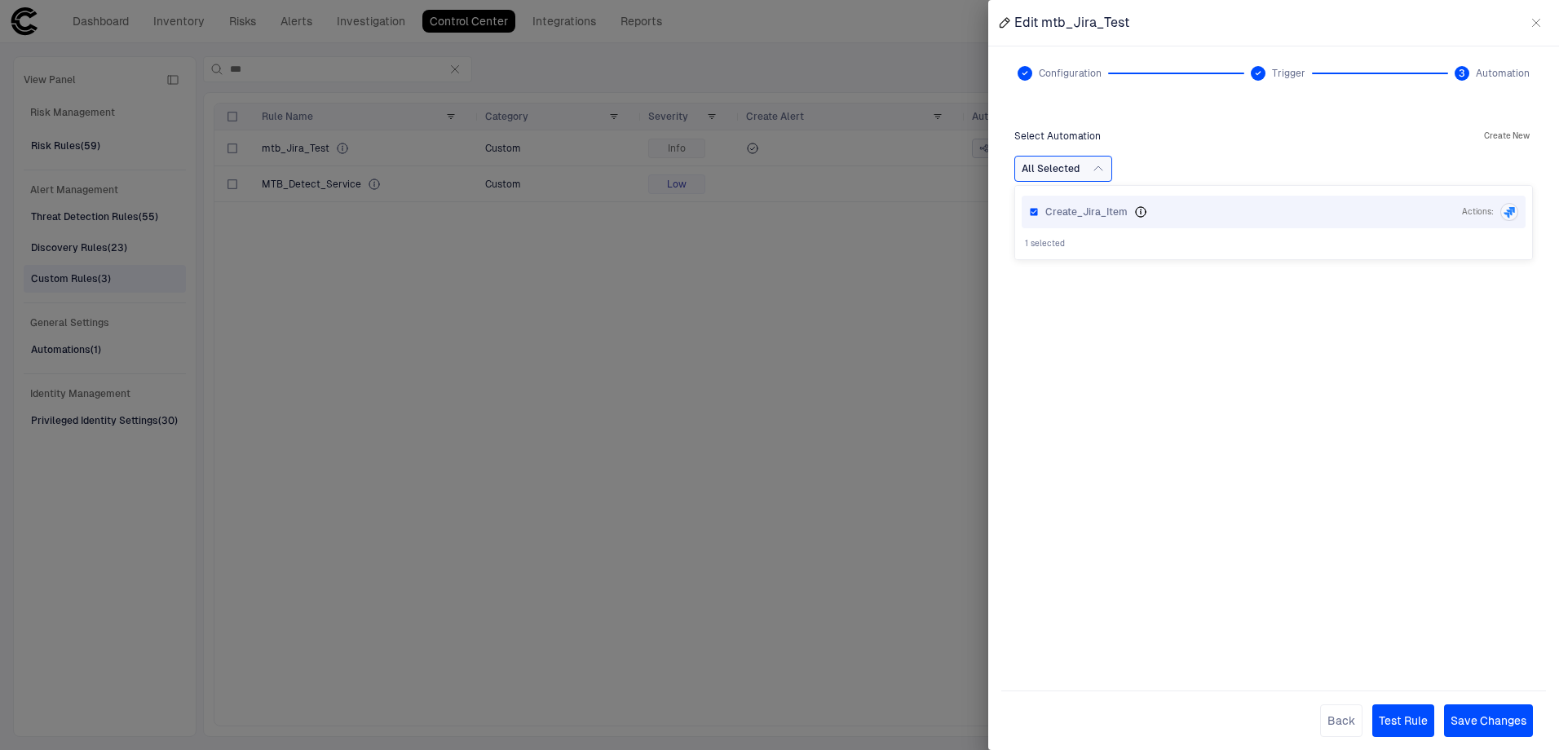
click at [1411, 210] on div "Create_Jira_Item" at bounding box center [1250, 211] width 410 height 13
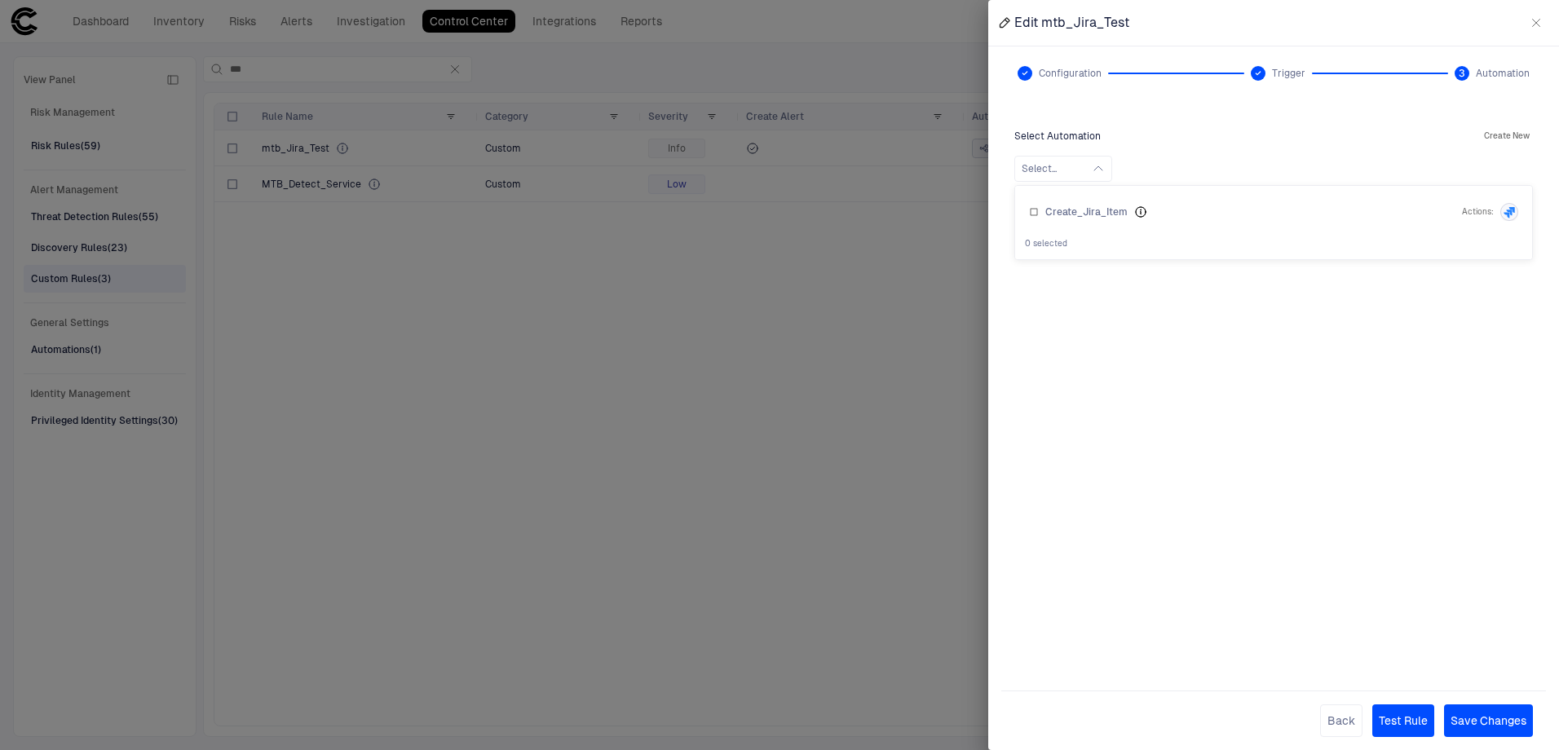
click at [1411, 210] on div "Create_Jira_Item" at bounding box center [1250, 211] width 410 height 13
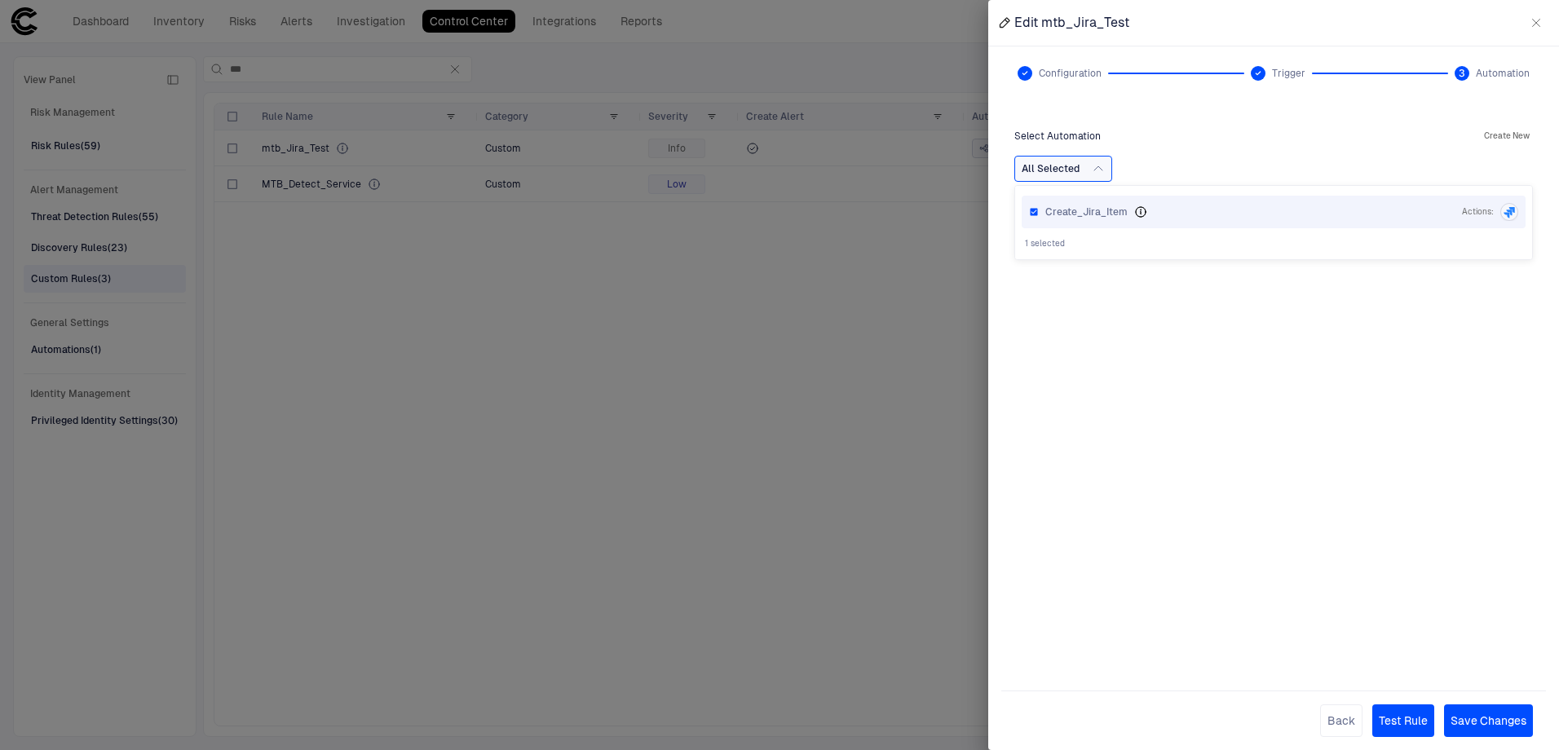
click at [1137, 213] on icon "Creates a new Jira Item" at bounding box center [1140, 211] width 13 height 13
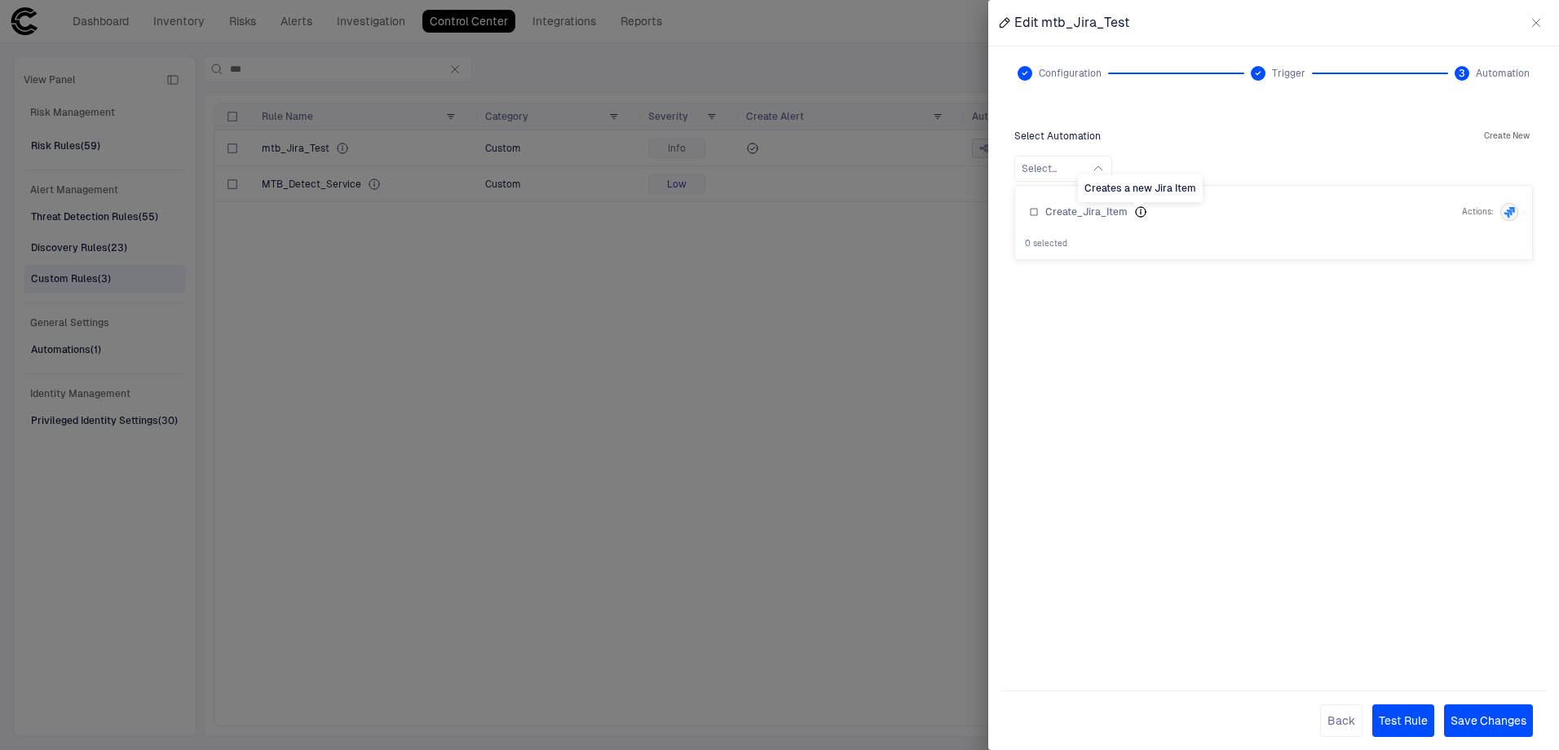
click at [1137, 213] on icon "Creates a new Jira Item" at bounding box center [1140, 211] width 13 height 13
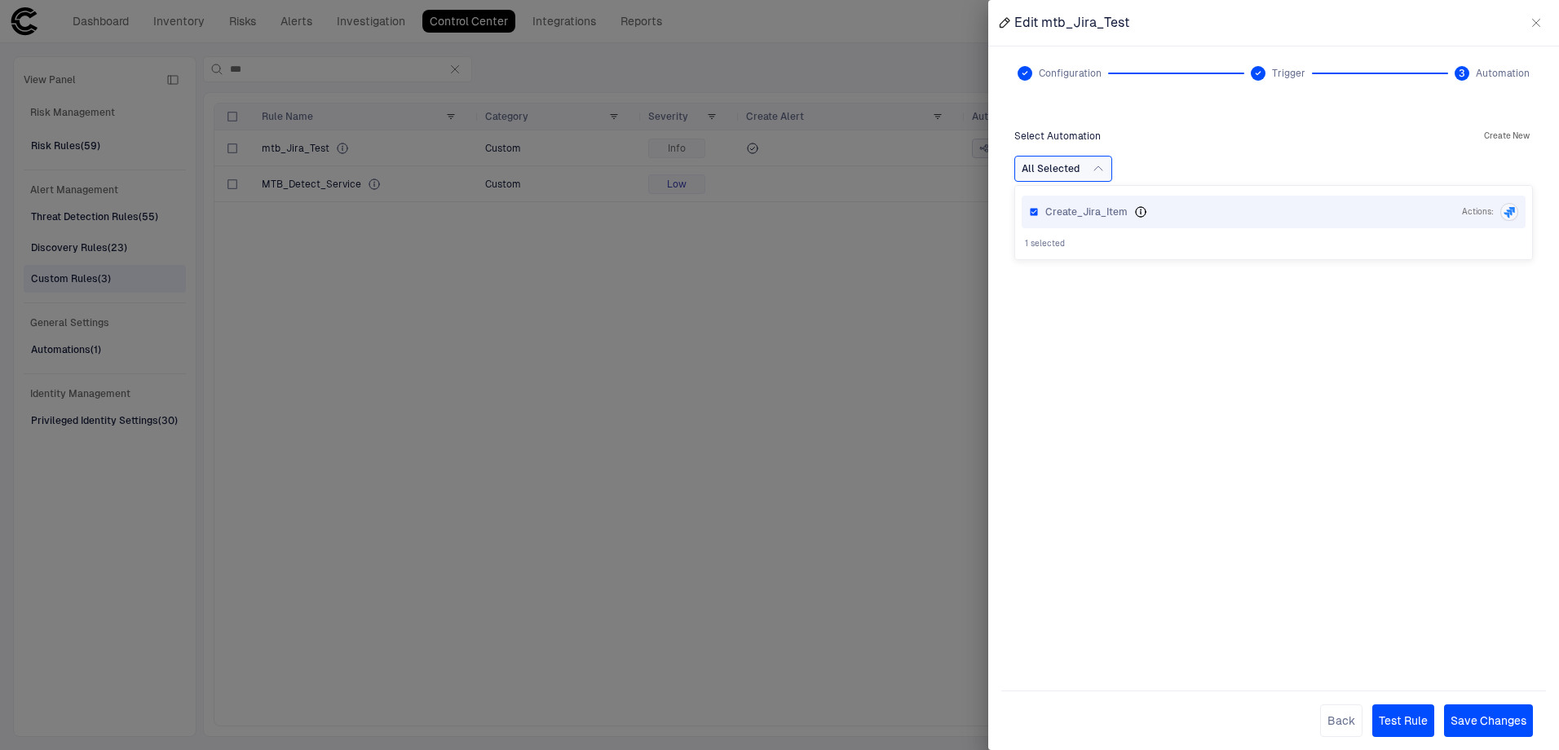
click at [1512, 129] on button "Create New" at bounding box center [1507, 136] width 52 height 20
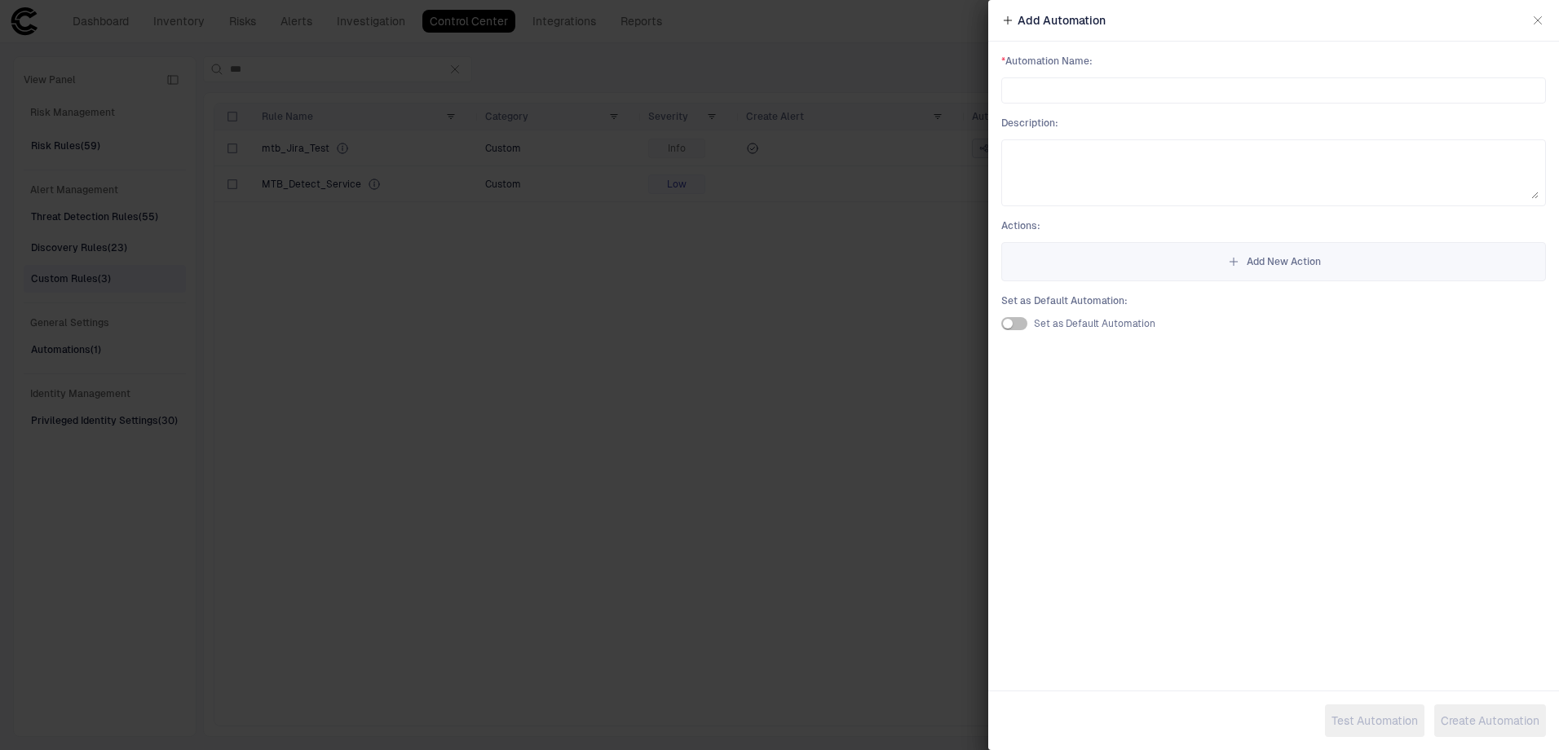
click at [1110, 73] on div "* Automation Name :" at bounding box center [1273, 79] width 545 height 49
click at [1110, 76] on div "* Automation Name :" at bounding box center [1273, 79] width 545 height 49
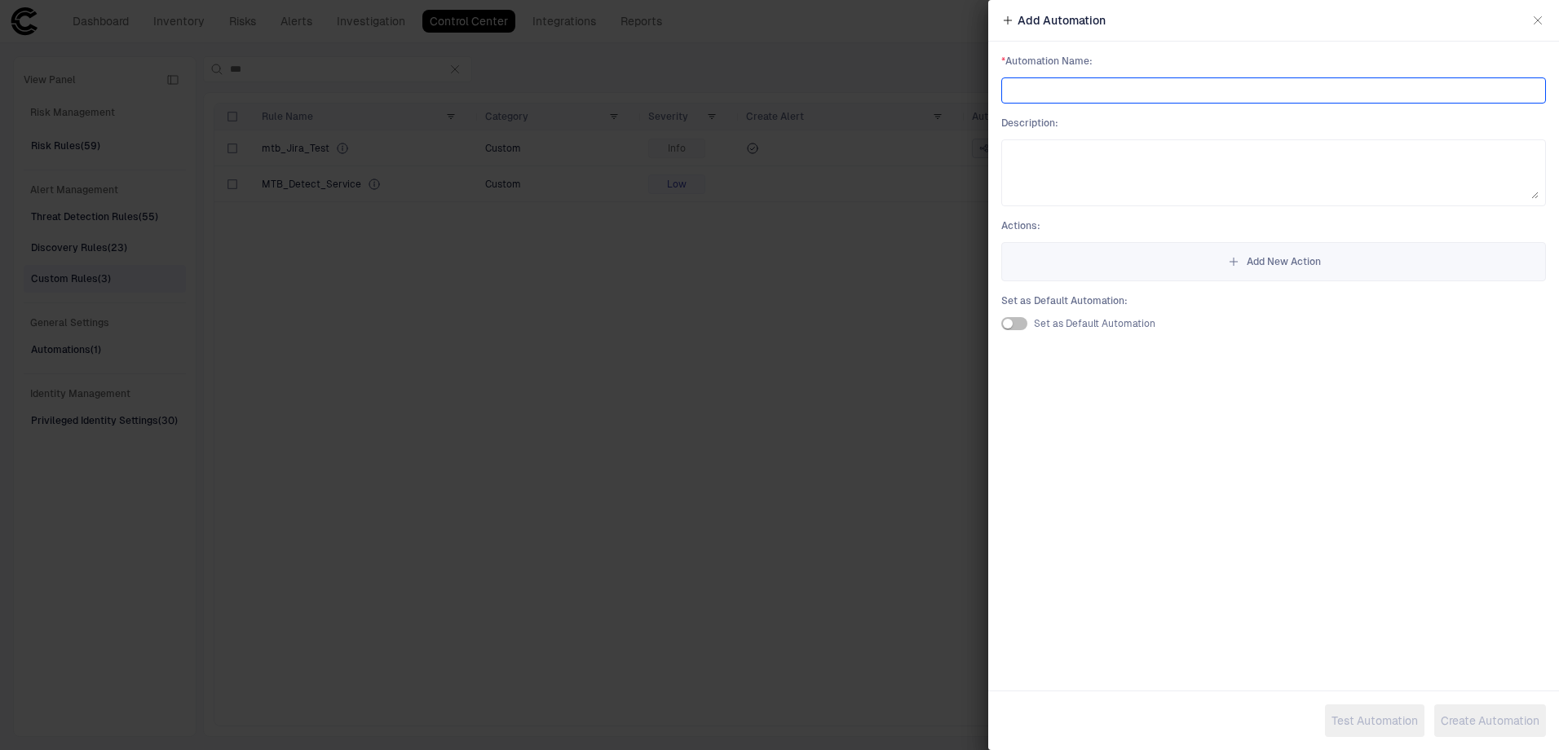
click at [1110, 80] on input at bounding box center [1274, 90] width 530 height 24
type input "****"
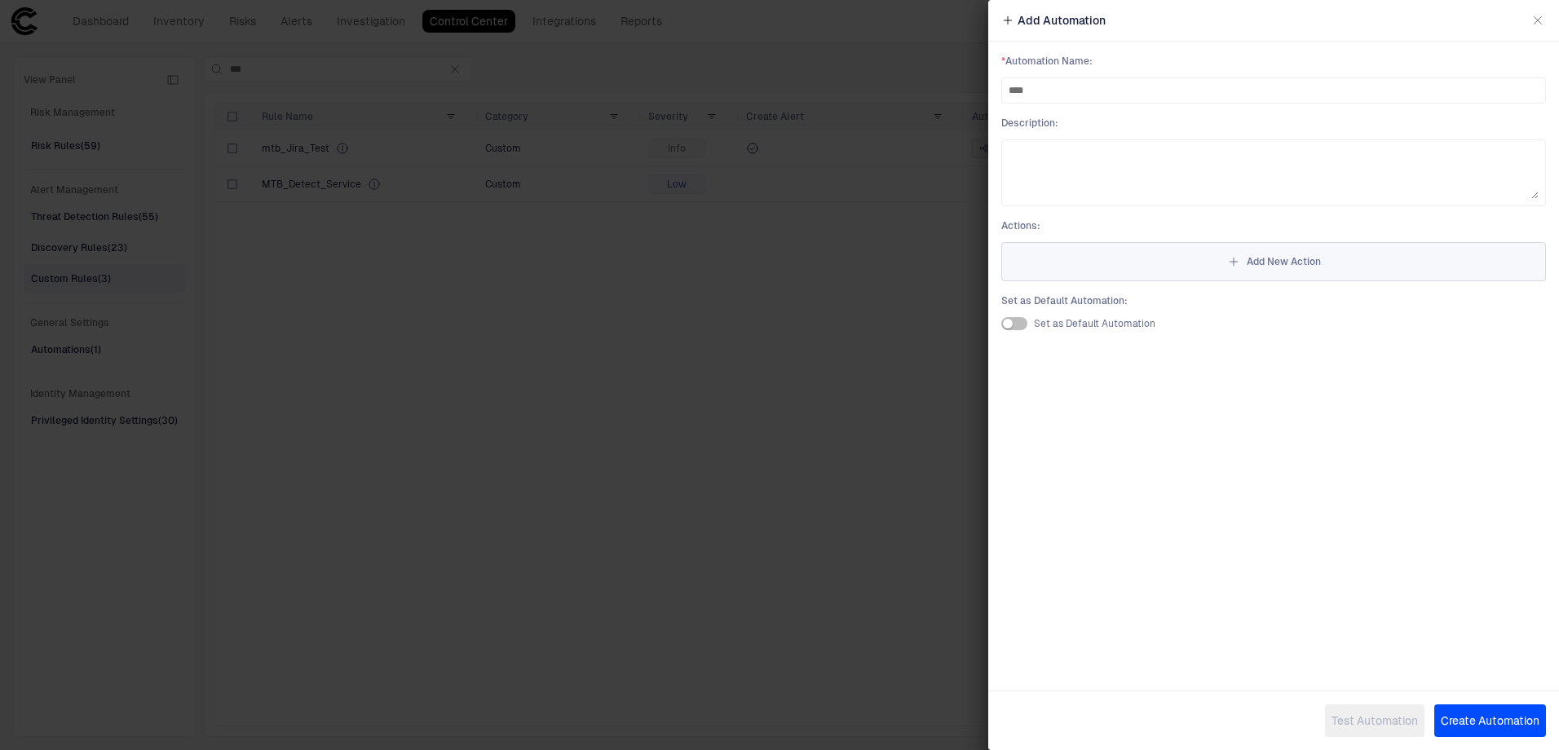
click at [1247, 260] on span "Add New Action" at bounding box center [1284, 261] width 74 height 13
click at [1100, 163] on div "* Action Name : Choose Action :" at bounding box center [1273, 353] width 571 height 623
click at [1098, 149] on div at bounding box center [1274, 149] width 530 height 10
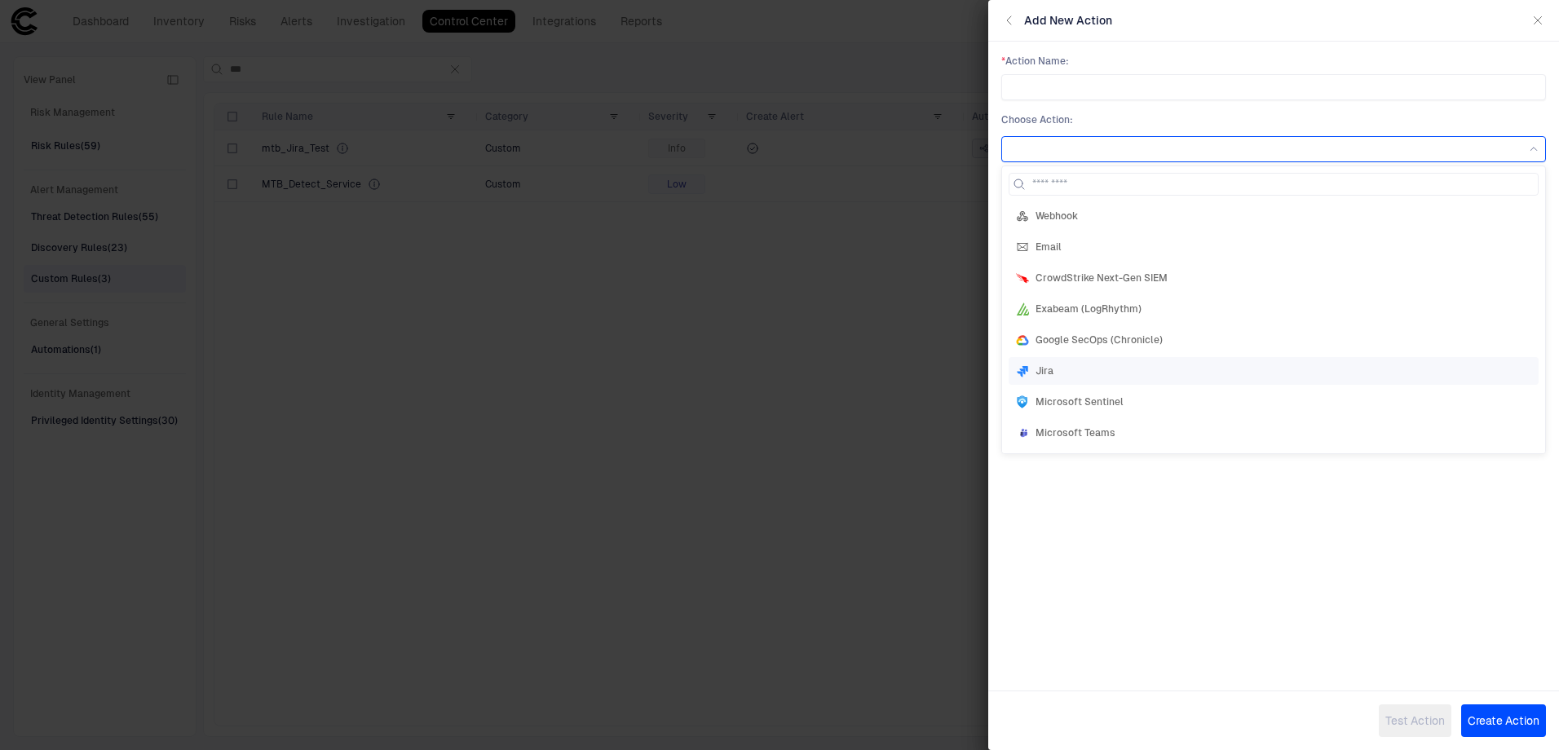
click at [1106, 370] on div "Jira" at bounding box center [1273, 370] width 515 height 13
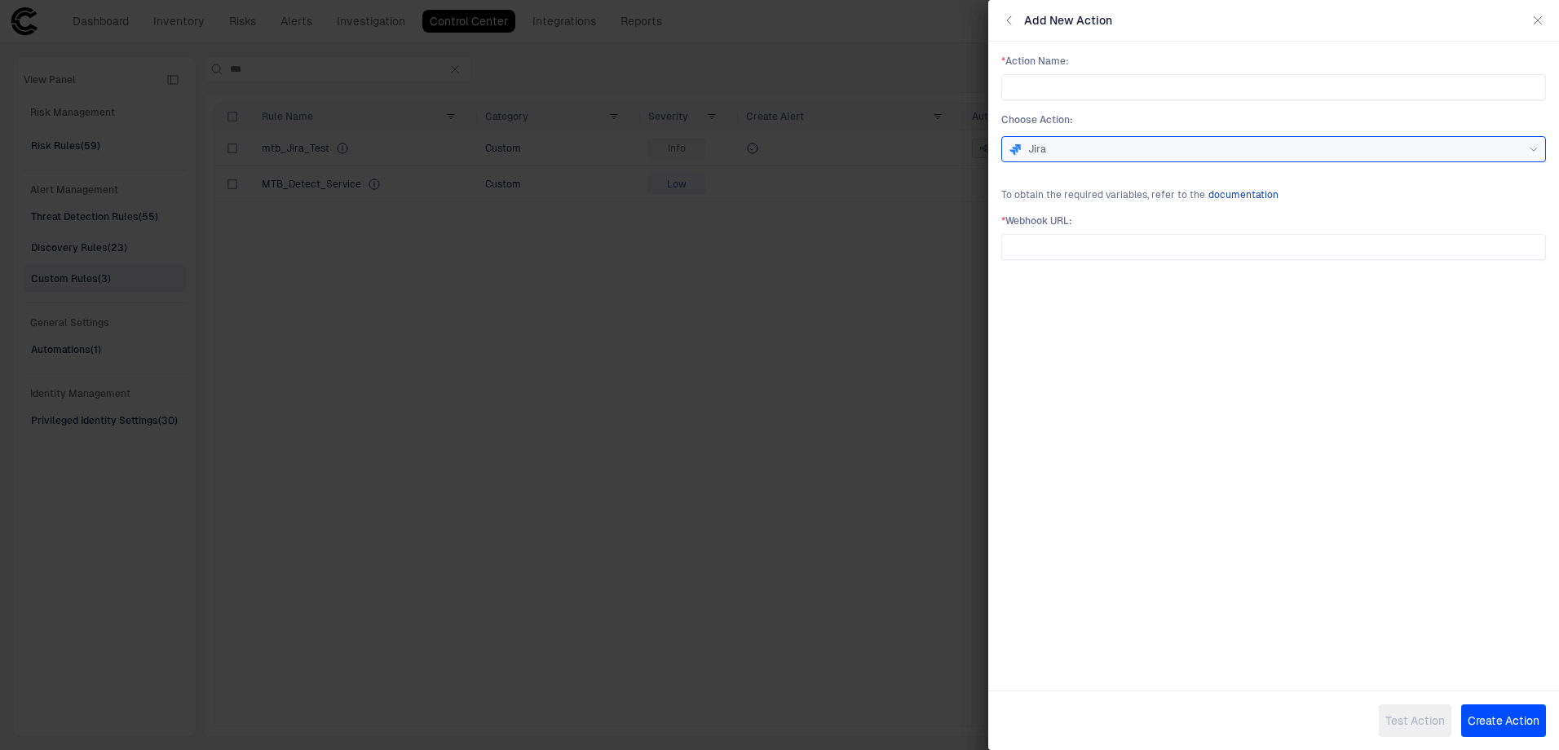
click at [1253, 192] on span "documentation" at bounding box center [1243, 194] width 70 height 13
click at [1531, 22] on icon "button" at bounding box center [1537, 20] width 13 height 13
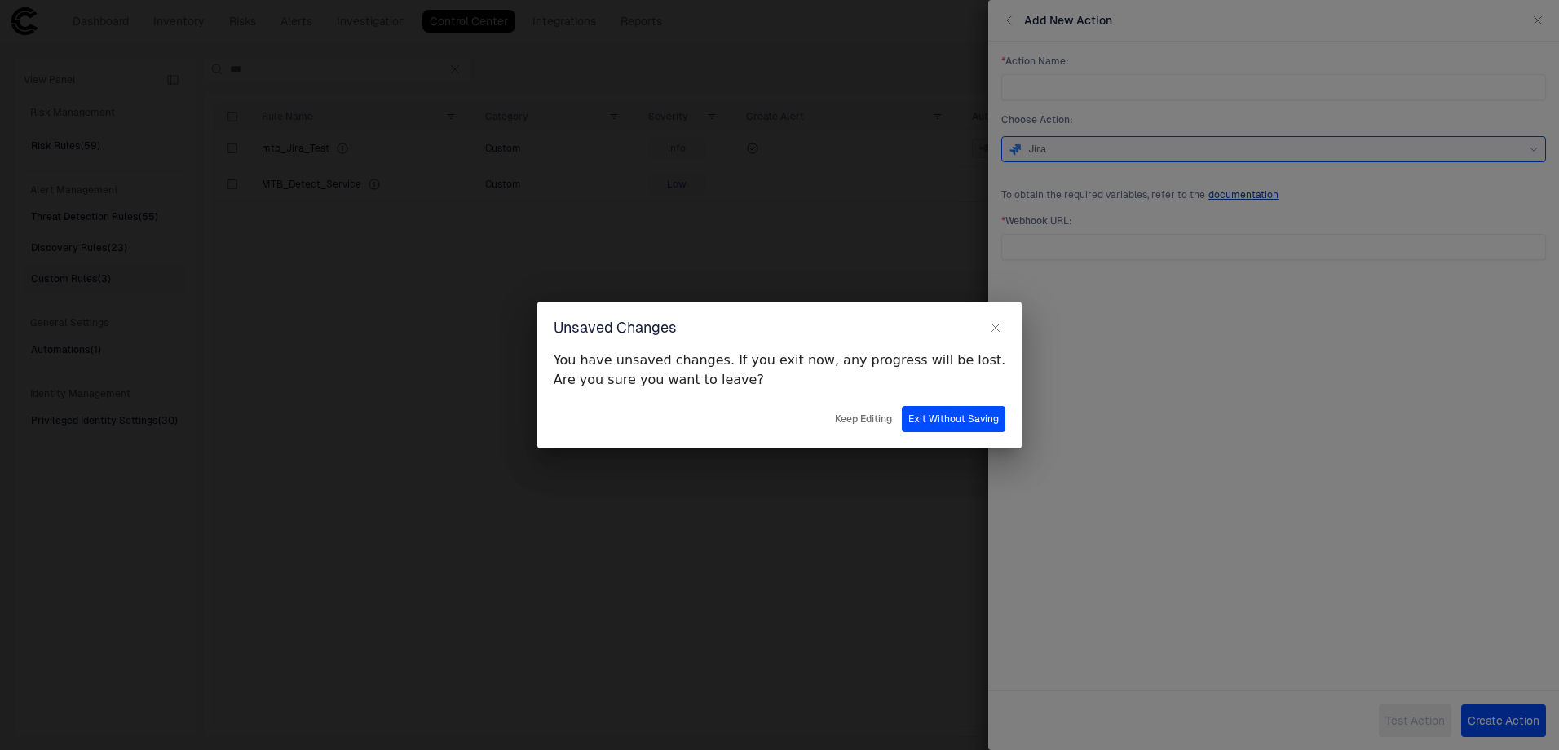
click at [930, 420] on button "Exit Without Saving" at bounding box center [954, 419] width 104 height 26
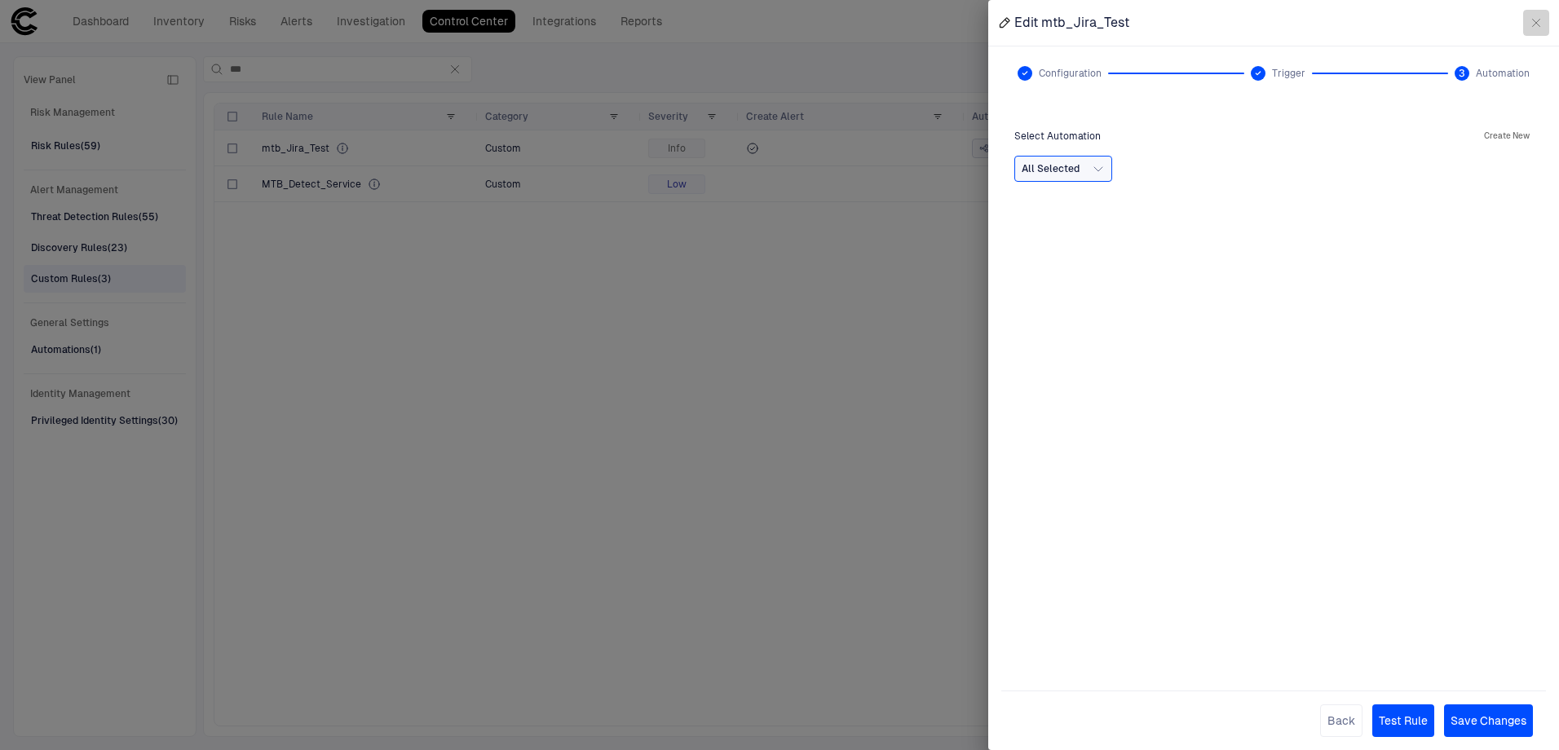
click at [1544, 22] on button "button" at bounding box center [1536, 23] width 26 height 26
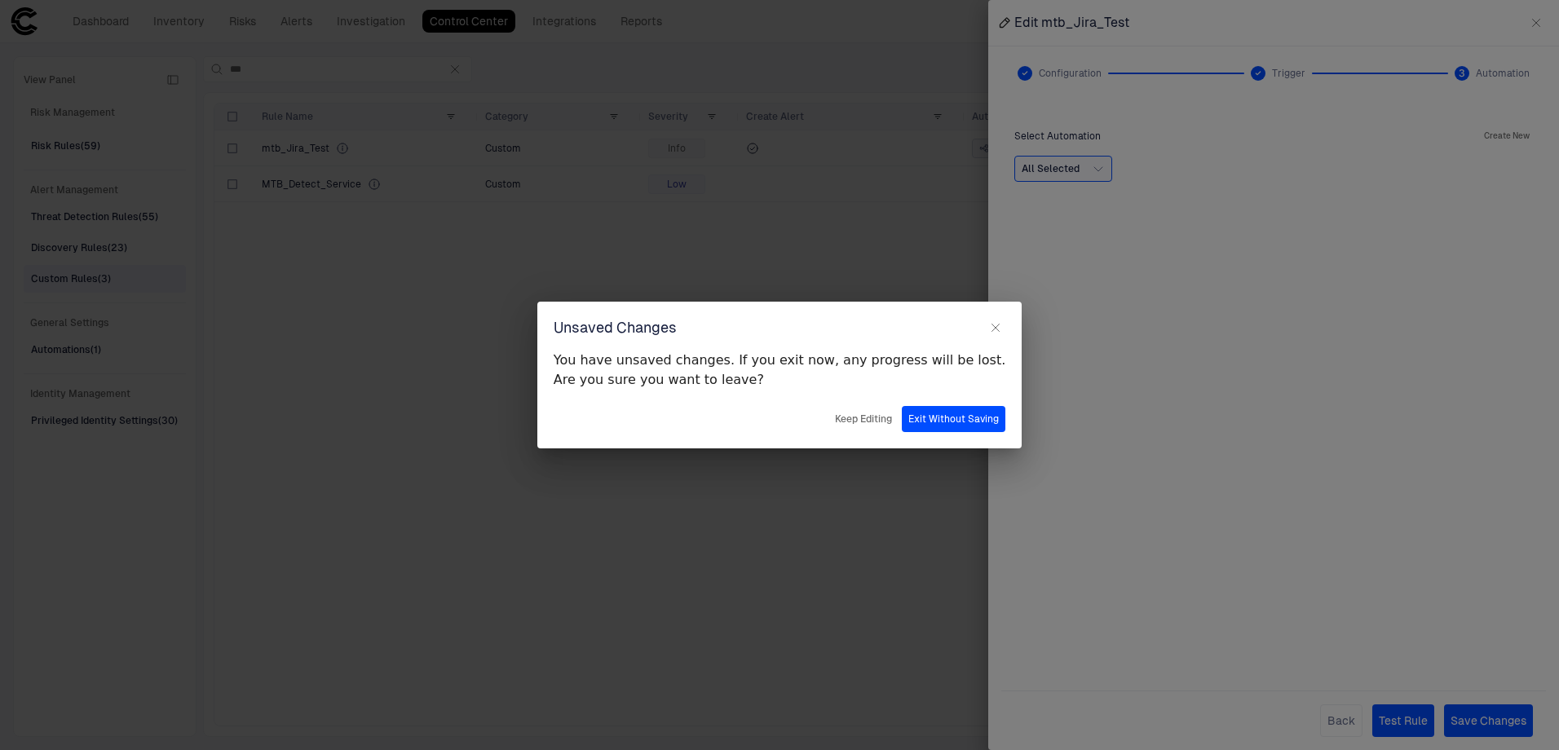
click at [953, 423] on button "Exit Without Saving" at bounding box center [954, 419] width 104 height 26
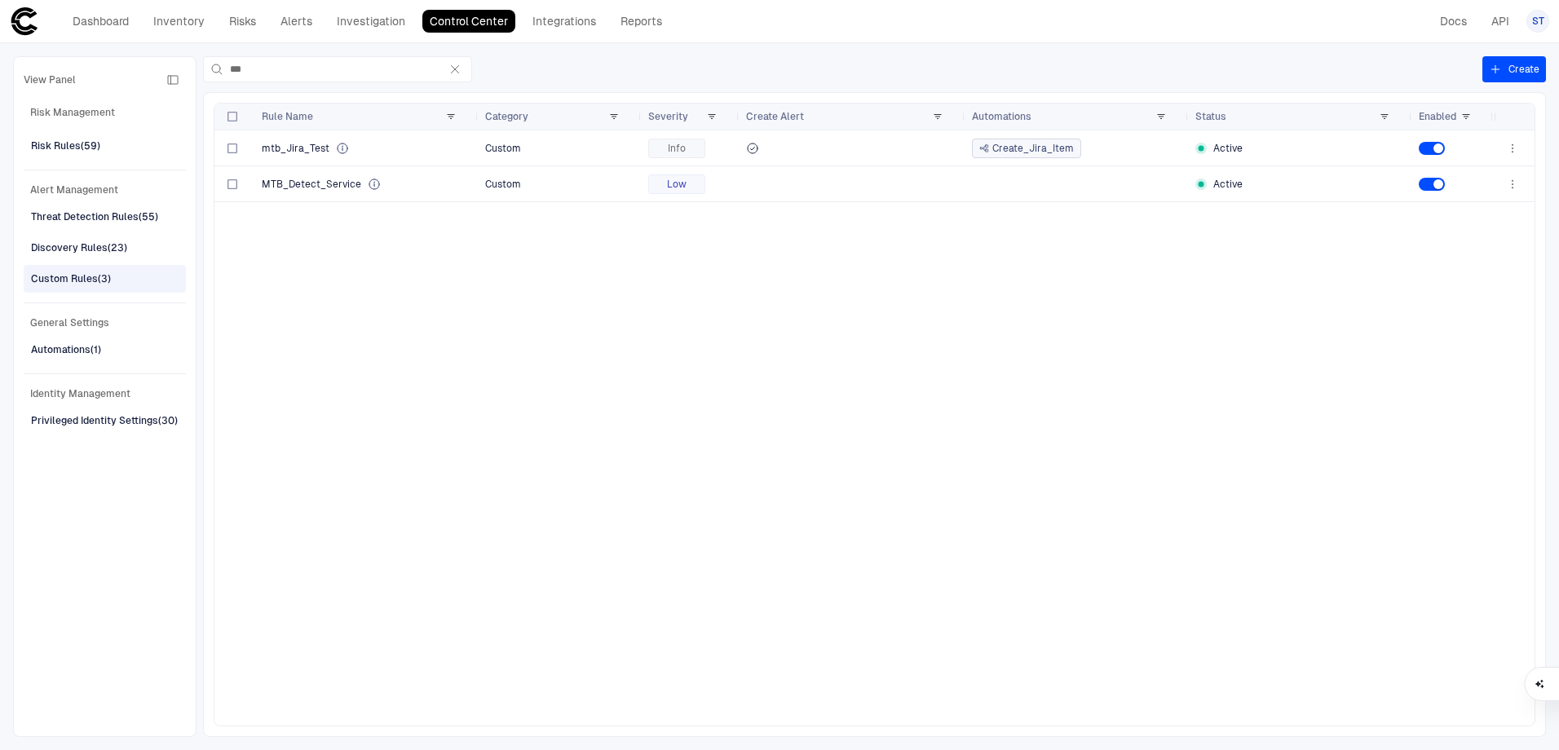
click at [624, 468] on div "mtb_Jira_Test Custom Info Create_Jira_Item Active MTB_Detect_Service Custom Low…" at bounding box center [853, 427] width 1279 height 595
click at [114, 281] on div "Custom Rules (3)" at bounding box center [106, 279] width 151 height 26
click at [273, 152] on span "mtb_Jira_Test" at bounding box center [296, 148] width 68 height 13
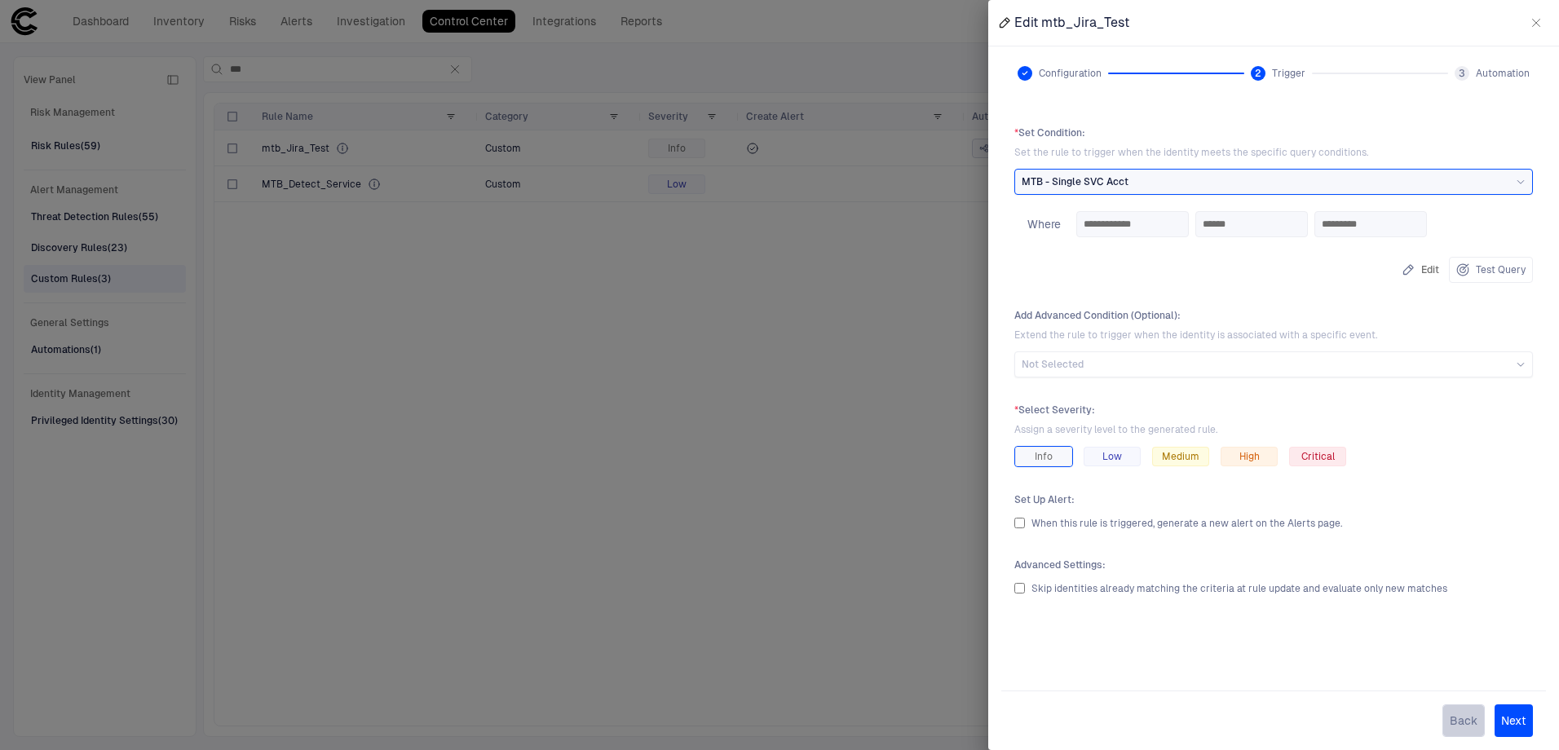
click at [1457, 728] on button "Back" at bounding box center [1463, 720] width 42 height 33
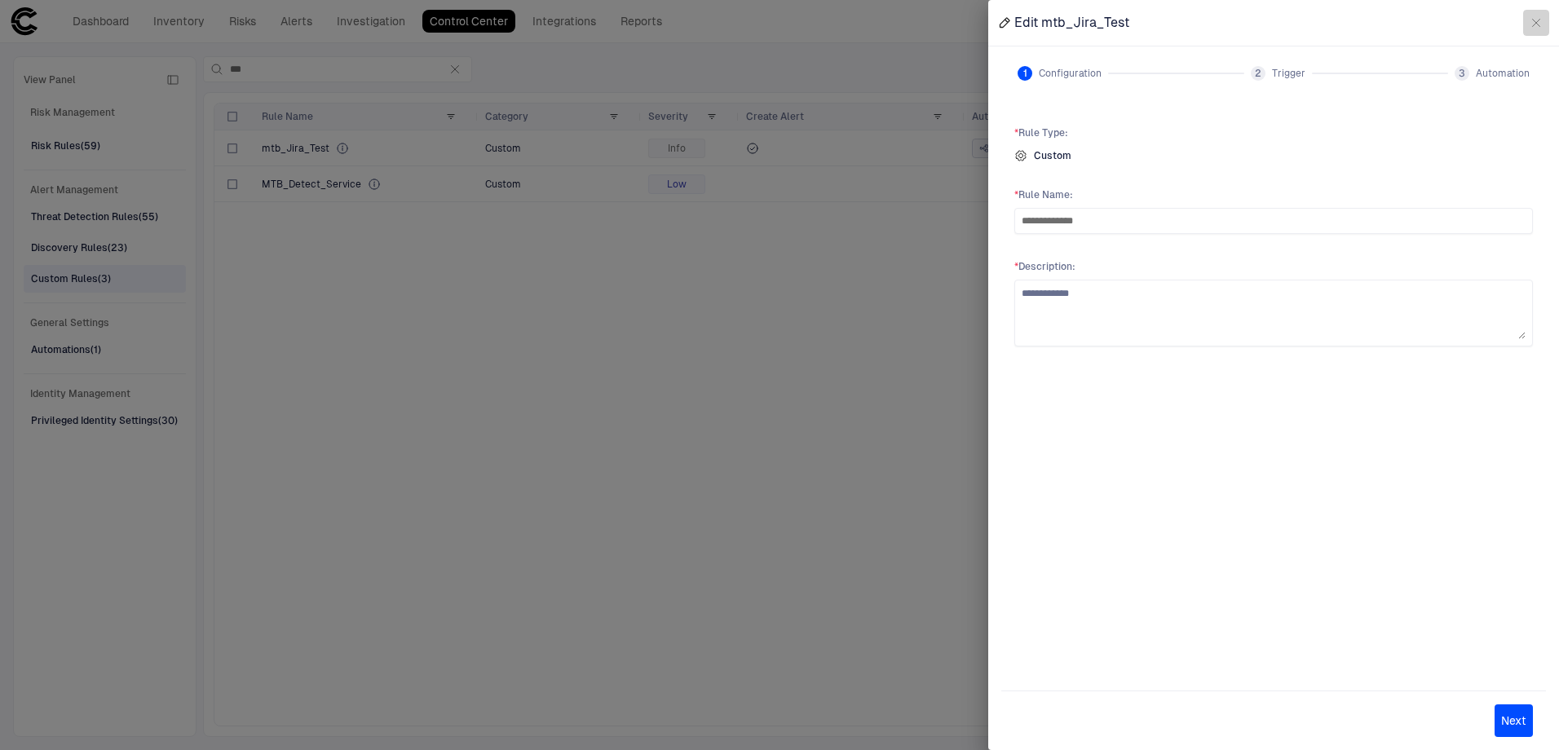
click at [1533, 28] on icon "button" at bounding box center [1536, 22] width 13 height 13
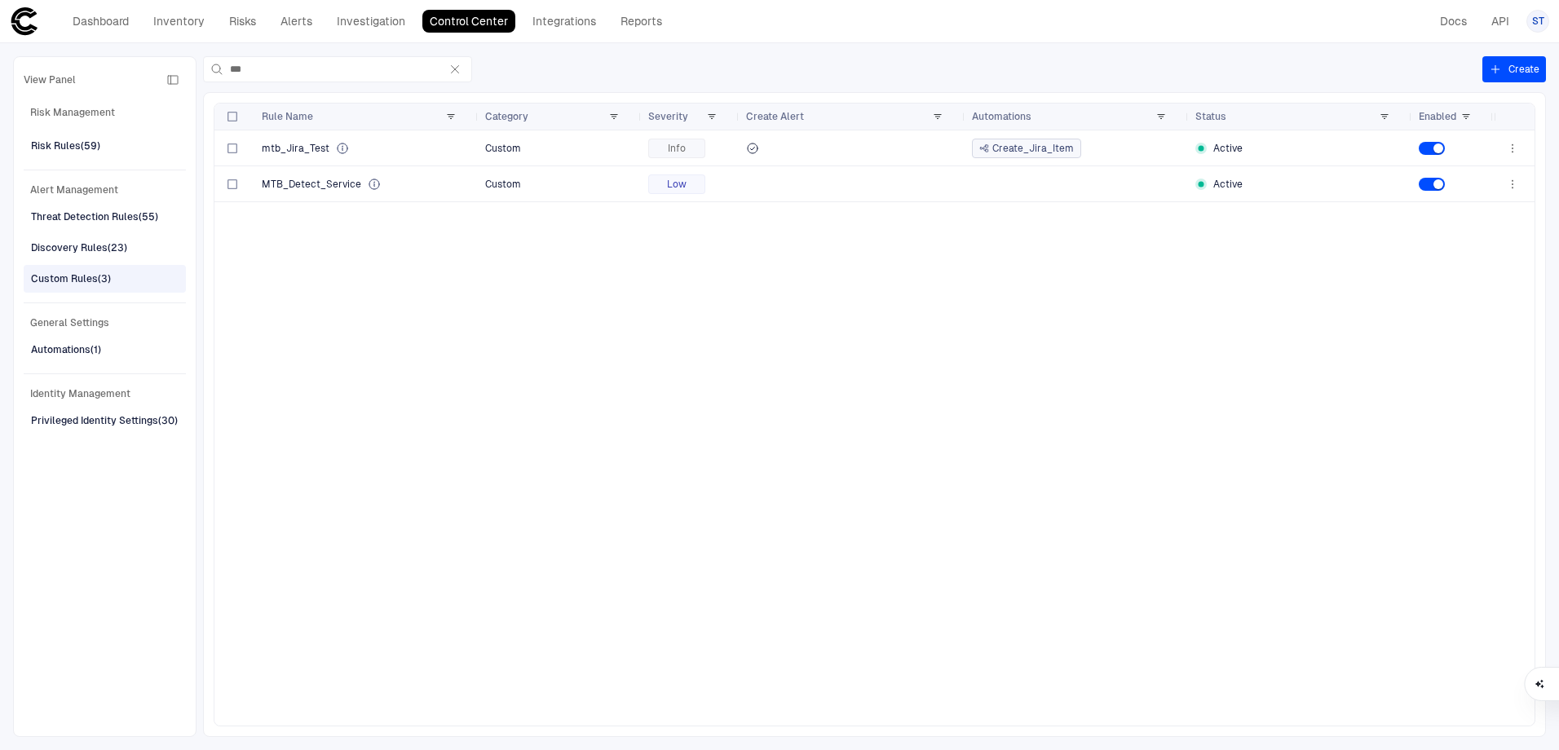
click at [490, 506] on div "mtb_Jira_Test Custom Info Create_Jira_Item Active MTB_Detect_Service Custom Low…" at bounding box center [853, 427] width 1279 height 595
click at [390, 16] on link "Investigation" at bounding box center [370, 21] width 83 height 23
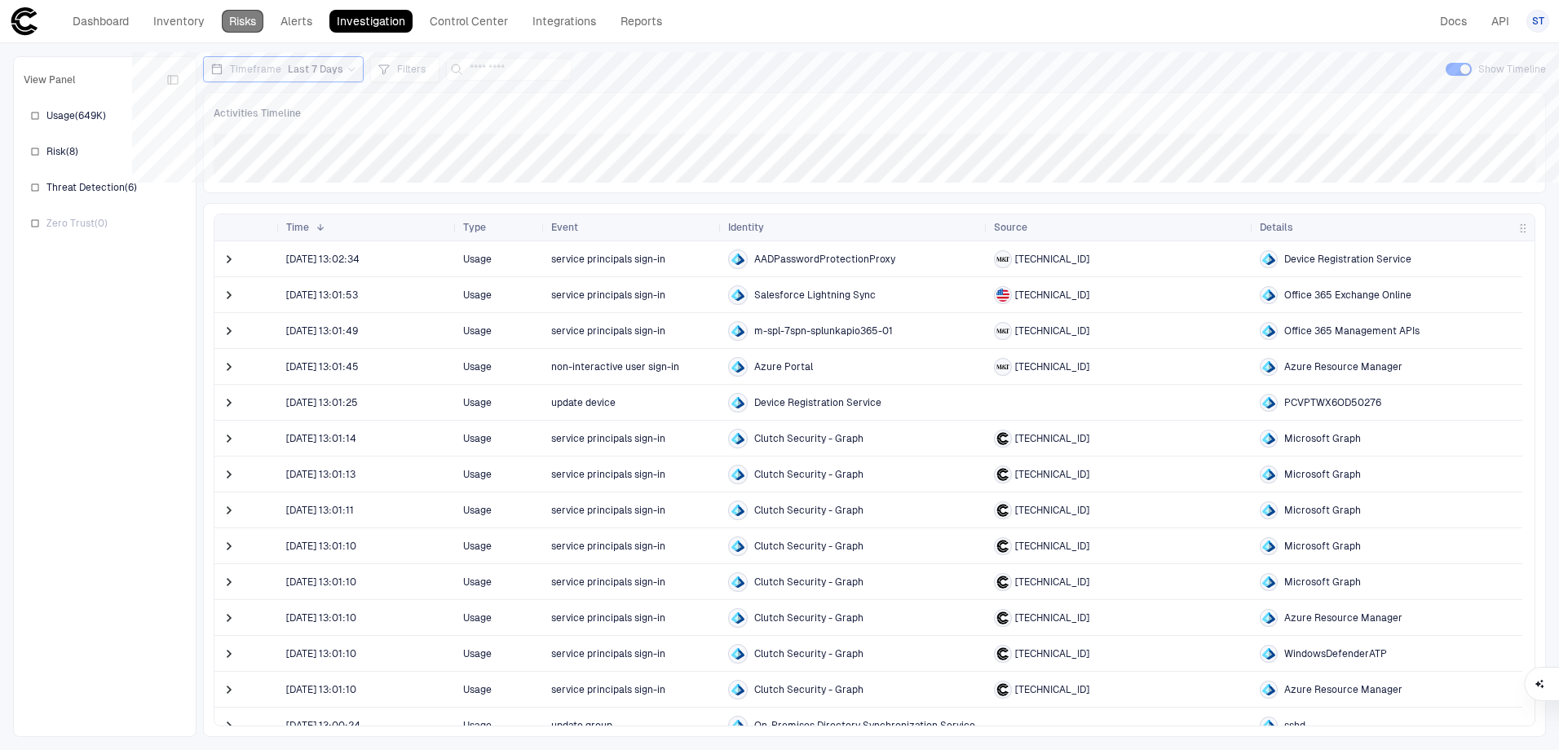
click at [246, 28] on link "Risks" at bounding box center [243, 21] width 42 height 23
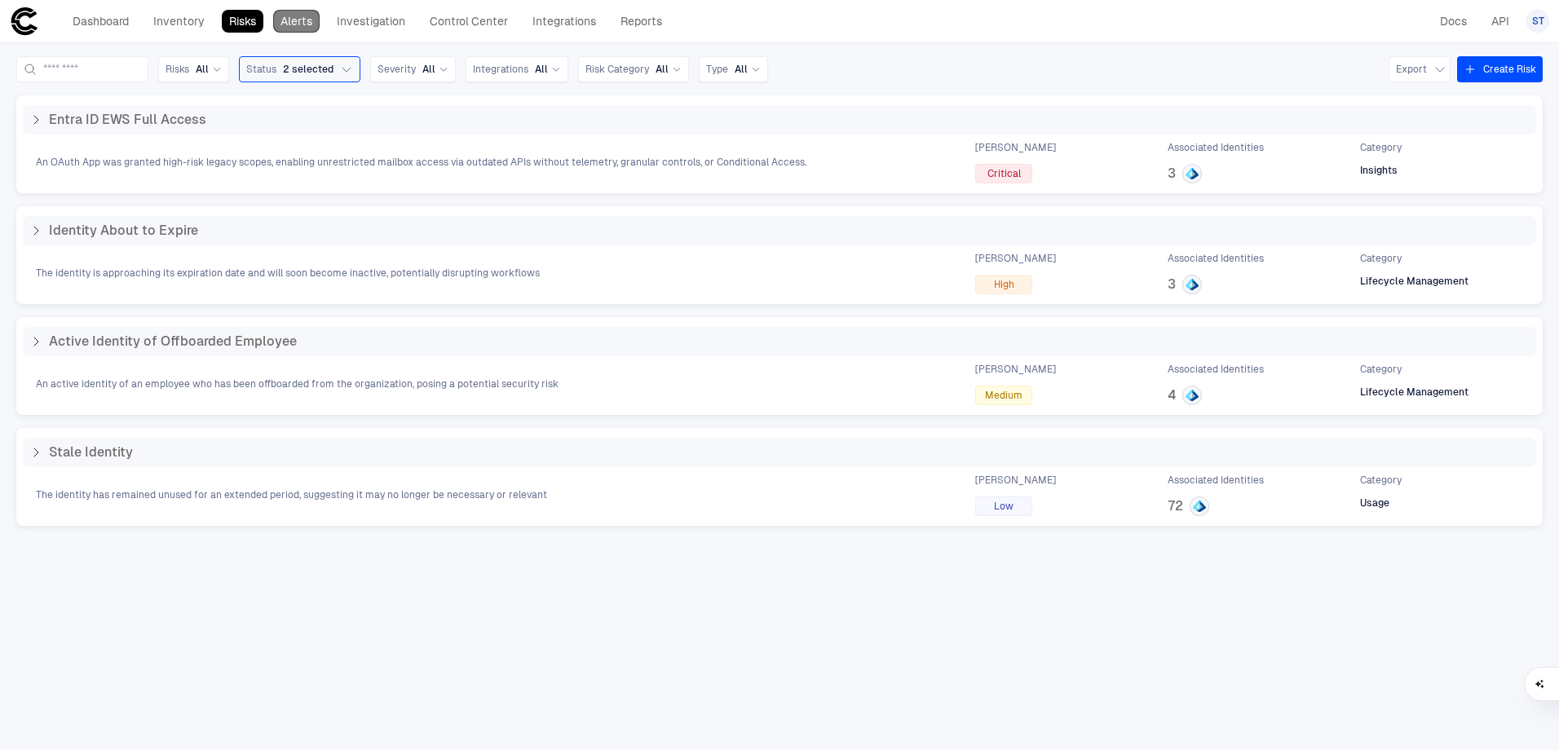
click at [288, 25] on link "Alerts" at bounding box center [296, 21] width 46 height 23
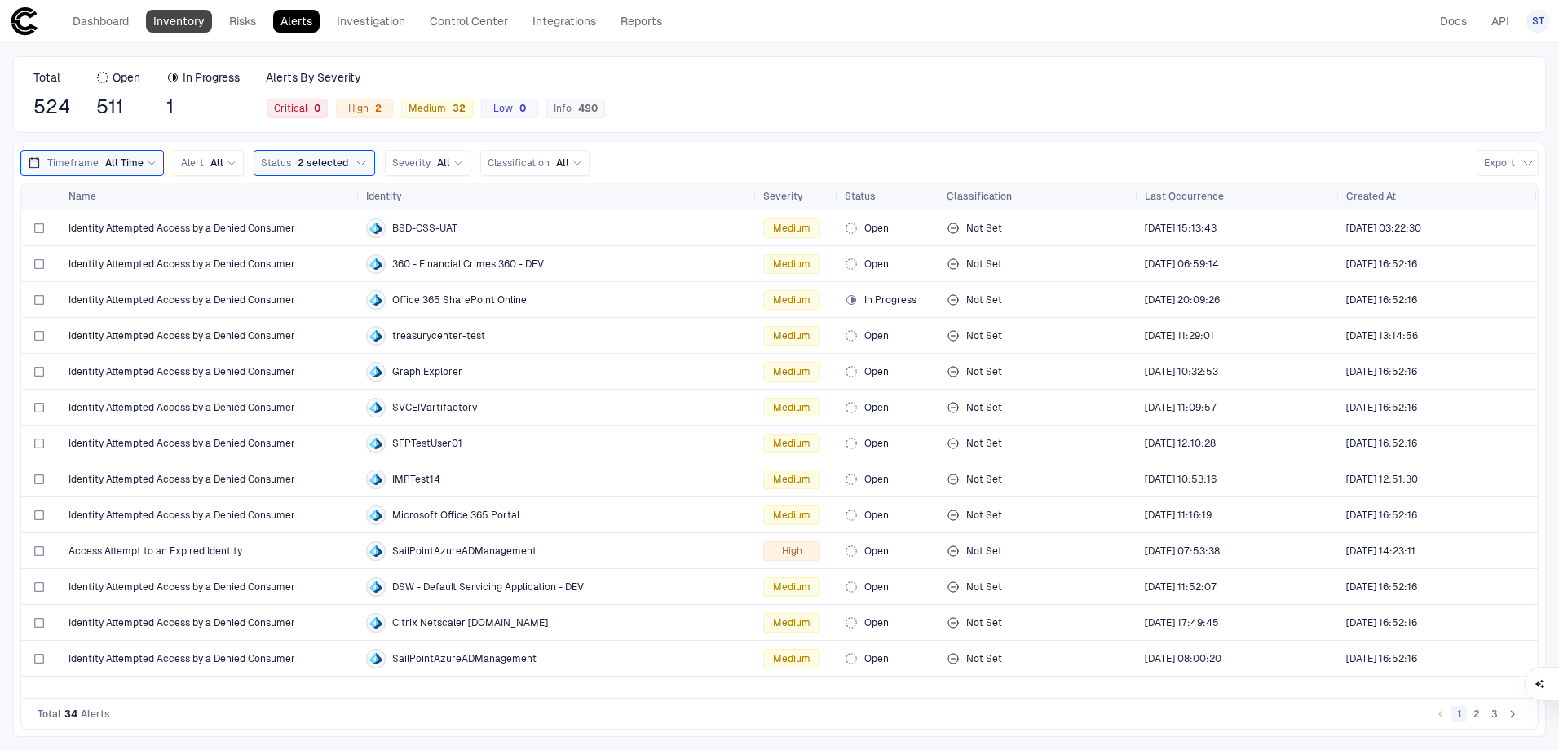
click at [178, 17] on link "Inventory" at bounding box center [179, 21] width 66 height 23
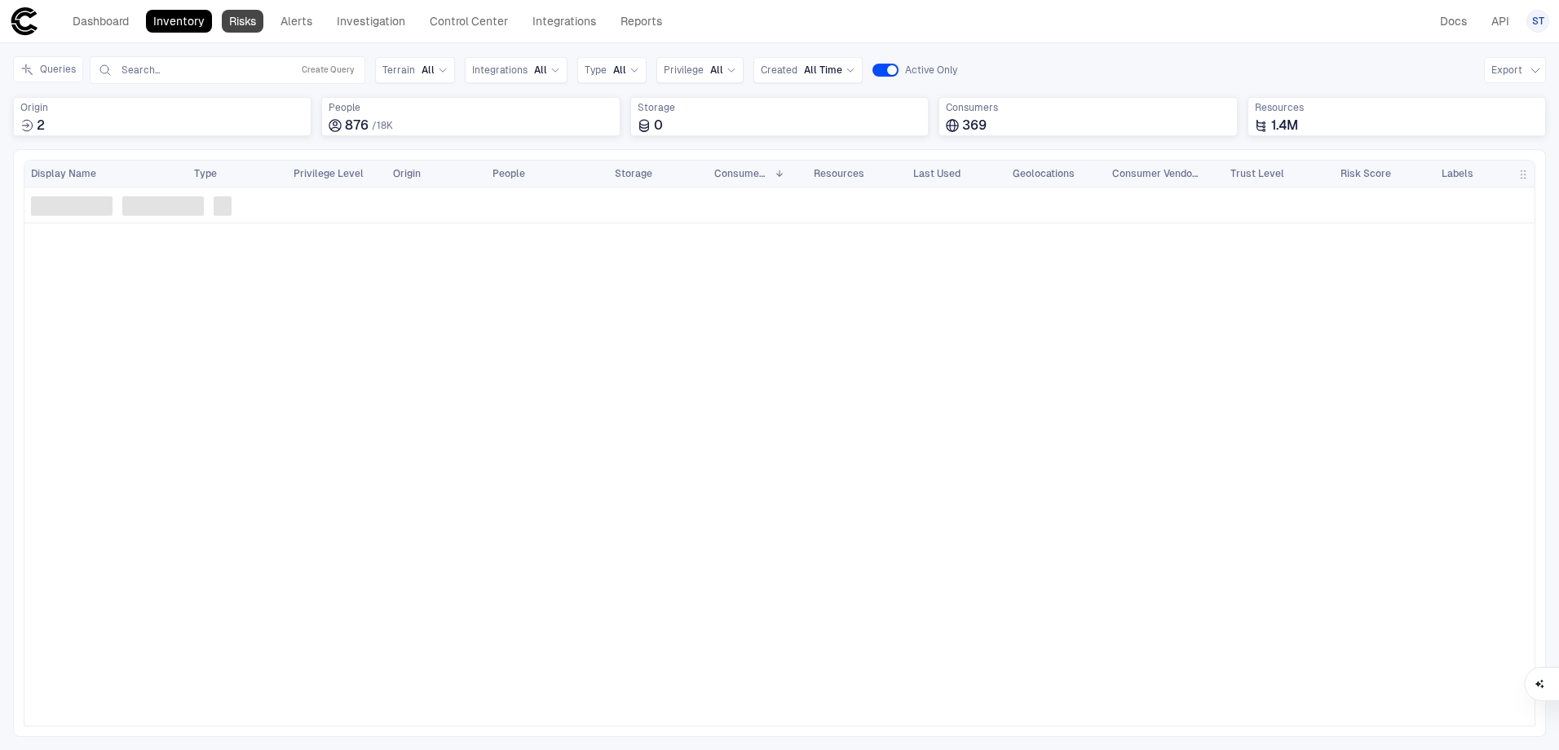
click at [235, 19] on link "Risks" at bounding box center [243, 21] width 42 height 23
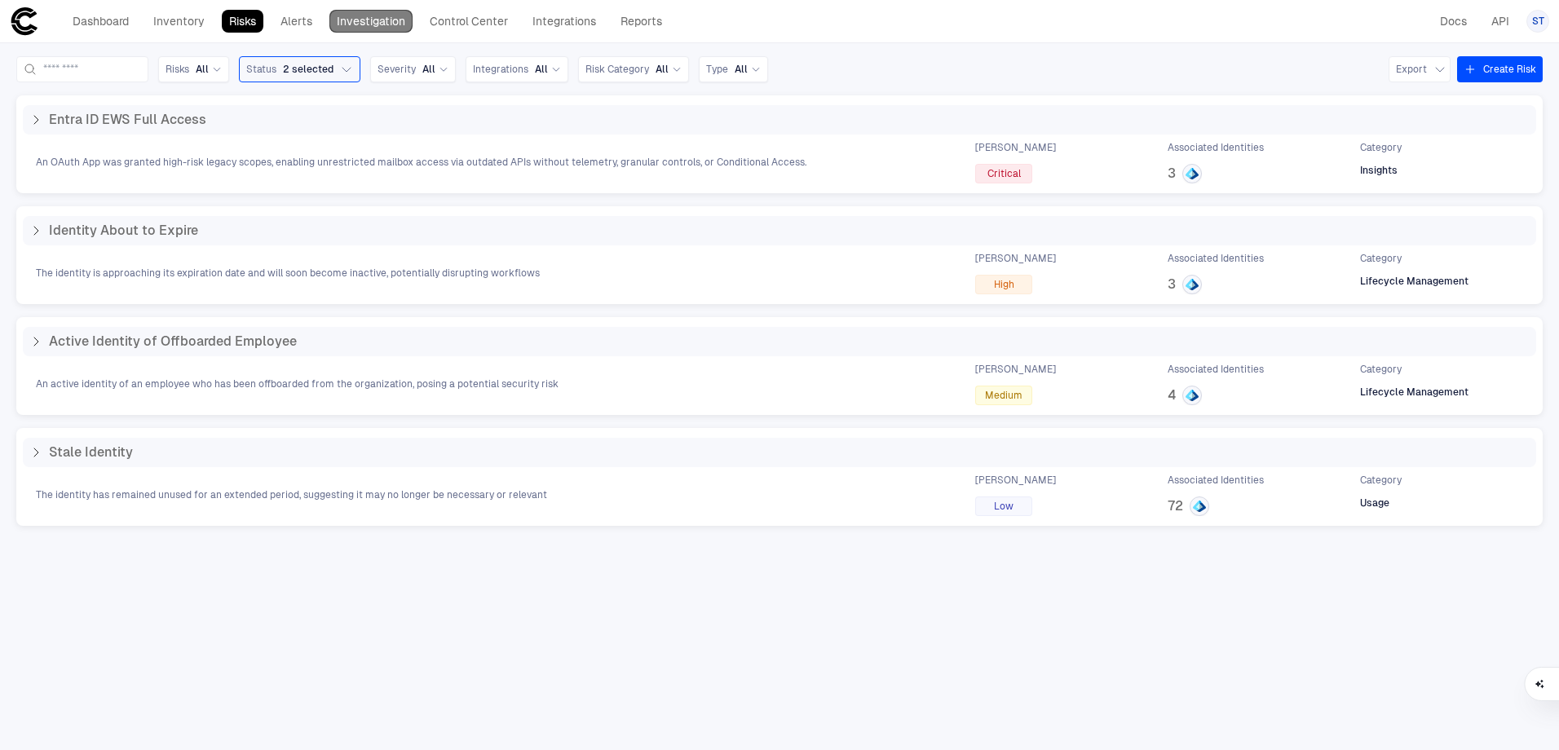
click at [351, 24] on link "Investigation" at bounding box center [370, 21] width 83 height 23
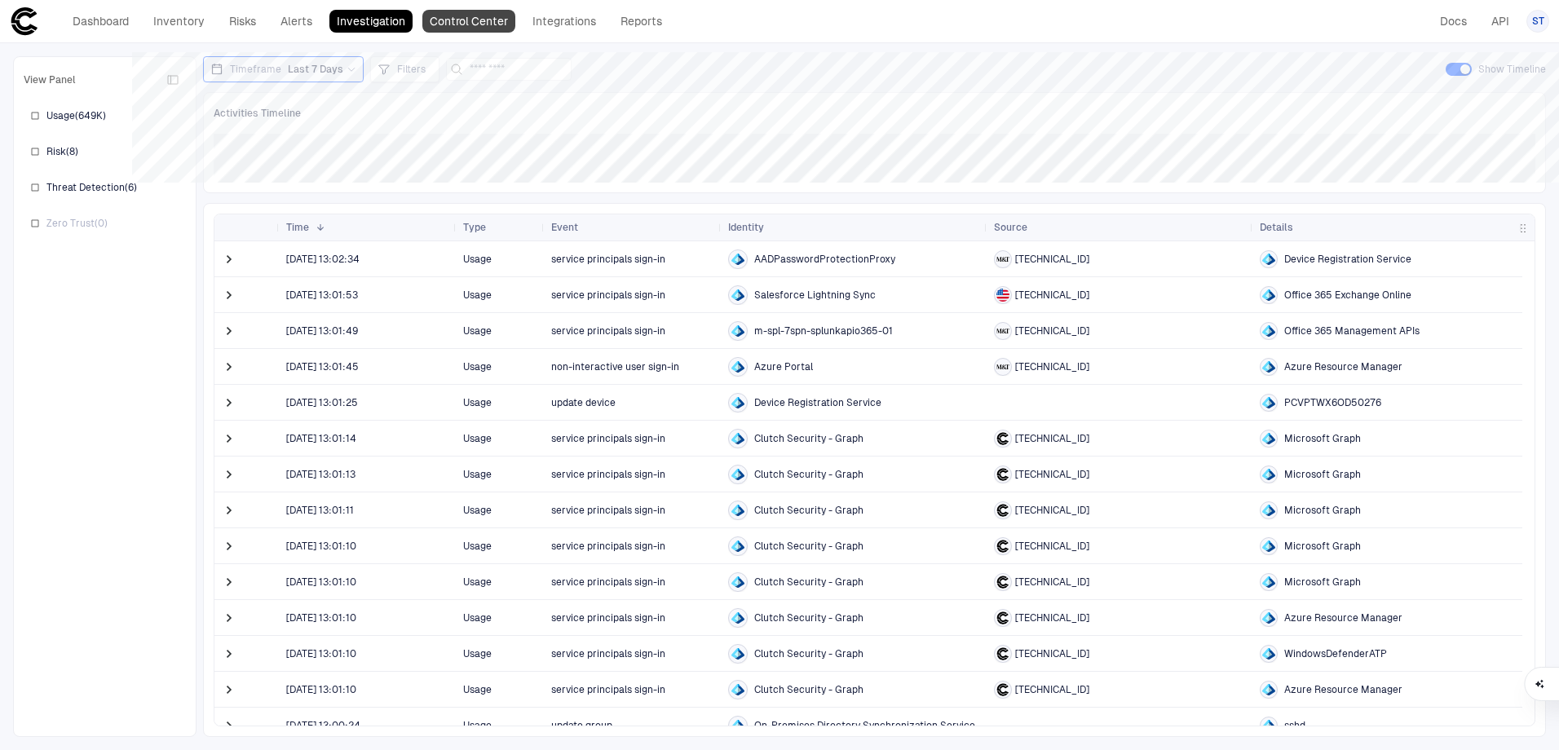
click at [448, 20] on link "Control Center" at bounding box center [468, 21] width 93 height 23
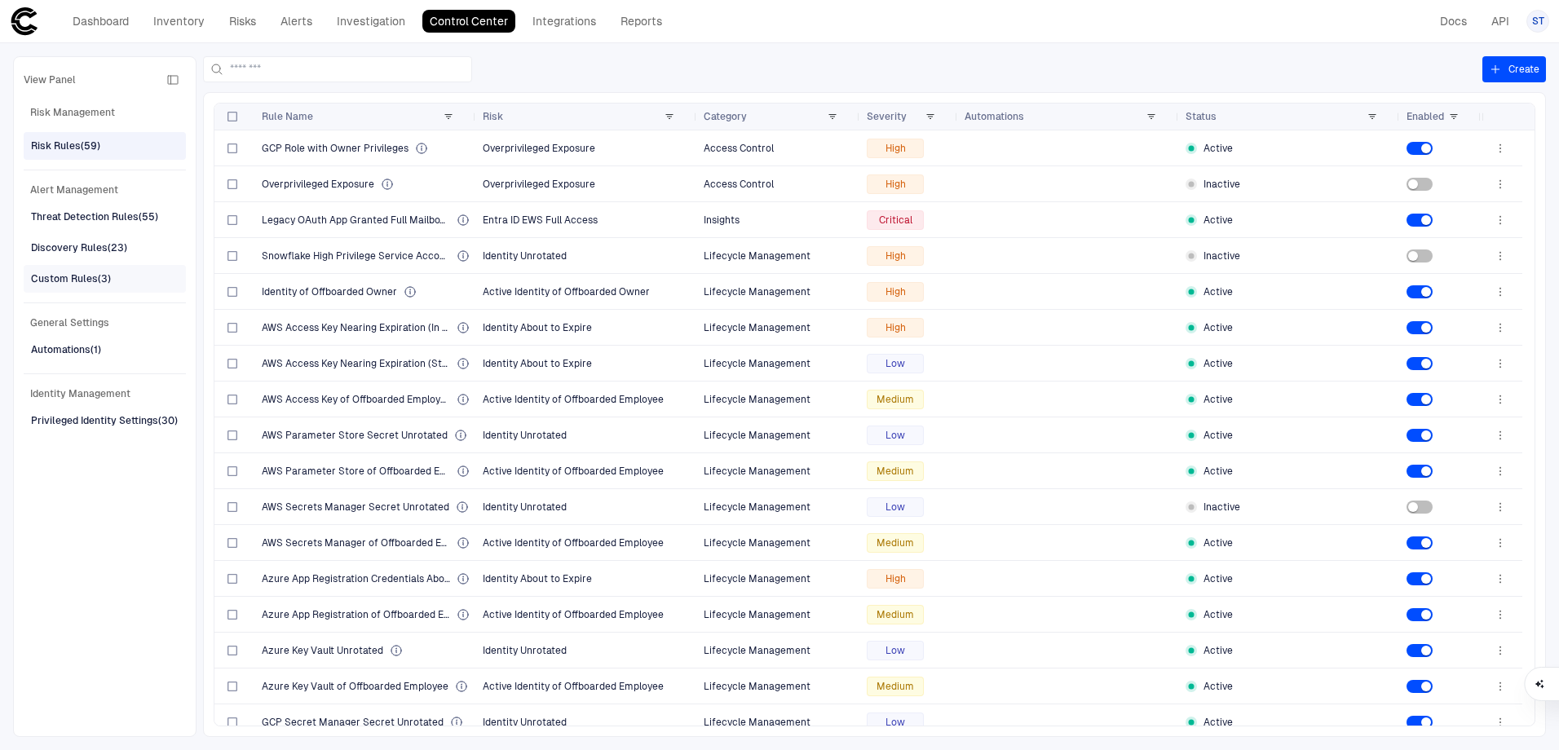
click at [54, 280] on div "Custom Rules (3)" at bounding box center [71, 279] width 80 height 15
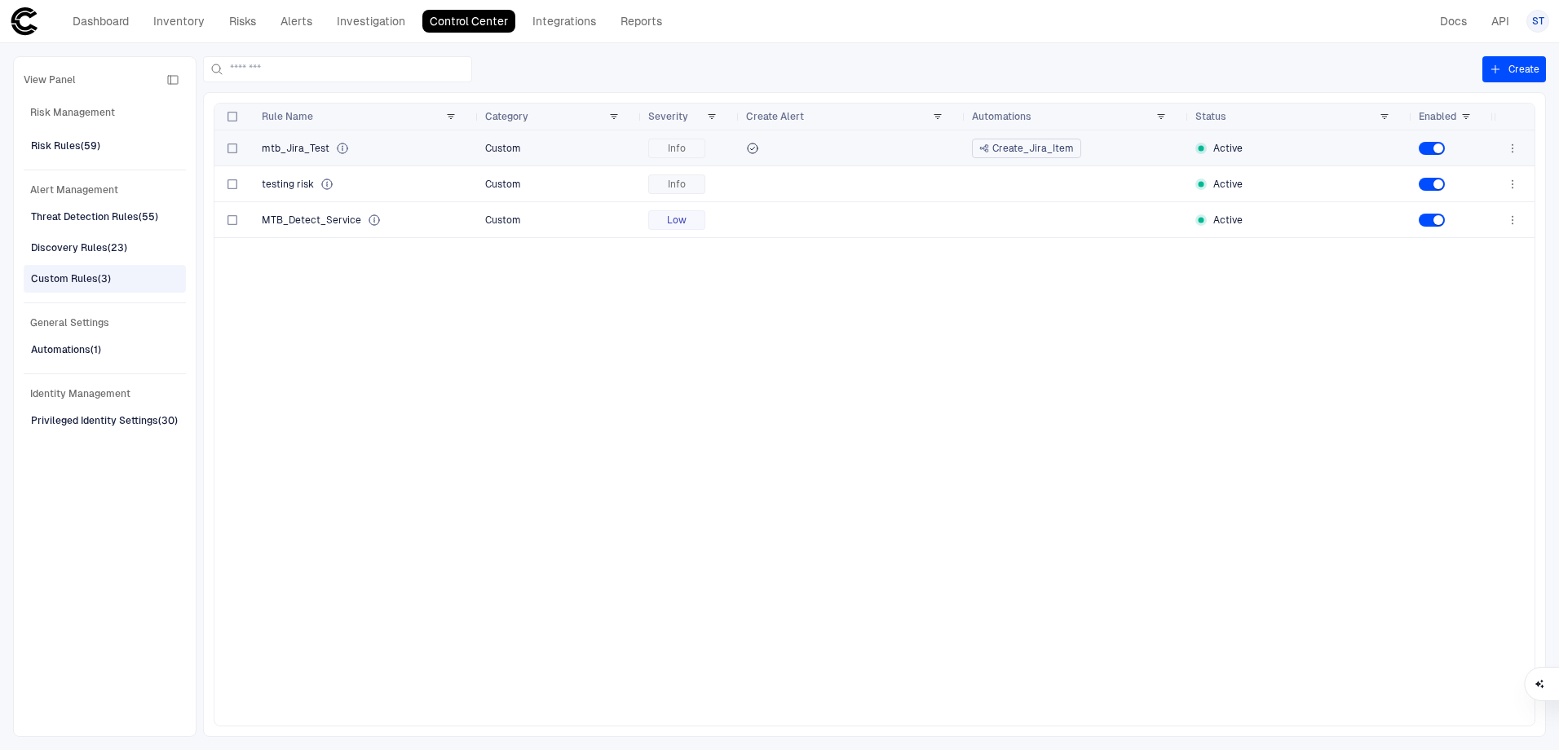
click at [278, 143] on span "mtb_Jira_Test" at bounding box center [296, 148] width 68 height 13
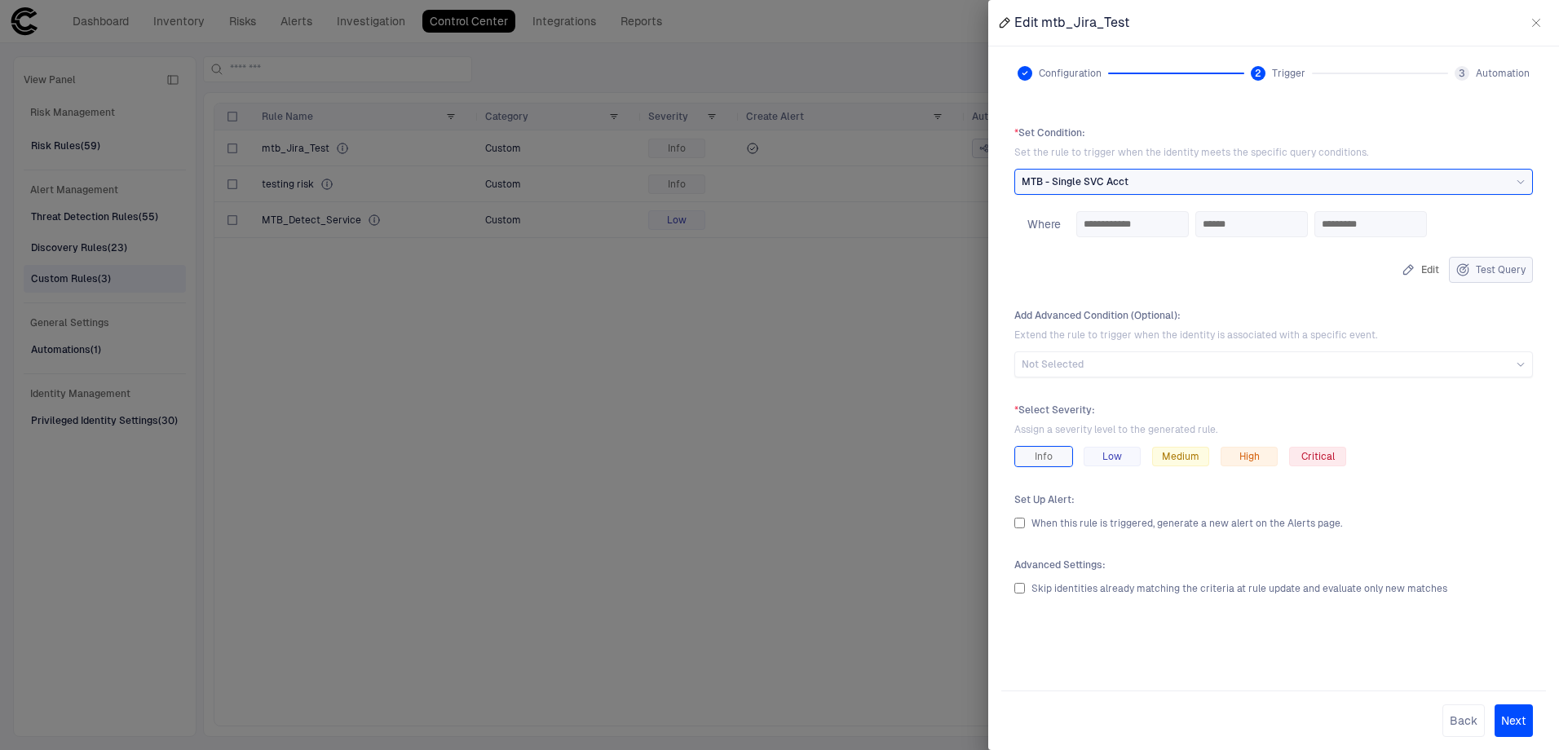
click at [1502, 268] on button "Test Query" at bounding box center [1491, 270] width 84 height 26
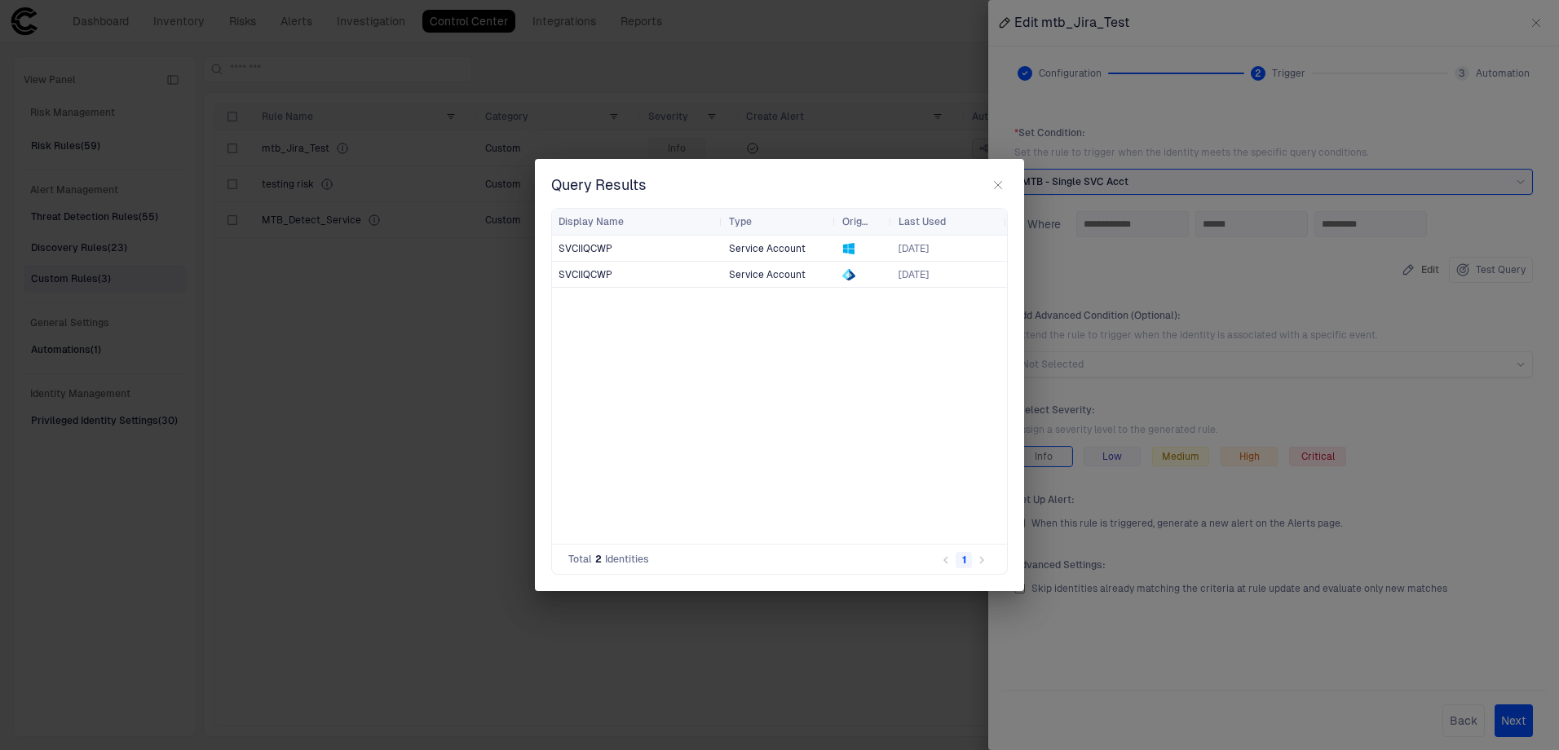
click at [980, 567] on li "pagination navigation" at bounding box center [982, 560] width 18 height 20
click at [980, 559] on li "pagination navigation" at bounding box center [982, 560] width 18 height 20
click at [929, 370] on div "SVCIIQCWP Service Account [DATE] SVCIIQCWP Service Account [DATE]" at bounding box center [779, 390] width 455 height 308
click at [996, 181] on icon "button" at bounding box center [997, 185] width 13 height 13
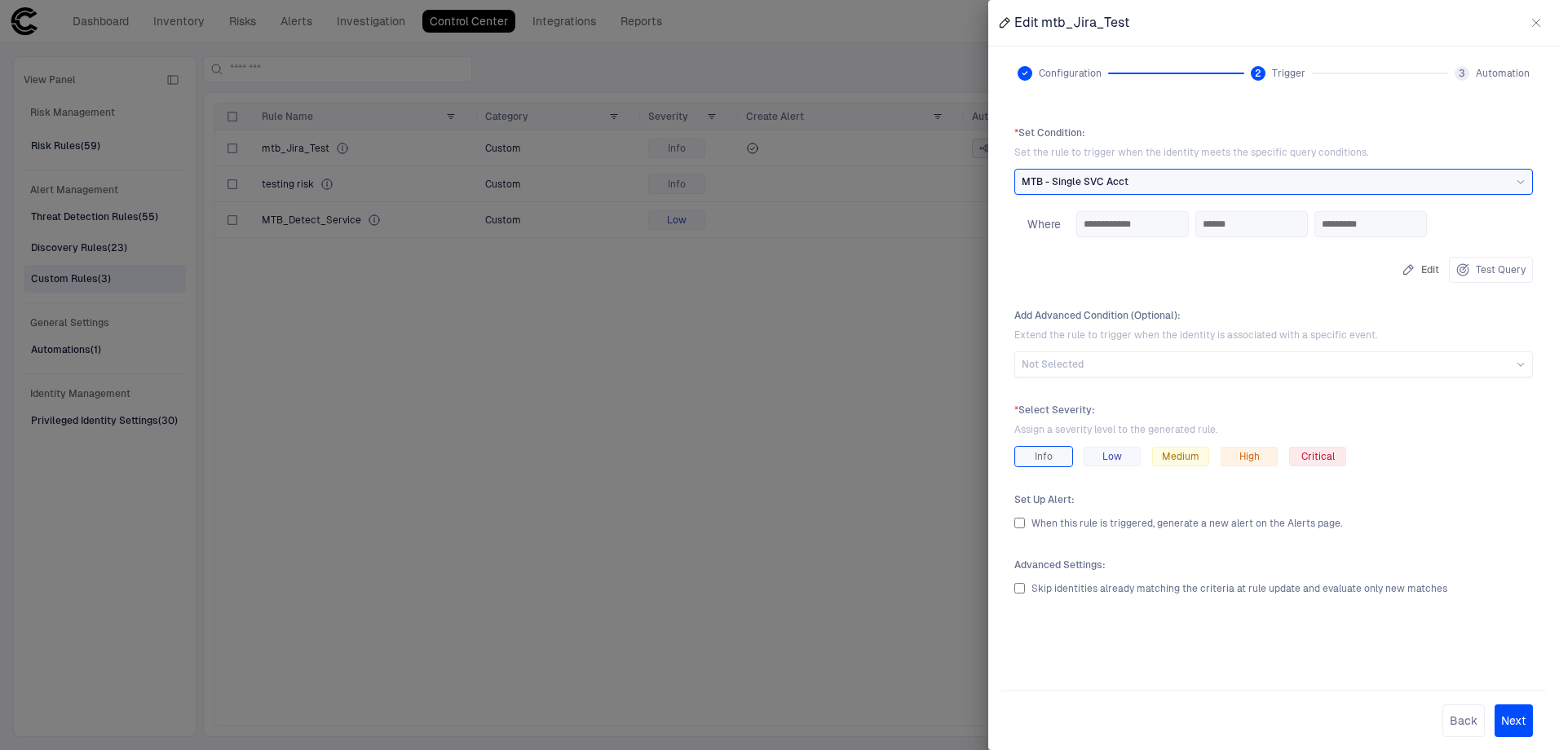
click at [841, 388] on div at bounding box center [779, 375] width 1559 height 750
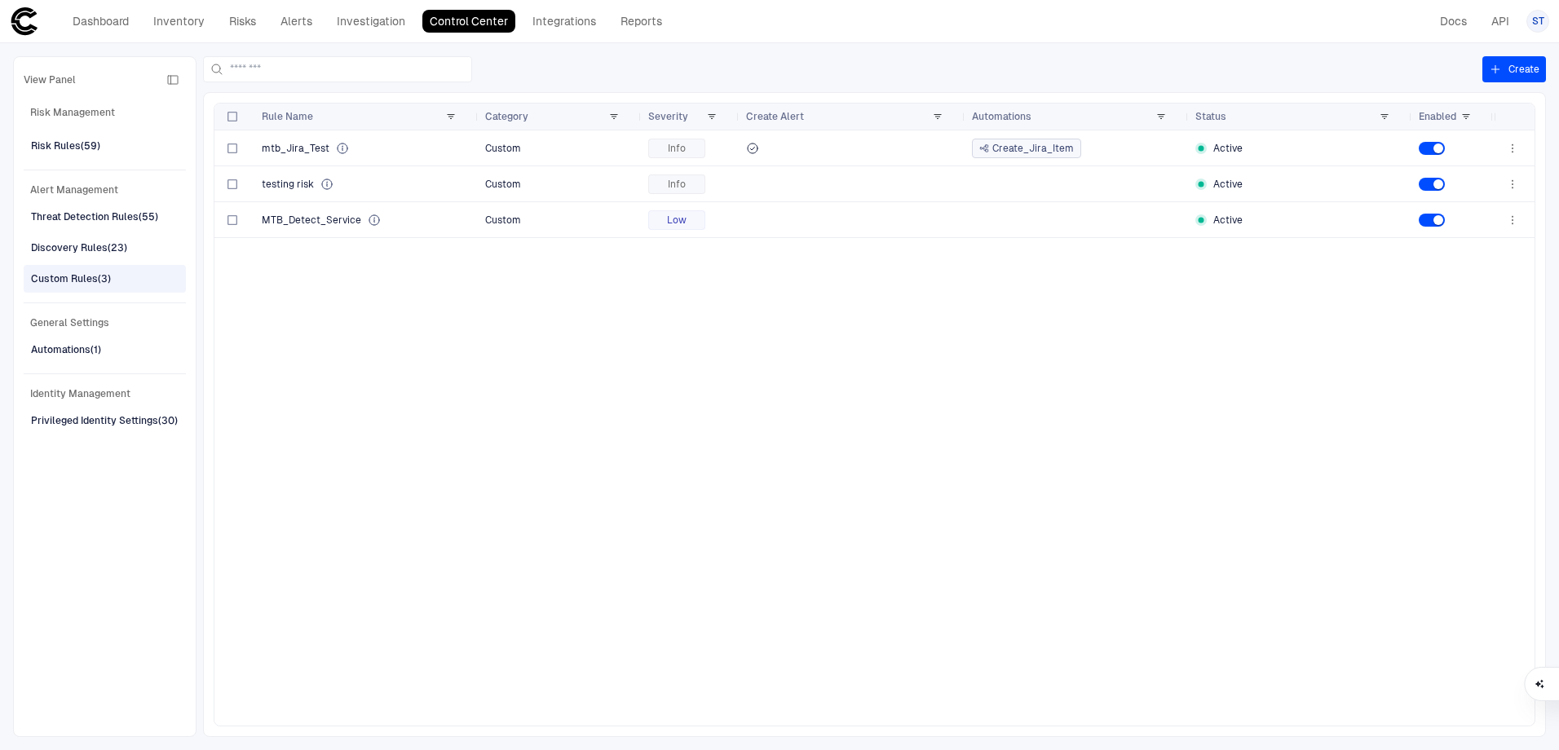
click at [236, 33] on div "Dashboard Inventory Risks Alerts Investigation Control Center Integrations Repo…" at bounding box center [340, 21] width 660 height 29
click at [236, 31] on link "Risks" at bounding box center [243, 21] width 42 height 23
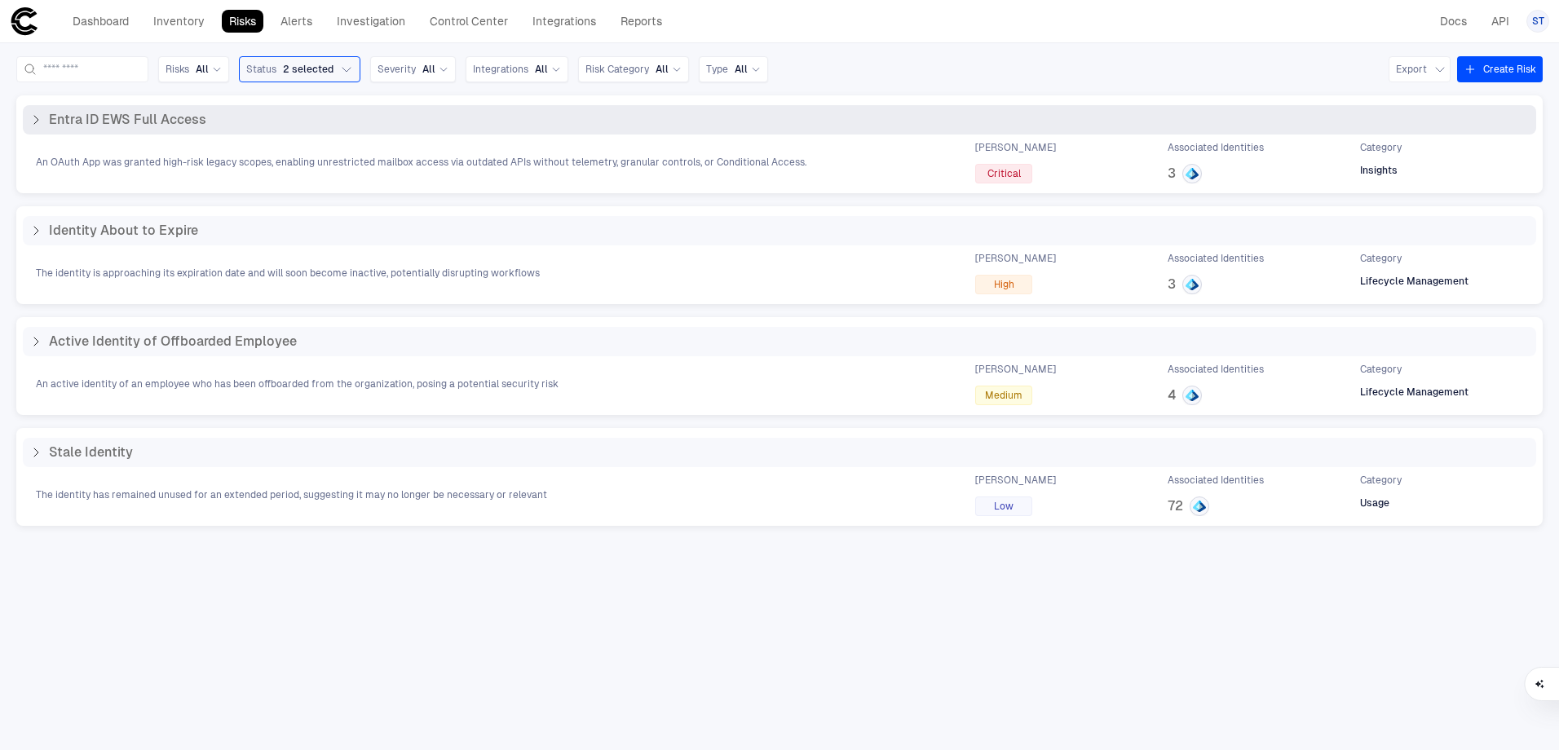
click at [239, 150] on div "An OAuth App was granted high-risk legacy scopes, enabling unrestricted mailbox…" at bounding box center [779, 162] width 1513 height 42
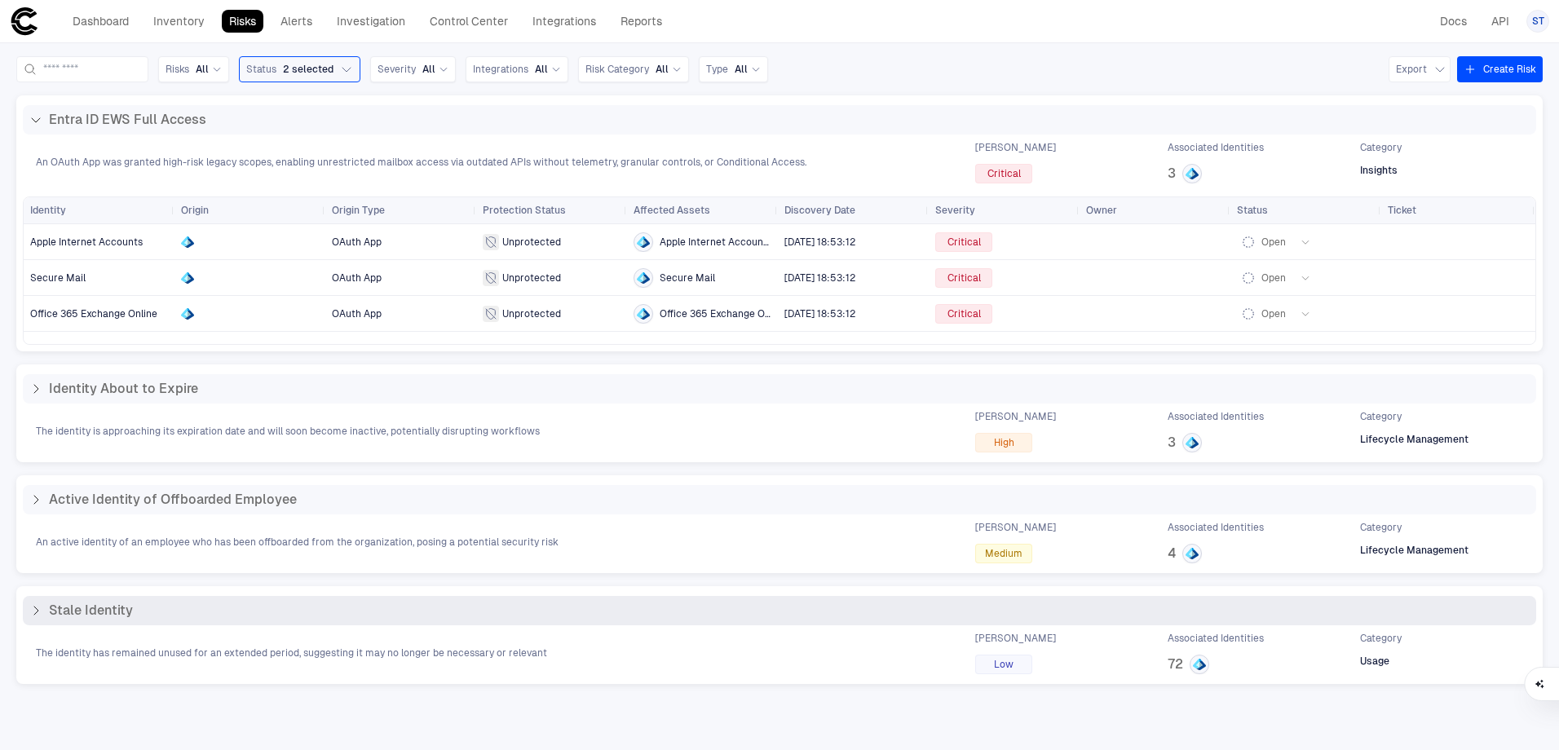
click at [255, 645] on div "The identity has remained unused for an extended period, suggesting it may no l…" at bounding box center [779, 653] width 1513 height 42
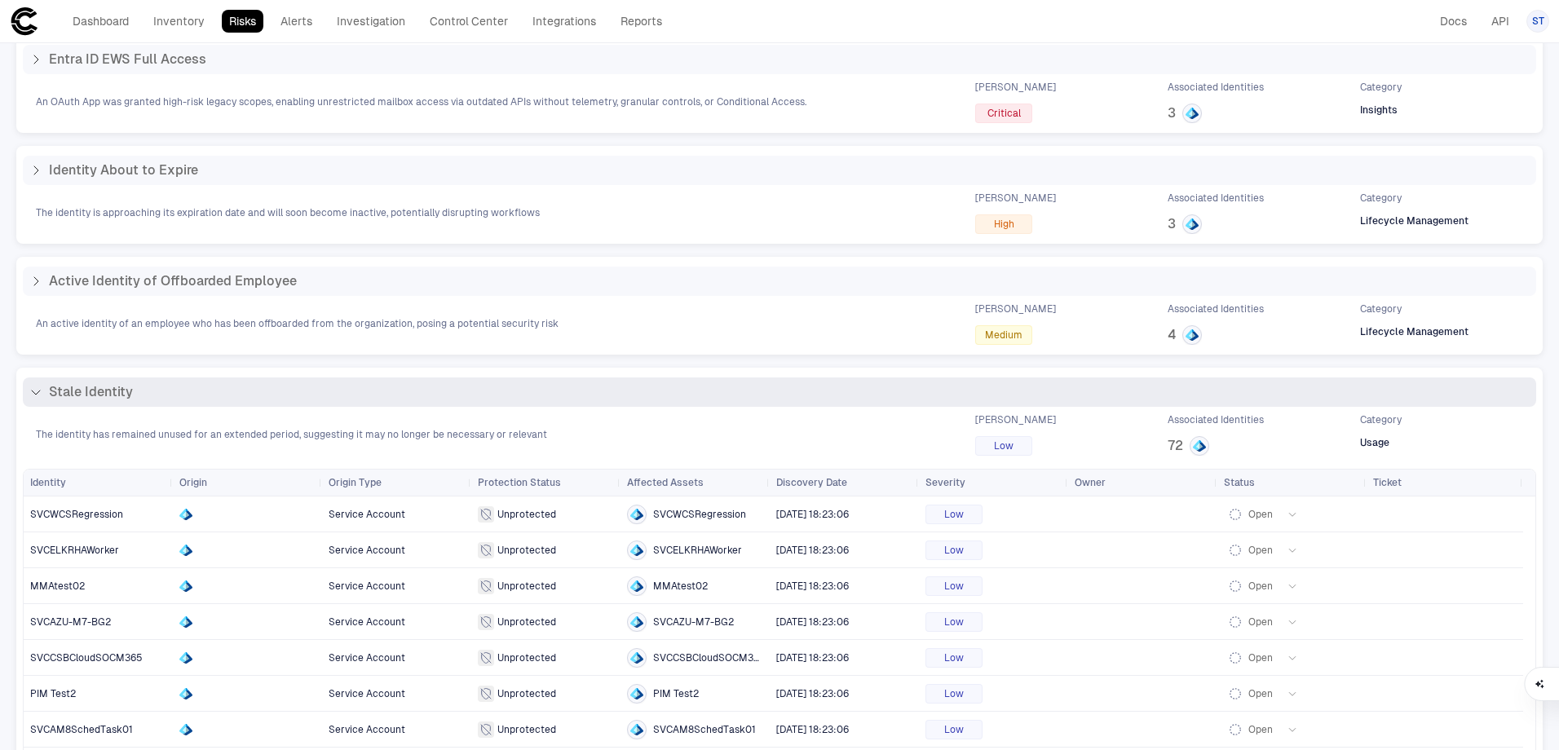
scroll to position [206, 0]
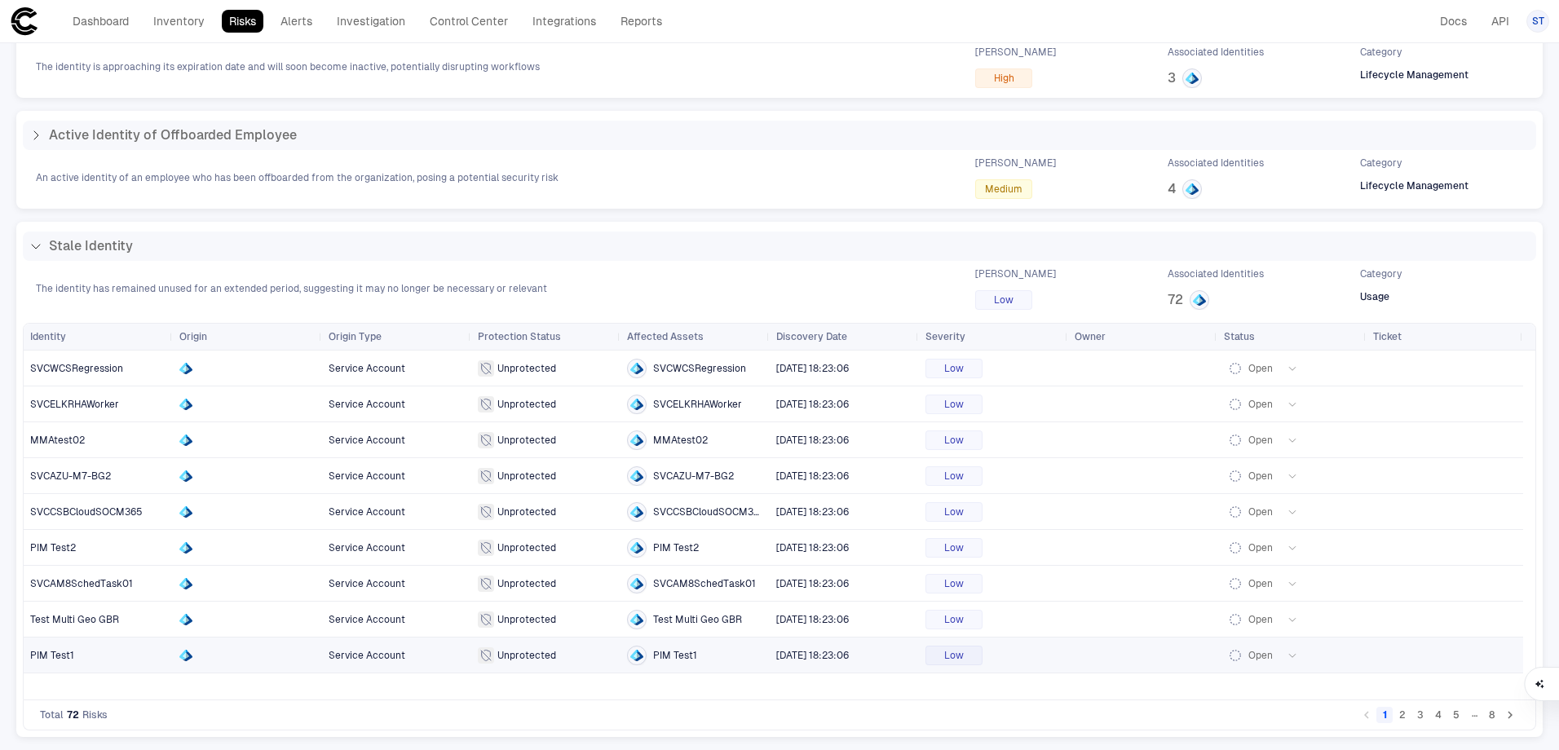
click at [90, 659] on span "PIM Test1" at bounding box center [98, 655] width 136 height 33
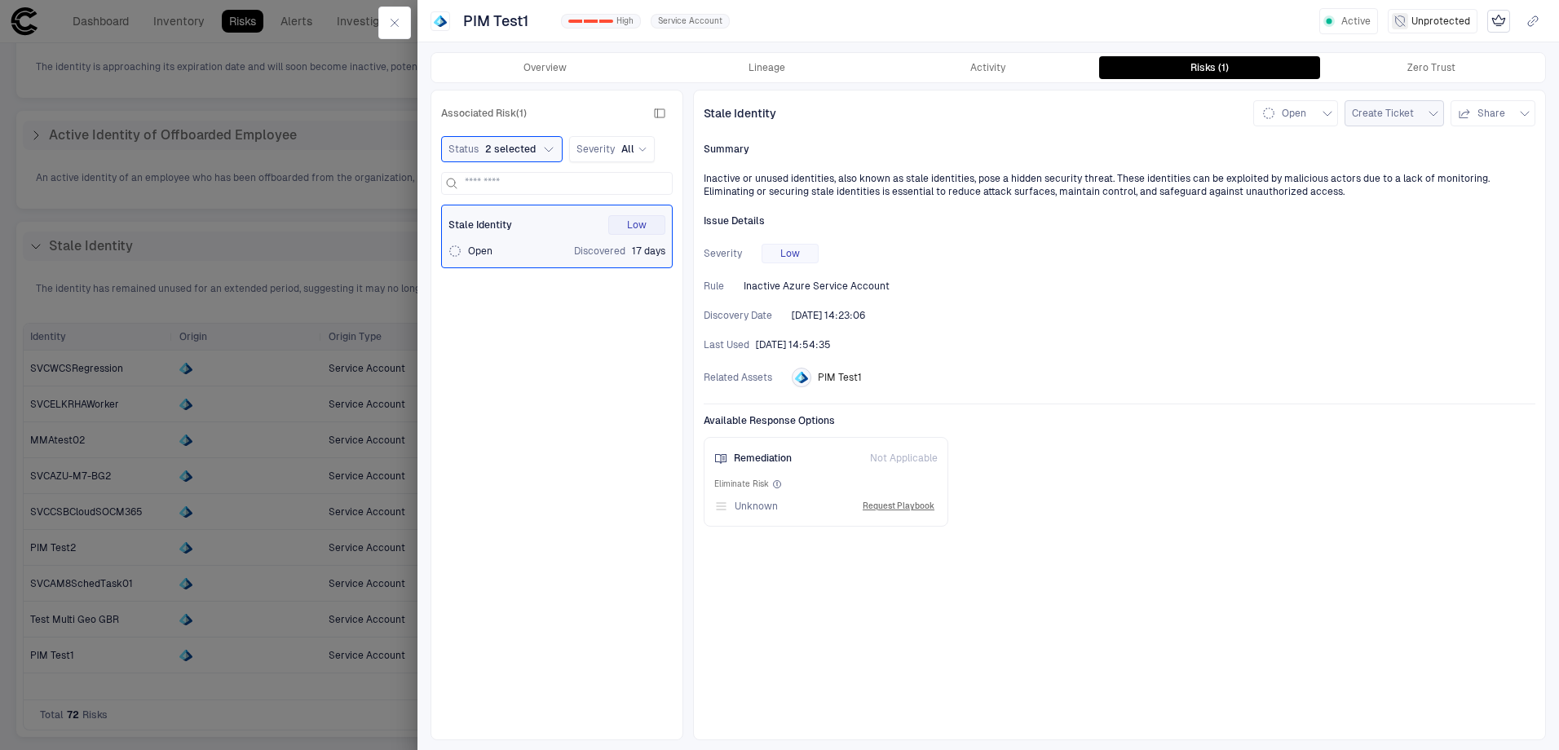
click at [1409, 113] on span "Create Ticket" at bounding box center [1383, 113] width 62 height 13
click at [1402, 145] on div "Jira" at bounding box center [1386, 149] width 38 height 13
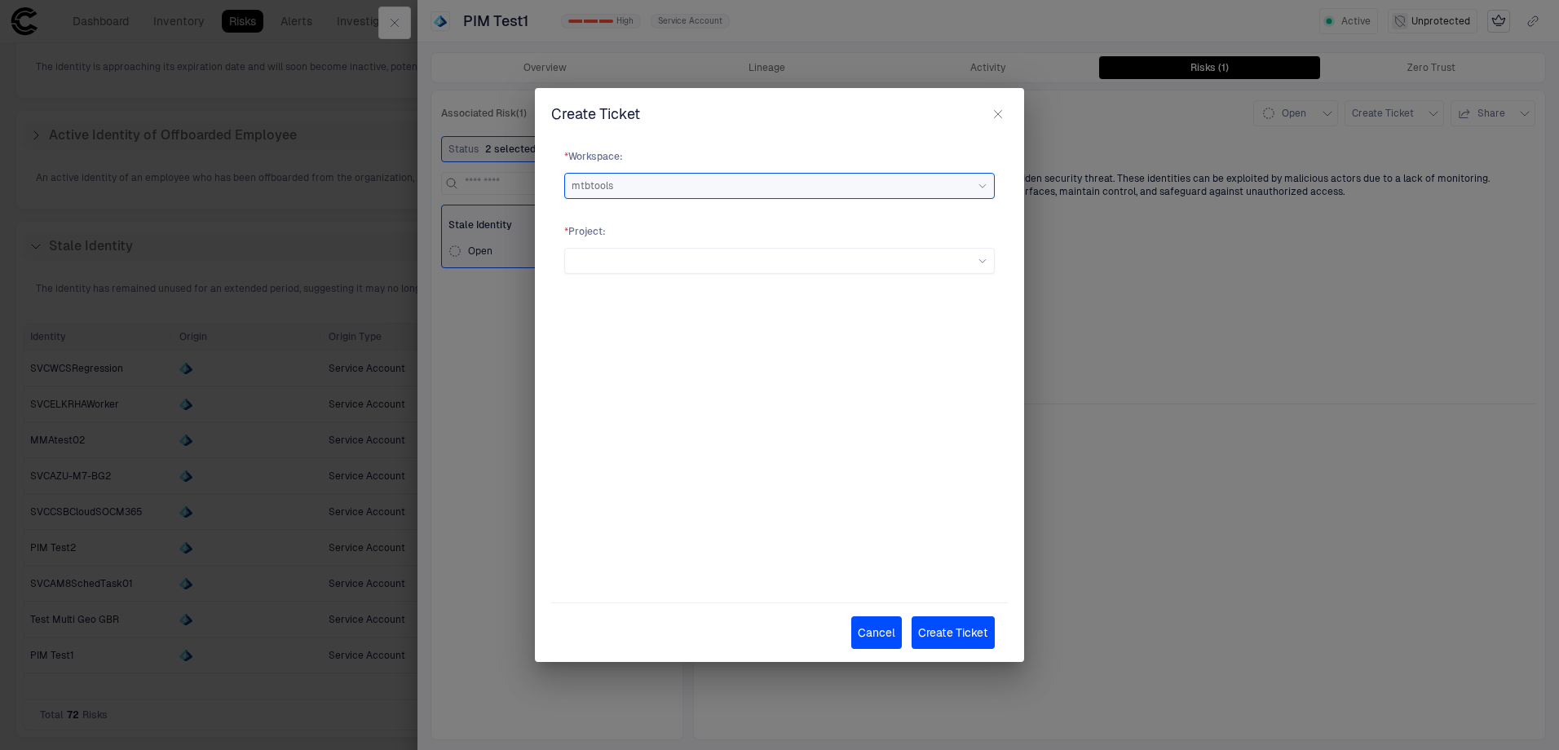
click at [691, 192] on div "mtbtools" at bounding box center [780, 185] width 416 height 13
click at [687, 257] on div at bounding box center [780, 261] width 416 height 10
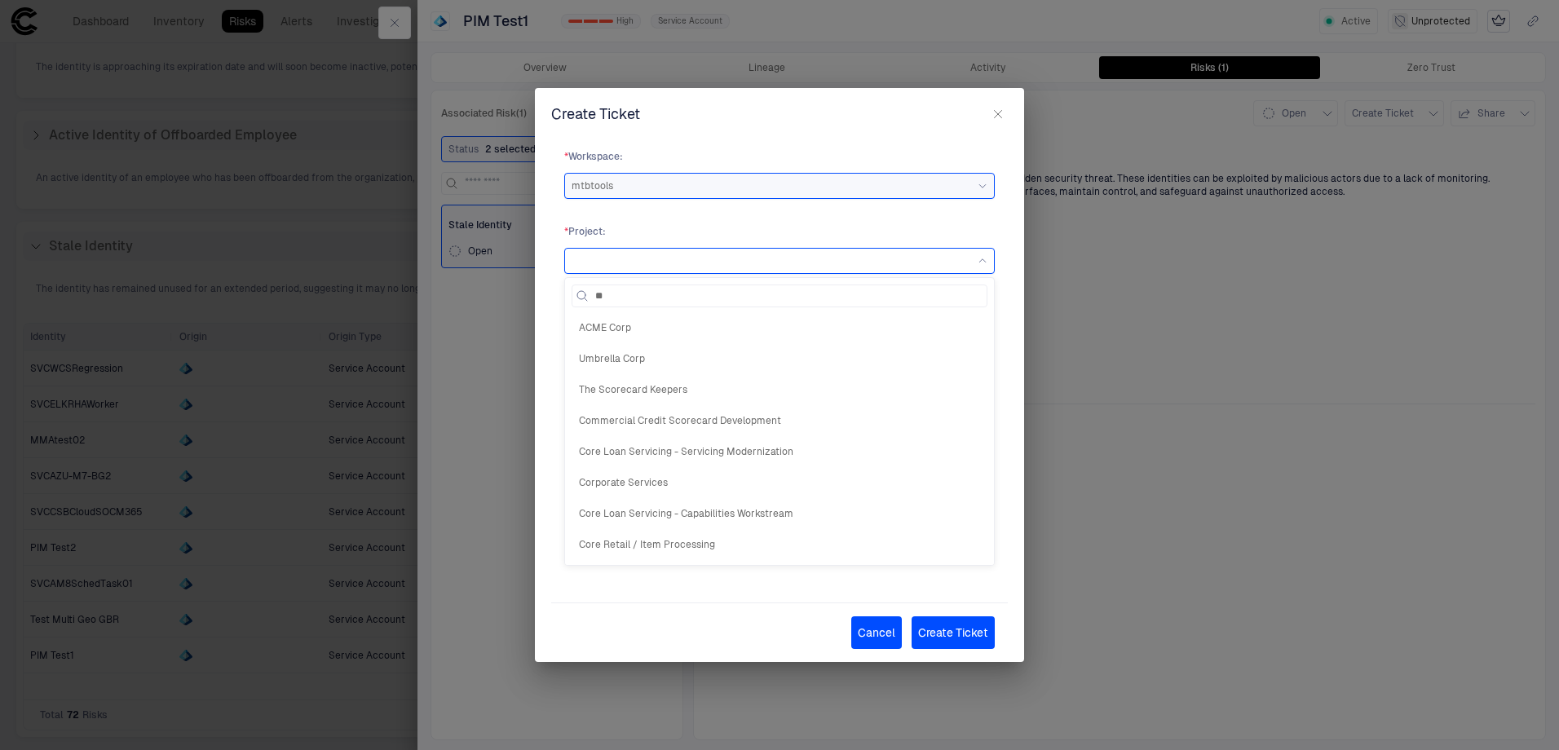
type input "*"
click at [681, 262] on div at bounding box center [780, 261] width 416 height 10
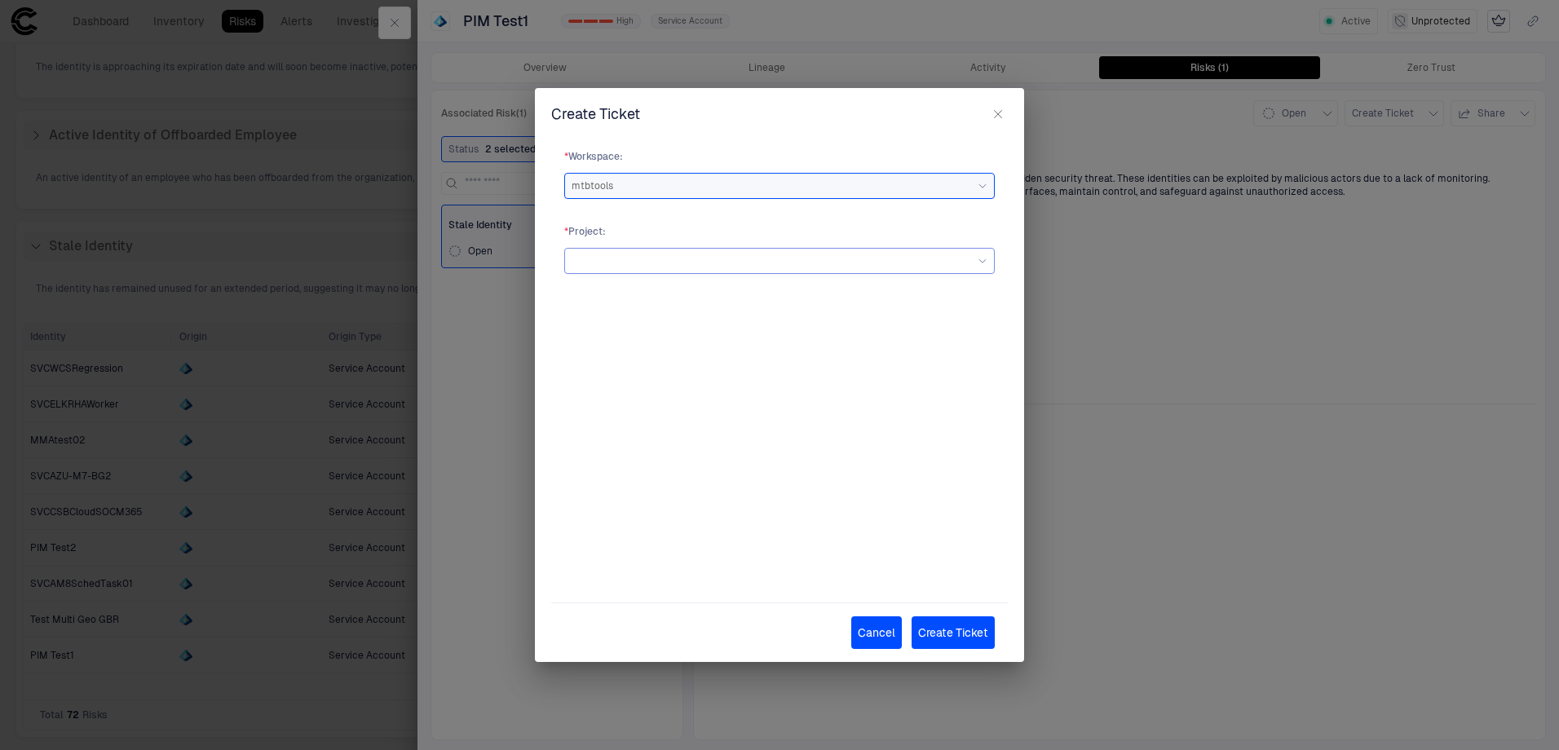
click at [682, 262] on div at bounding box center [780, 261] width 416 height 10
type input "******"
click at [742, 334] on div "Workforce IAM (Controlled Chaos)" at bounding box center [780, 328] width 416 height 28
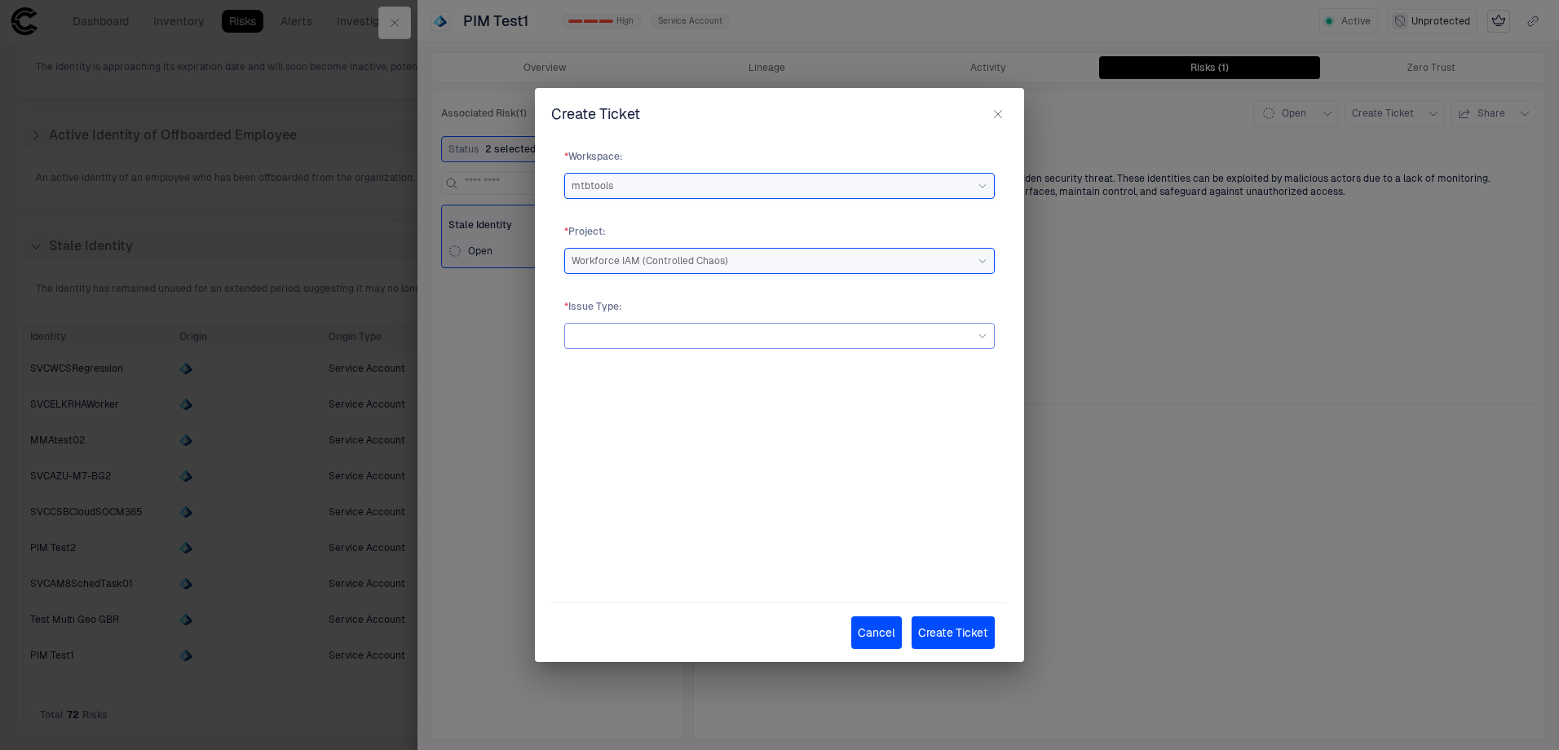
click at [751, 342] on div at bounding box center [780, 336] width 416 height 18
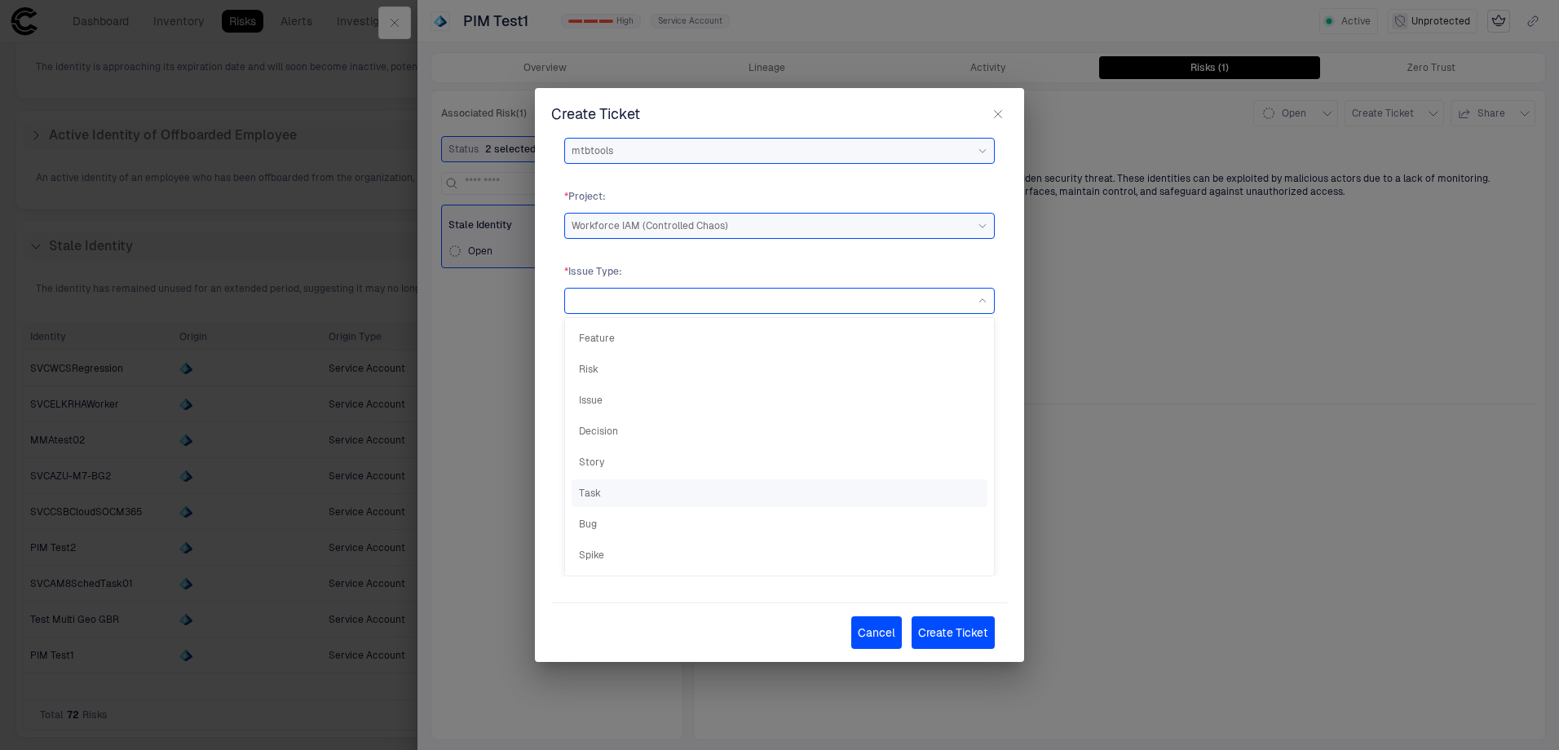
click at [797, 498] on span "Task" at bounding box center [779, 493] width 401 height 13
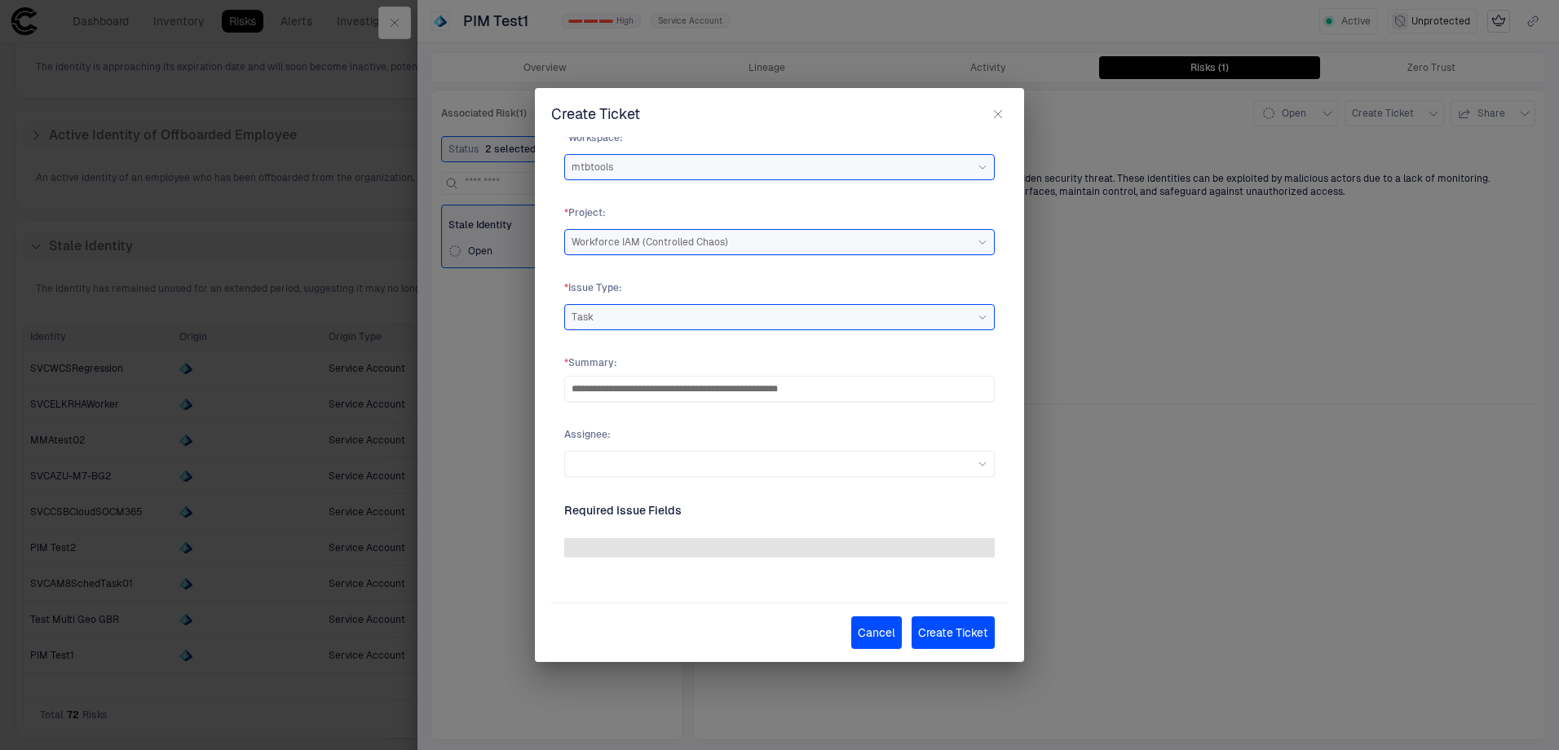
scroll to position [0, 0]
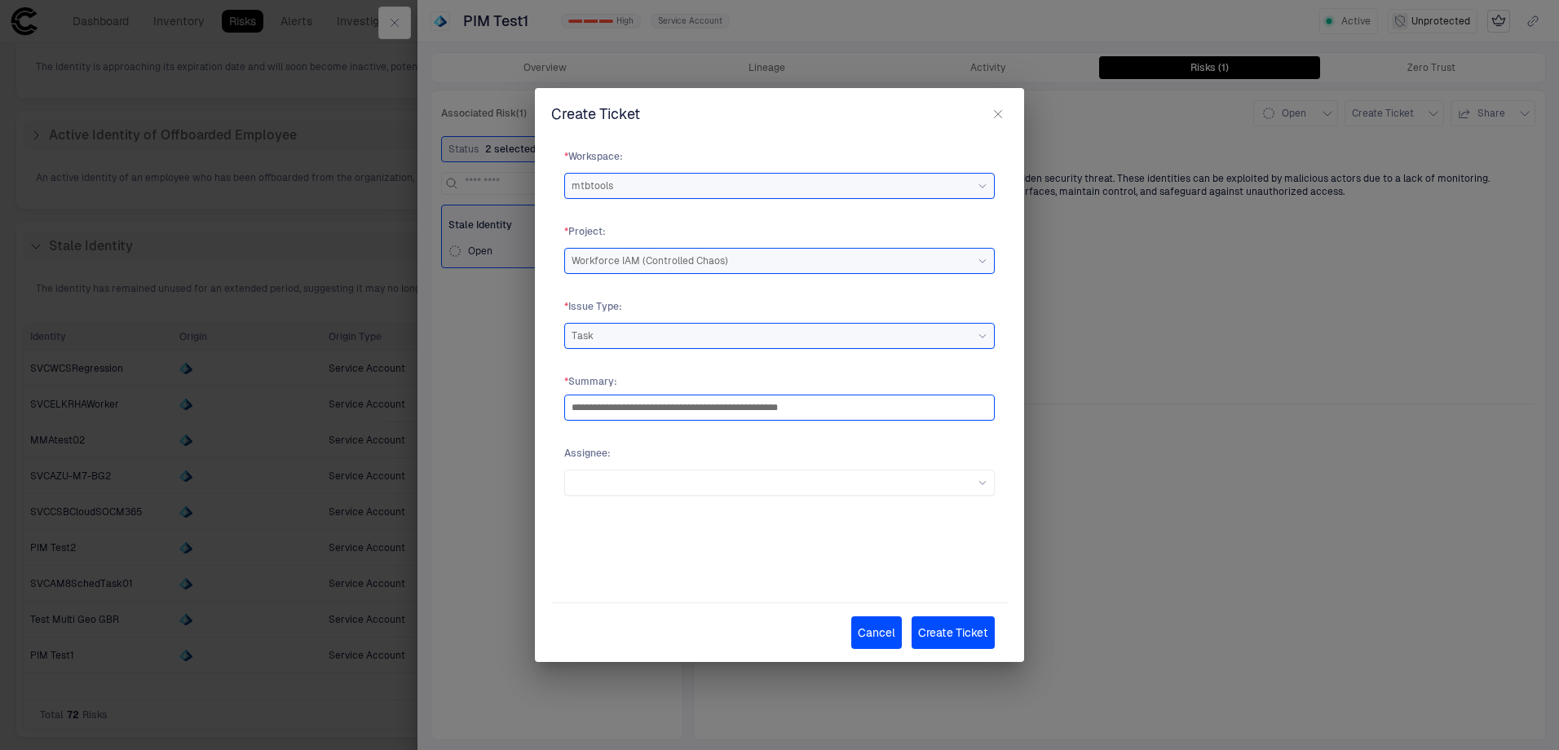
click at [848, 406] on input "**********" at bounding box center [780, 407] width 416 height 24
click at [735, 473] on div at bounding box center [779, 483] width 430 height 26
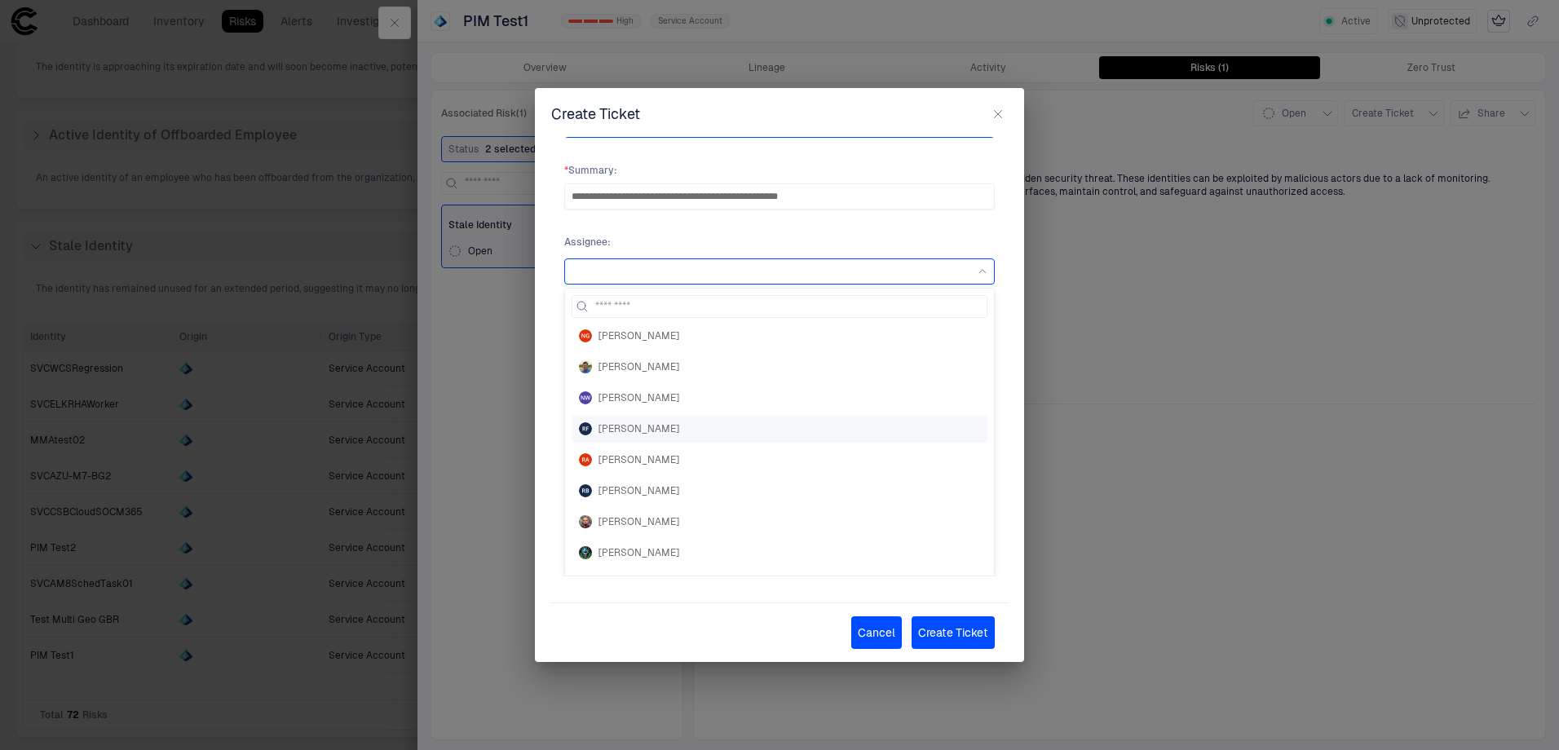
scroll to position [408, 0]
click at [717, 561] on div "[PERSON_NAME]" at bounding box center [780, 550] width 416 height 28
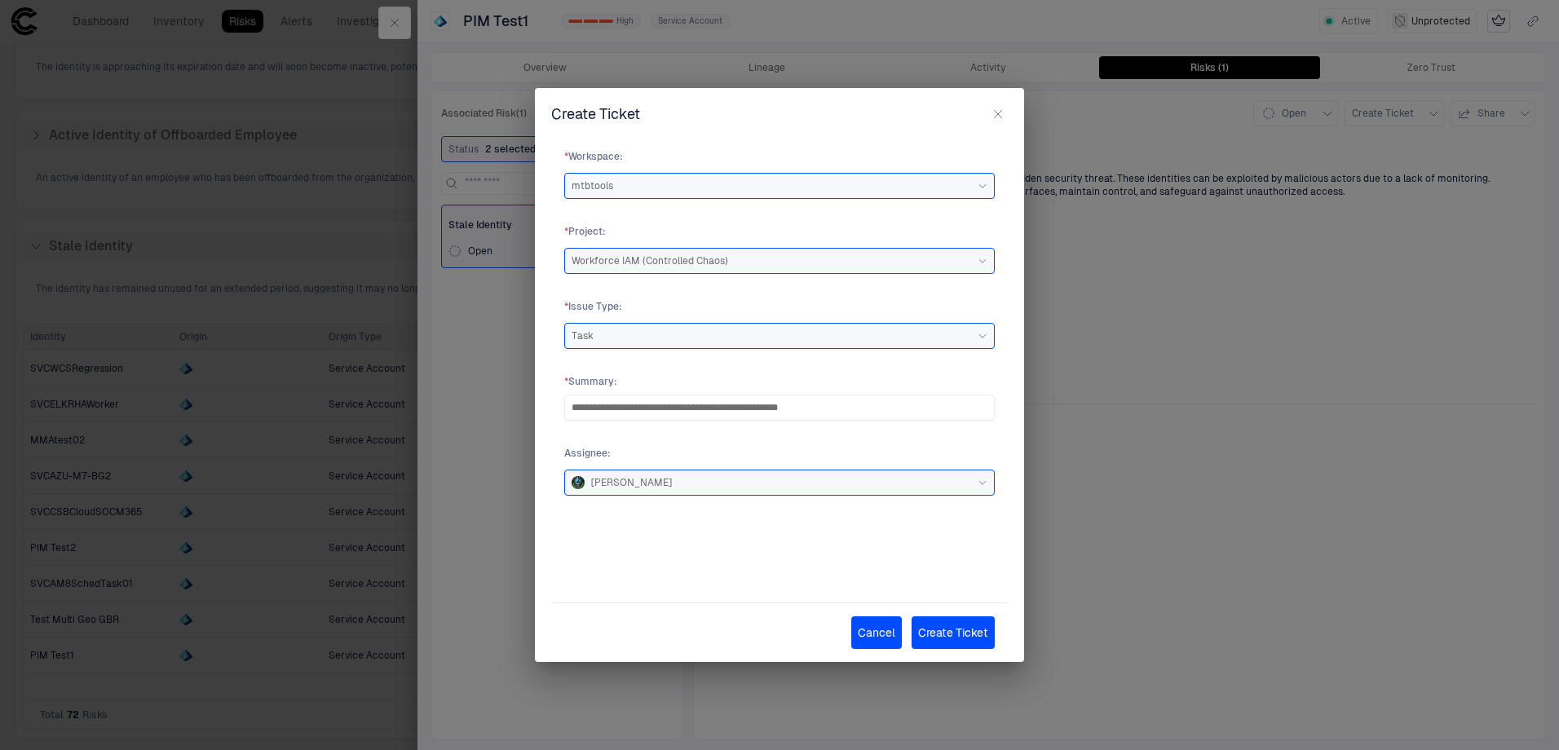
scroll to position [0, 0]
click at [980, 638] on button "Create Ticket" at bounding box center [953, 632] width 83 height 33
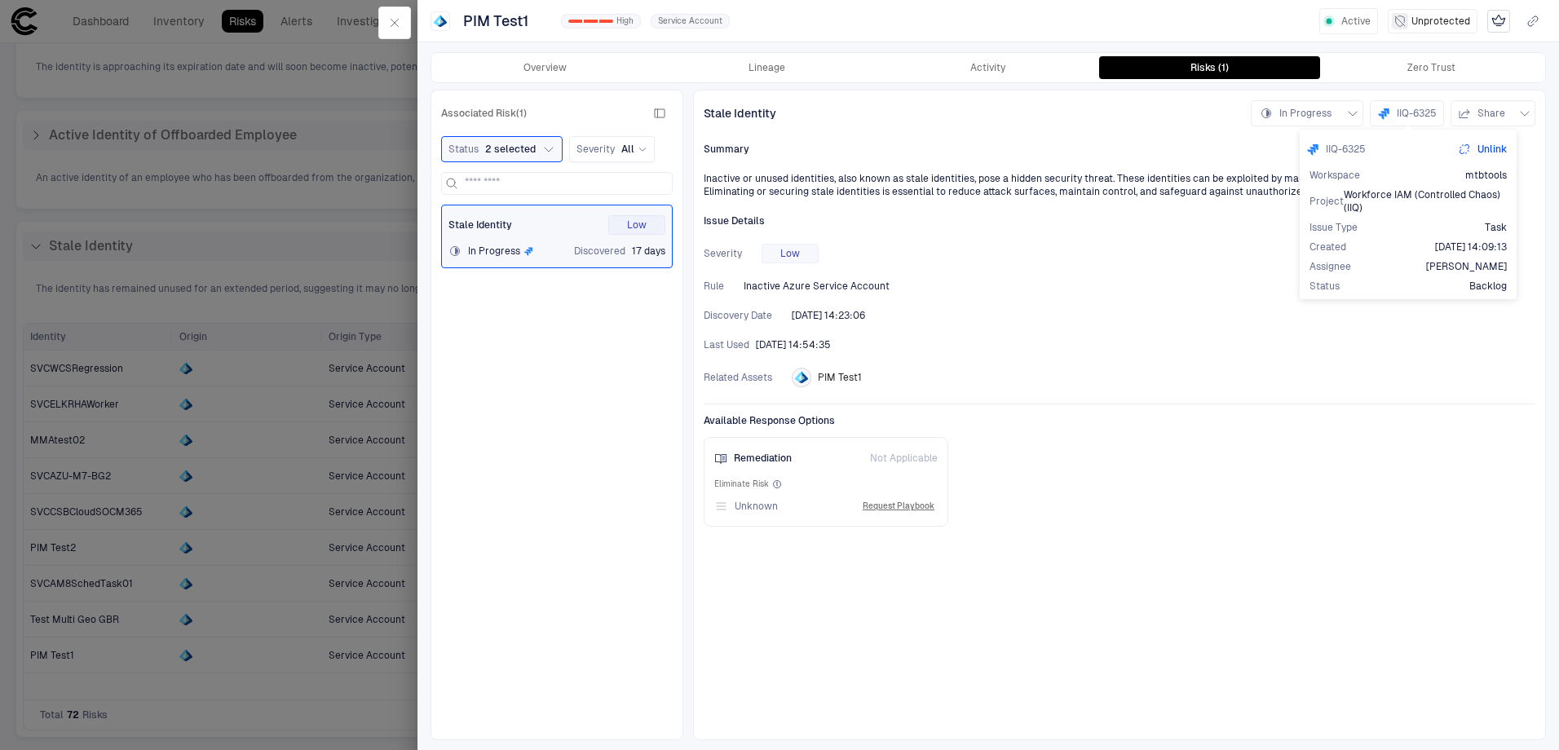
drag, startPoint x: 1410, startPoint y: 114, endPoint x: 1117, endPoint y: 145, distance: 294.3
click at [1117, 145] on div "Summary" at bounding box center [1120, 149] width 832 height 13
